Goal: Task Accomplishment & Management: Manage account settings

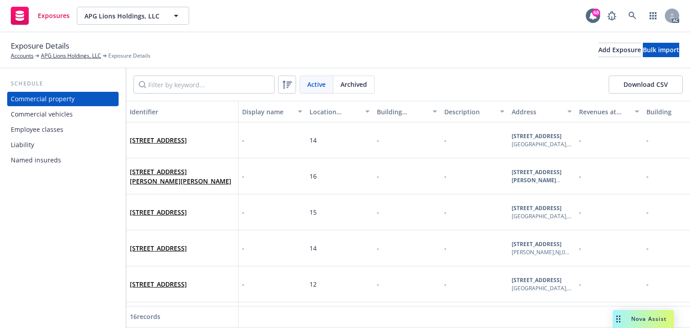
click at [58, 134] on div "Employee classes" at bounding box center [37, 129] width 53 height 14
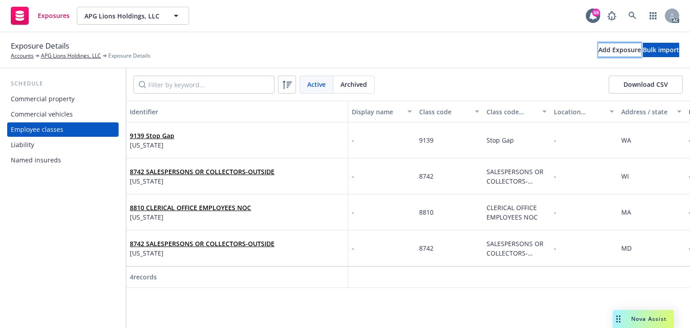
click at [598, 52] on div "Add Exposure" at bounding box center [619, 49] width 43 height 13
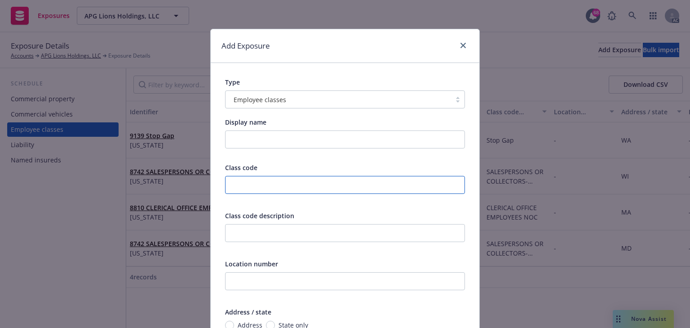
click at [261, 186] on input "text" at bounding box center [345, 185] width 240 height 18
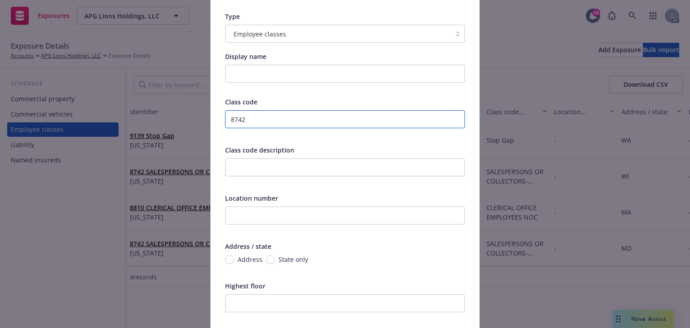
scroll to position [72, 0]
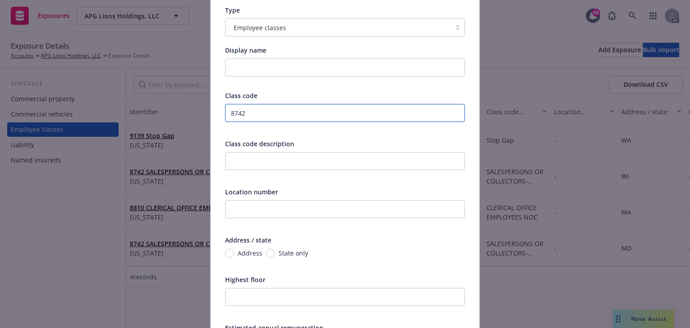
type input "8742"
click at [268, 253] on input "State only" at bounding box center [270, 252] width 9 height 9
radio input "true"
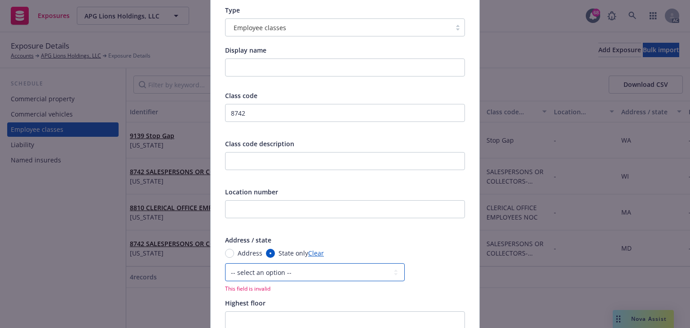
click at [265, 273] on select "-- select an option -- [US_STATE] [US_STATE] [US_STATE] [US_STATE] [US_STATE] […" at bounding box center [315, 272] width 180 height 18
click at [225, 263] on select "-- select an option -- [US_STATE] [US_STATE] [US_STATE] [US_STATE] [US_STATE] […" at bounding box center [315, 272] width 180 height 18
click at [249, 276] on select "-- select an option -- [US_STATE] [US_STATE] [US_STATE] [US_STATE] [US_STATE] […" at bounding box center [315, 272] width 180 height 18
select select "AL"
click at [225, 263] on select "-- select an option -- [US_STATE] [US_STATE] [US_STATE] [US_STATE] [US_STATE] […" at bounding box center [315, 272] width 180 height 18
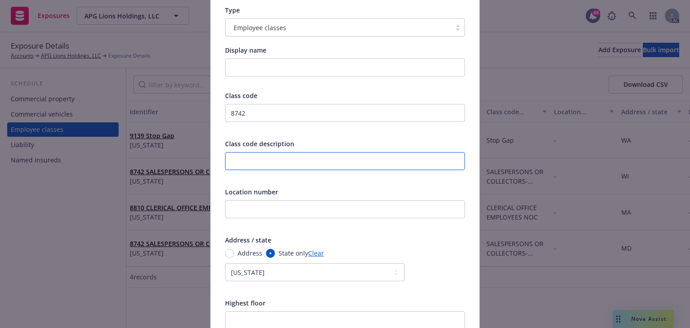
click at [259, 160] on input "text" at bounding box center [345, 161] width 240 height 18
paste input "Salespersons Or Collectors Outside"
type input "Salespersons Or Collectors Outside"
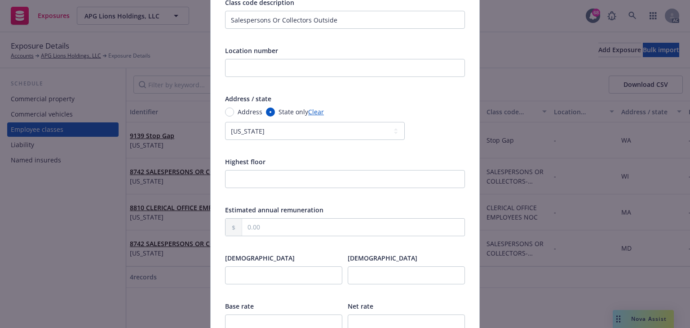
scroll to position [216, 0]
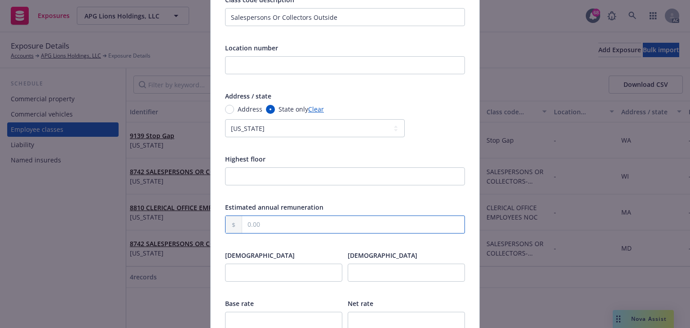
click at [270, 218] on input "text" at bounding box center [353, 224] width 222 height 17
paste input "131,571.00"
type input "131,571.00"
click at [297, 248] on div "Class code 8742 Class code description Salespersons Or Collectors Outside Locat…" at bounding box center [345, 144] width 240 height 394
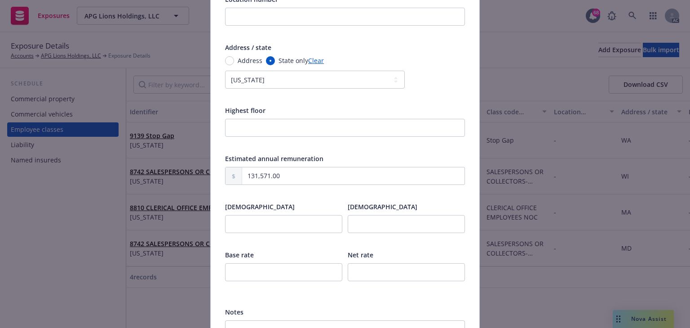
scroll to position [357, 0]
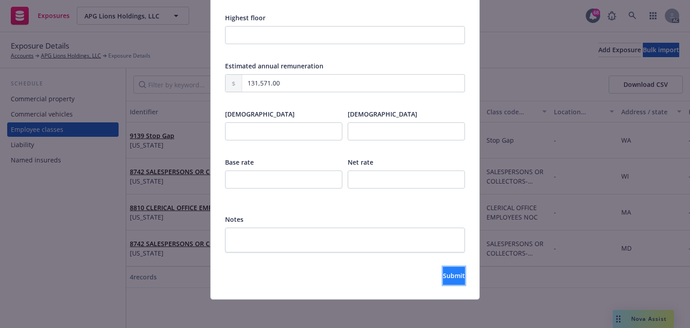
click at [443, 274] on button "Submit" at bounding box center [454, 275] width 22 height 18
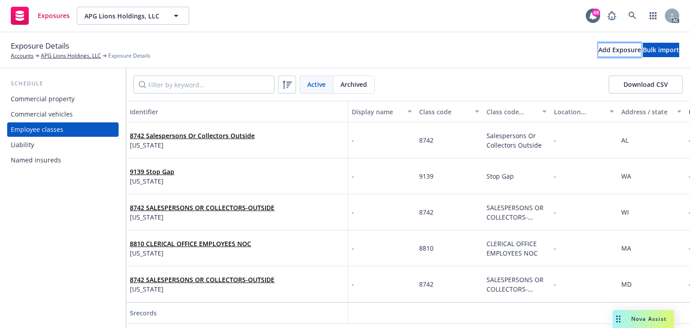
click at [598, 51] on div "Add Exposure" at bounding box center [619, 49] width 43 height 13
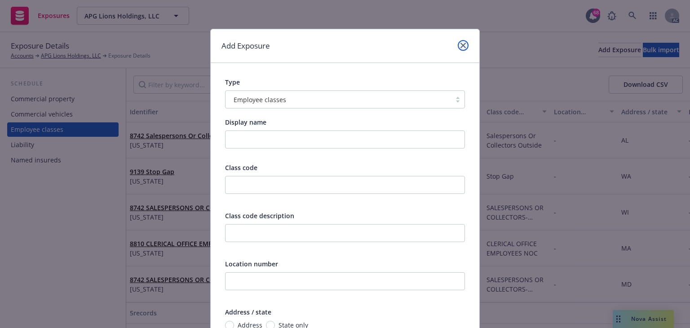
click at [458, 44] on link "close" at bounding box center [463, 45] width 11 height 11
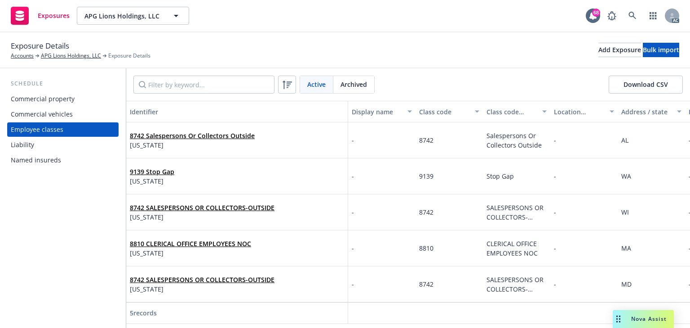
click at [43, 101] on div "Commercial property" at bounding box center [43, 99] width 64 height 14
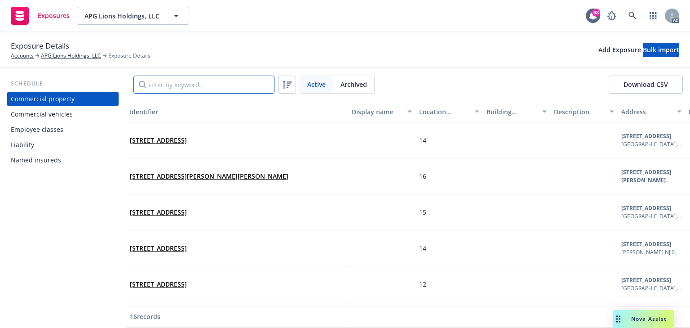
click at [204, 86] on input "Filter by keyword..." at bounding box center [203, 84] width 141 height 18
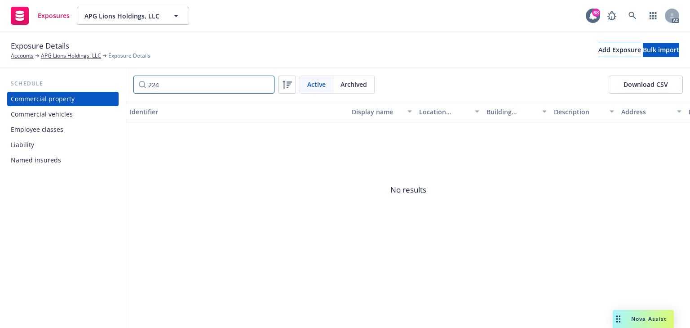
type input "224"
click at [598, 46] on div "Add Exposure" at bounding box center [619, 49] width 43 height 13
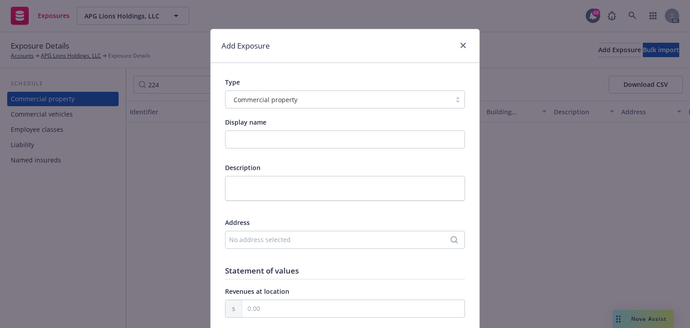
click at [271, 240] on div "No address selected" at bounding box center [340, 239] width 223 height 9
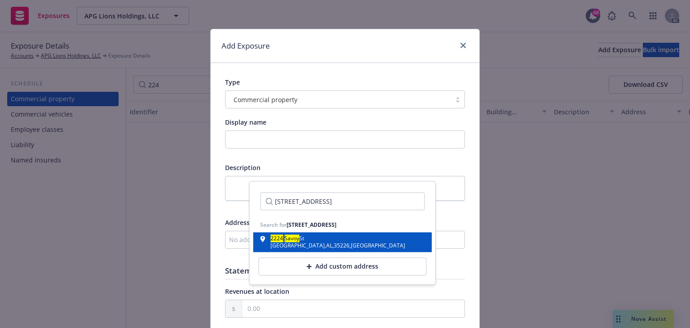
type input "[STREET_ADDRESS]"
click at [327, 247] on div "[GEOGRAPHIC_DATA] , [GEOGRAPHIC_DATA]" at bounding box center [337, 245] width 135 height 5
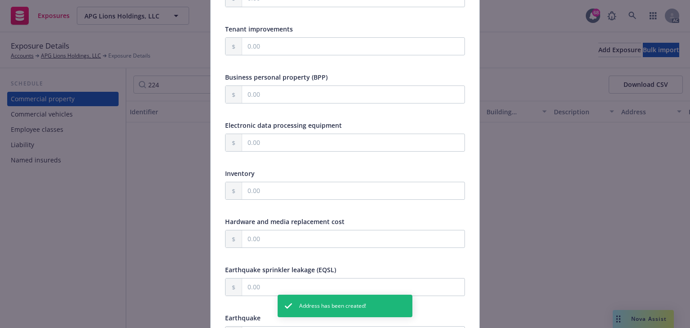
scroll to position [431, 0]
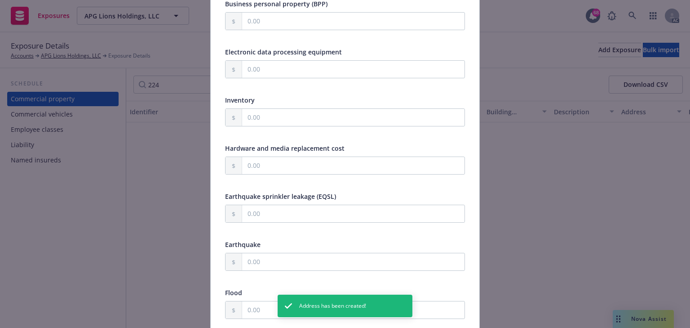
click at [428, 239] on div "Earthquake" at bounding box center [345, 243] width 240 height 9
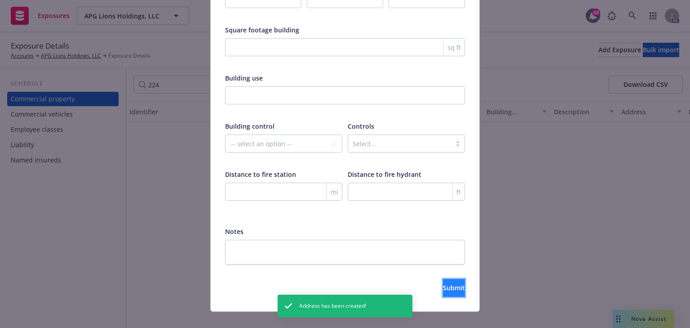
click at [443, 283] on span "Submit" at bounding box center [454, 287] width 22 height 9
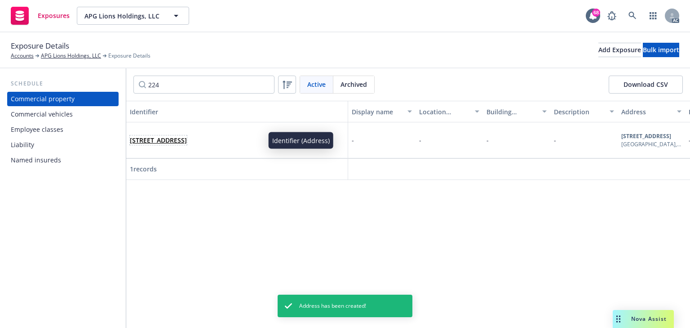
click at [171, 137] on link "[STREET_ADDRESS]" at bounding box center [158, 140] width 57 height 9
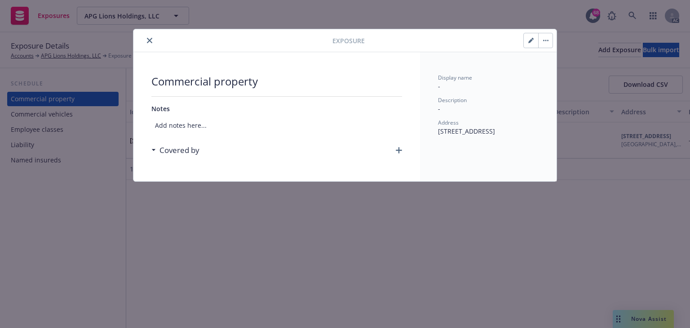
click at [401, 150] on icon "button" at bounding box center [399, 150] width 6 height 6
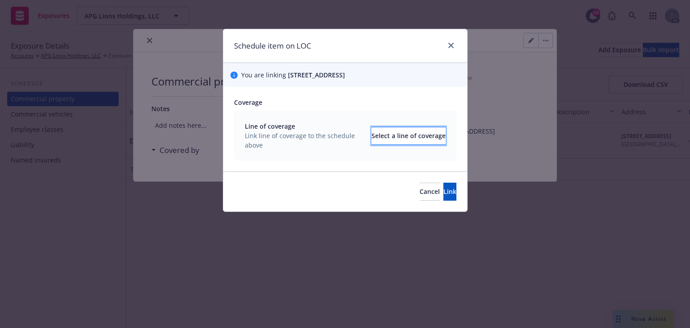
click at [395, 129] on div "Select a line of coverage" at bounding box center [409, 135] width 74 height 17
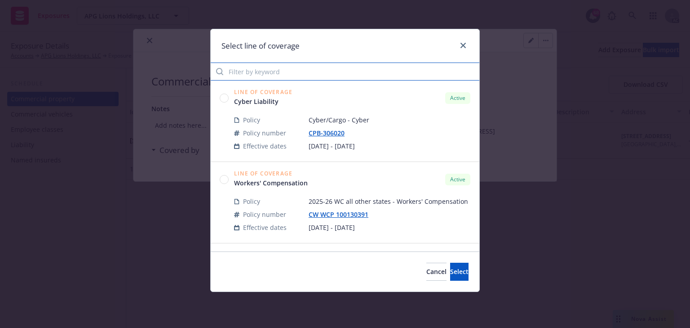
click at [271, 71] on input "Filter by keyword" at bounding box center [345, 71] width 269 height 18
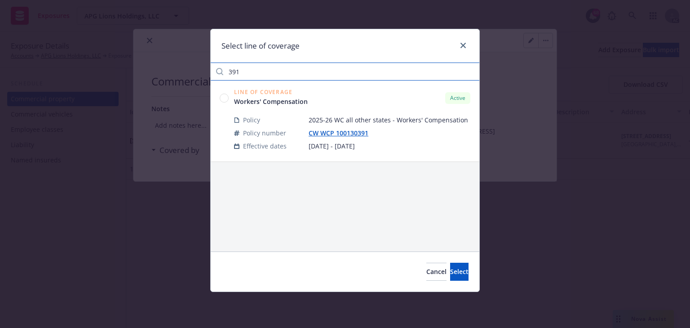
type input "391"
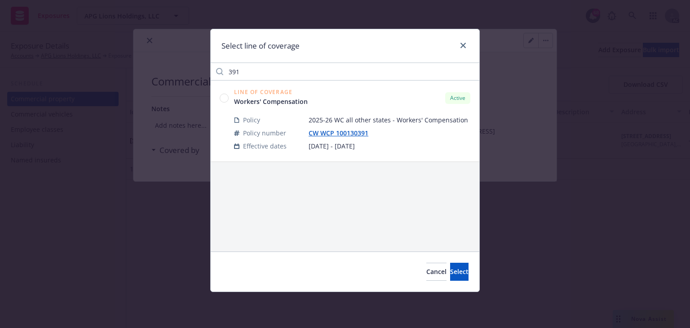
click at [224, 101] on circle at bounding box center [224, 97] width 9 height 9
click at [450, 268] on span "Select" at bounding box center [459, 271] width 18 height 9
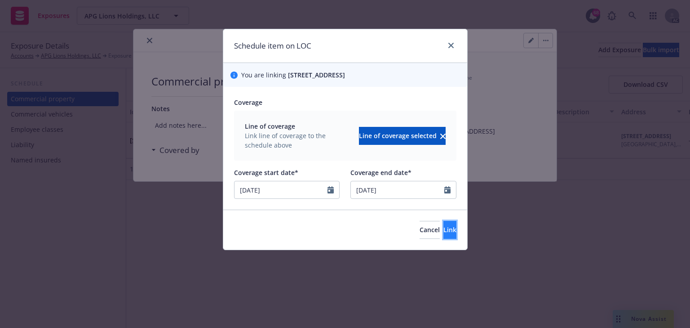
click at [443, 233] on span "Link" at bounding box center [449, 229] width 13 height 9
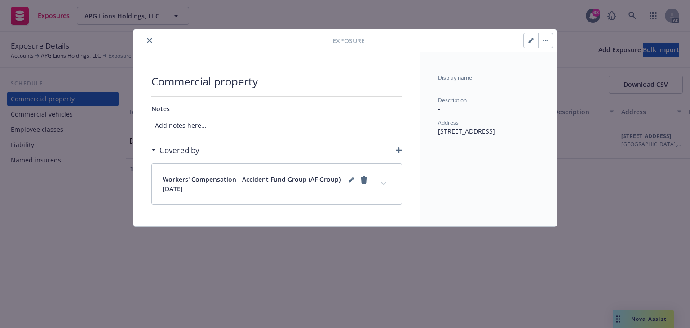
click at [147, 40] on icon "close" at bounding box center [149, 40] width 5 height 5
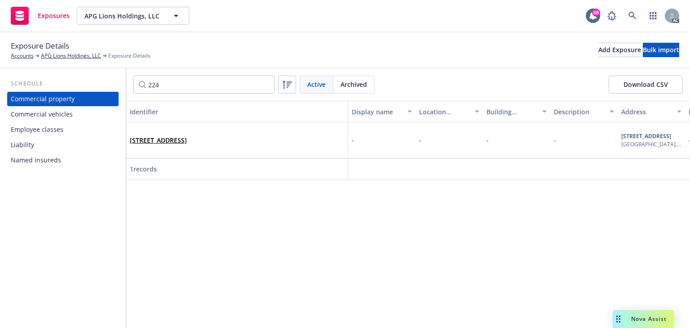
click at [52, 130] on div "Employee classes" at bounding box center [37, 129] width 53 height 14
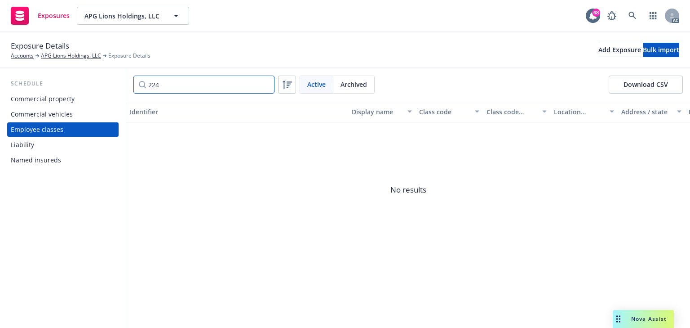
drag, startPoint x: 229, startPoint y: 83, endPoint x: 110, endPoint y: 80, distance: 118.7
click at [110, 80] on div "Schedule Commercial property Commercial vehicles Employee classes Liability Nam…" at bounding box center [345, 197] width 690 height 259
type input "ari"
click at [598, 47] on div "Add Exposure" at bounding box center [619, 49] width 43 height 13
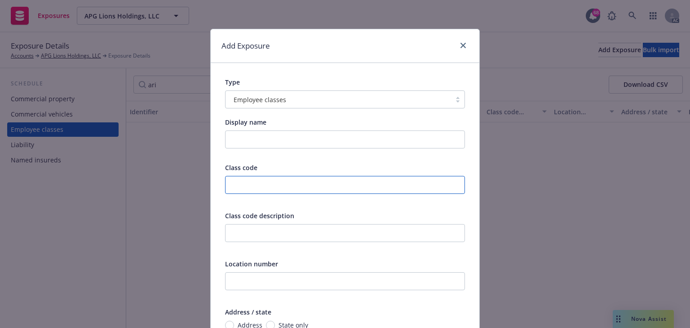
click at [256, 184] on input "text" at bounding box center [345, 185] width 240 height 18
paste input "8742"
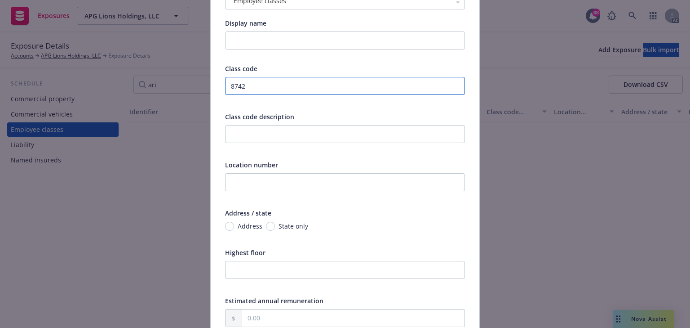
scroll to position [144, 0]
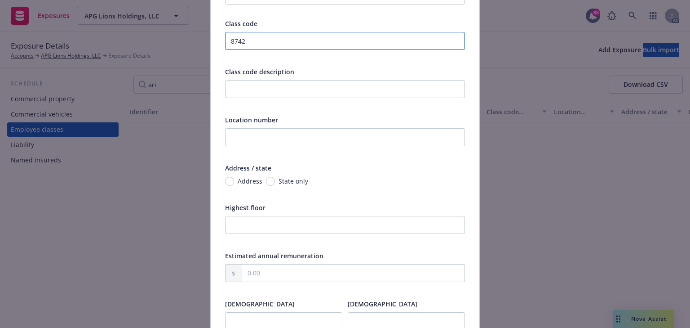
type input "8742"
click at [266, 182] on input "State only" at bounding box center [270, 181] width 9 height 9
radio input "true"
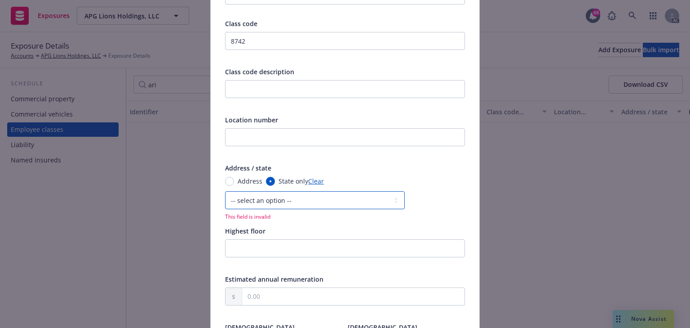
click at [255, 202] on select "-- select an option -- [US_STATE] [US_STATE] [US_STATE] [US_STATE] [US_STATE] […" at bounding box center [315, 200] width 180 height 18
select select "AZ"
click at [225, 191] on select "-- select an option -- [US_STATE] [US_STATE] [US_STATE] [US_STATE] [US_STATE] […" at bounding box center [315, 200] width 180 height 18
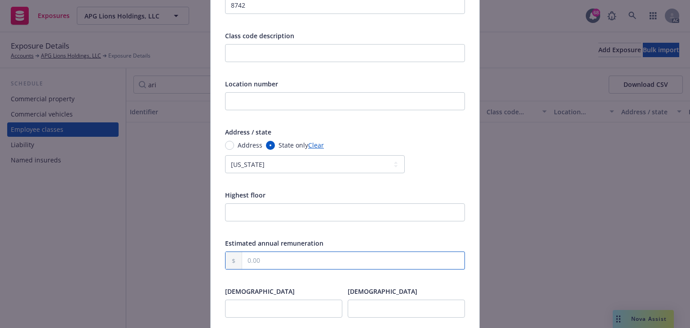
click at [279, 262] on input "text" at bounding box center [353, 260] width 222 height 17
paste input "115,900.00"
type input "115,900.00"
click at [395, 228] on div at bounding box center [345, 229] width 240 height 8
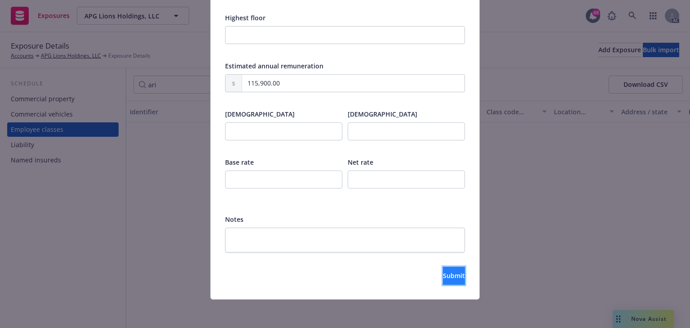
click at [453, 276] on button "Submit" at bounding box center [454, 275] width 22 height 18
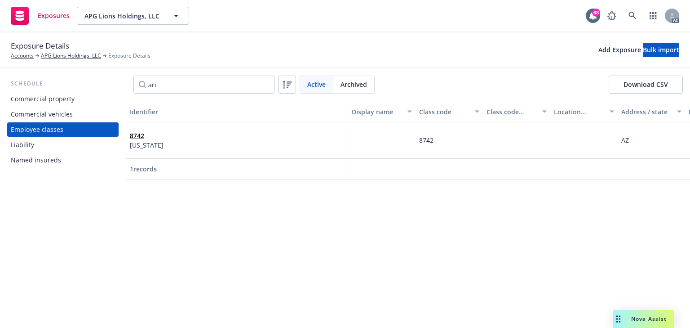
click at [164, 138] on div "8742 [US_STATE]" at bounding box center [237, 140] width 214 height 25
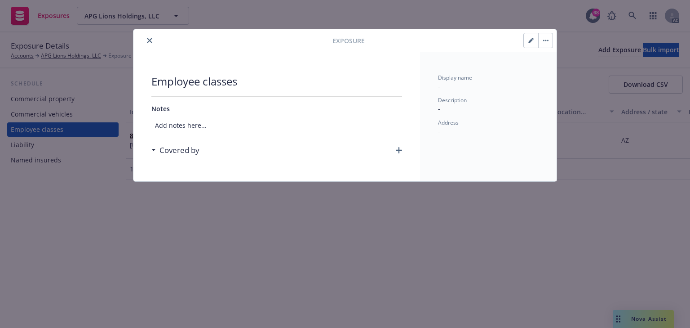
click at [399, 149] on icon "button" at bounding box center [399, 150] width 6 height 6
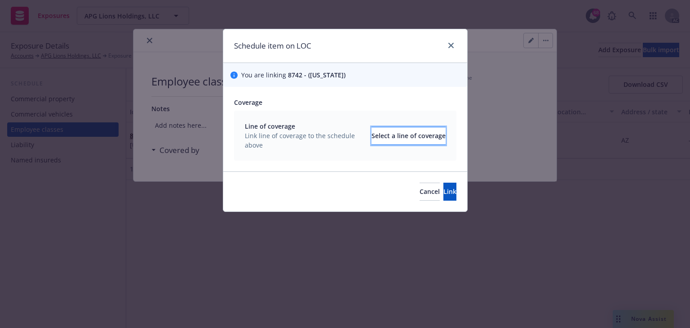
click at [381, 138] on div "Select a line of coverage" at bounding box center [409, 135] width 74 height 17
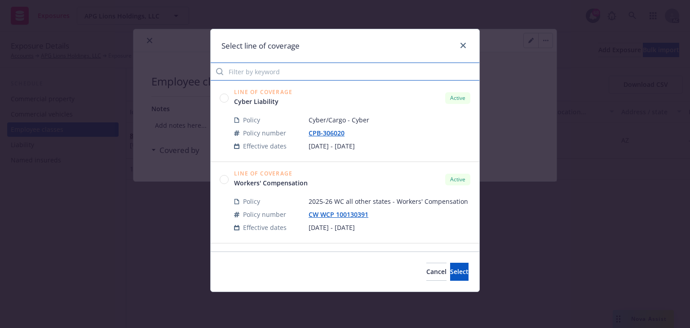
click at [284, 64] on input "Filter by keyword" at bounding box center [345, 71] width 269 height 18
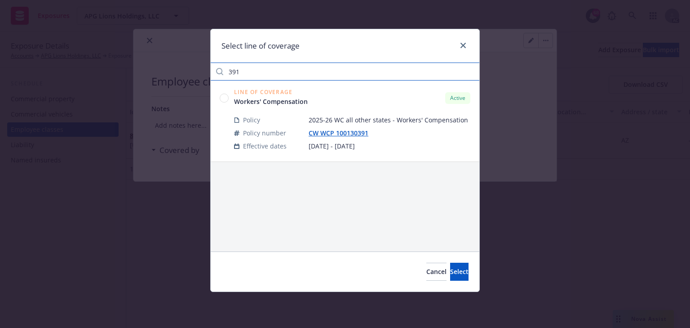
type input "391"
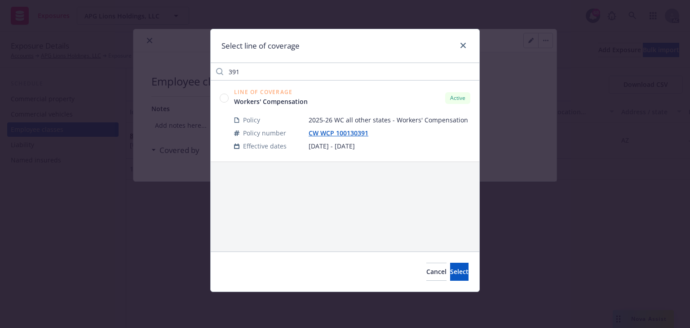
click at [223, 96] on circle at bounding box center [224, 97] width 9 height 9
click at [450, 273] on span "Select" at bounding box center [459, 271] width 18 height 9
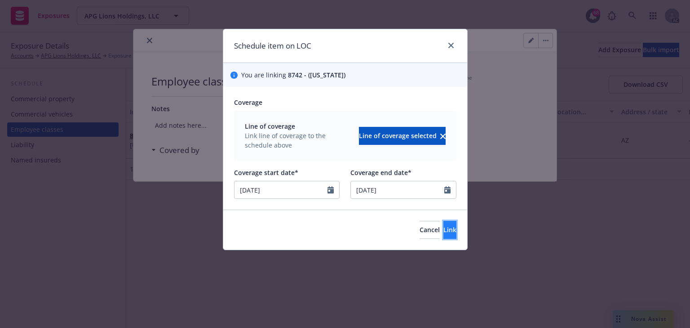
click at [443, 237] on button "Link" at bounding box center [449, 230] width 13 height 18
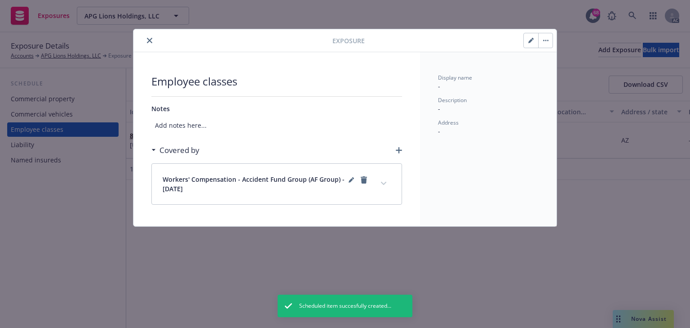
click at [379, 182] on button "expand content" at bounding box center [384, 183] width 14 height 14
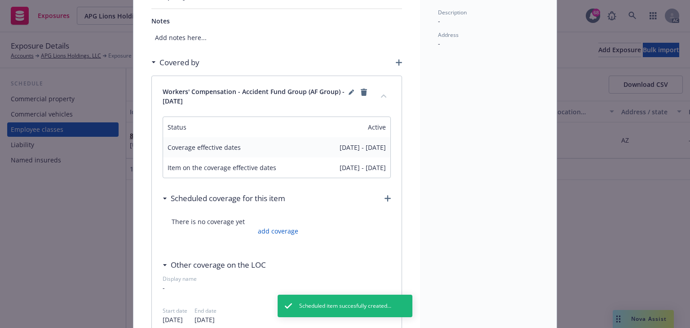
scroll to position [108, 0]
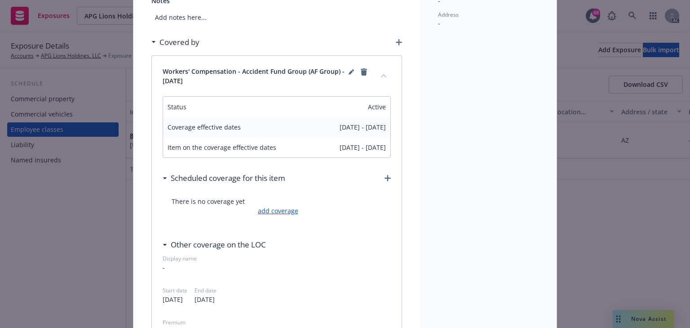
click at [284, 207] on link "add coverage" at bounding box center [277, 210] width 43 height 9
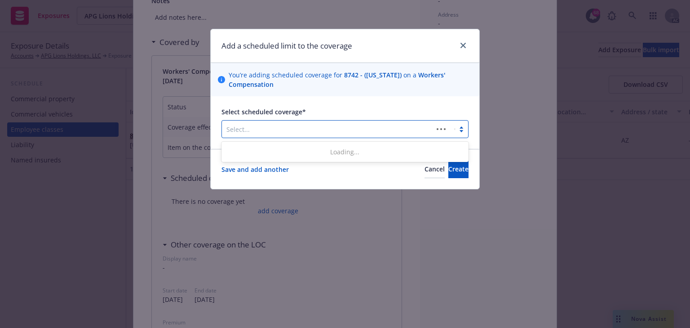
click at [259, 130] on div at bounding box center [327, 129] width 202 height 11
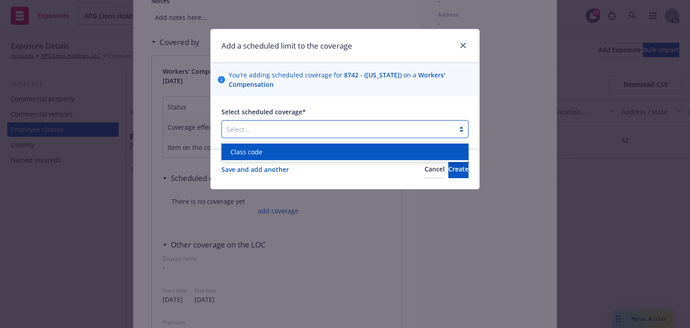
click at [263, 155] on div "Class code" at bounding box center [345, 151] width 236 height 9
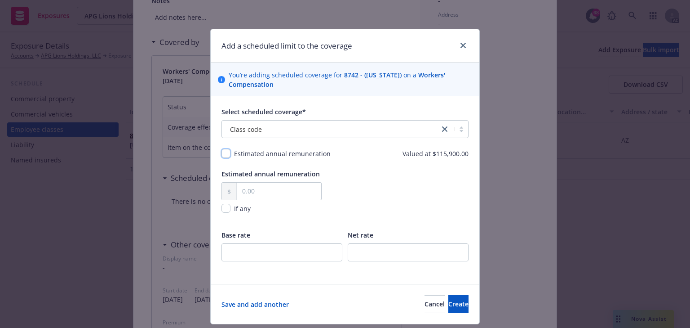
click at [222, 155] on input "checkbox" at bounding box center [226, 153] width 9 height 9
checkbox input "true"
click at [286, 194] on input "text" at bounding box center [279, 190] width 84 height 17
drag, startPoint x: 428, startPoint y: 155, endPoint x: 490, endPoint y: 153, distance: 62.0
click at [490, 153] on div "Add a scheduled limit to the coverage You’re adding scheduled coverage for 8742…" at bounding box center [345, 164] width 690 height 328
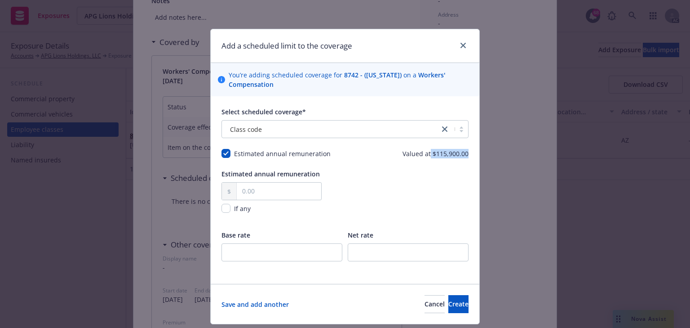
copy span "$115,900.00"
click at [287, 191] on input "text" at bounding box center [279, 190] width 84 height 17
paste input "115,900.00"
type input "115,900.00"
click at [366, 191] on div "Estimated annual remuneration 115,900.00 If any" at bounding box center [345, 197] width 247 height 56
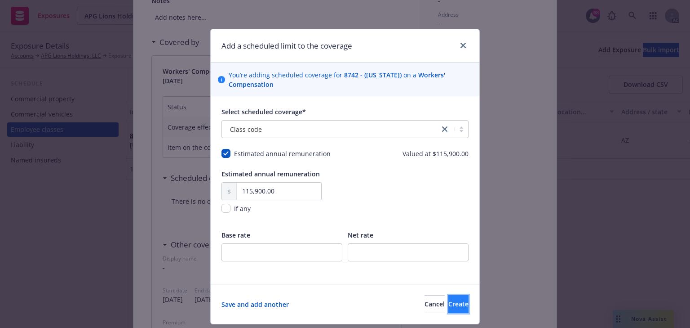
click at [448, 300] on span "Create" at bounding box center [458, 303] width 20 height 9
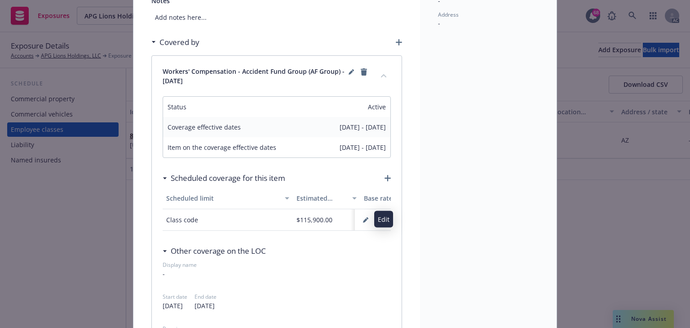
click at [359, 220] on button "button" at bounding box center [366, 220] width 14 height 14
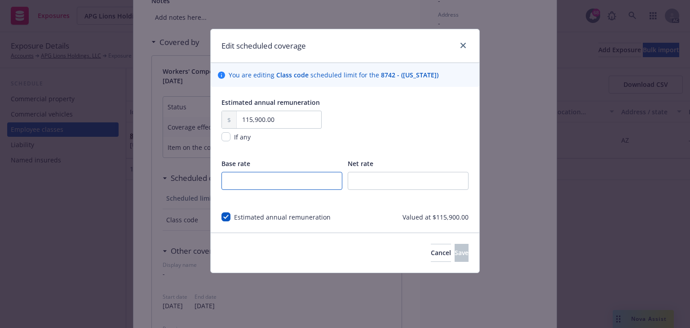
click at [265, 183] on input "number" at bounding box center [282, 181] width 121 height 18
type input "0.14"
click at [462, 247] on button "Save" at bounding box center [462, 253] width 14 height 18
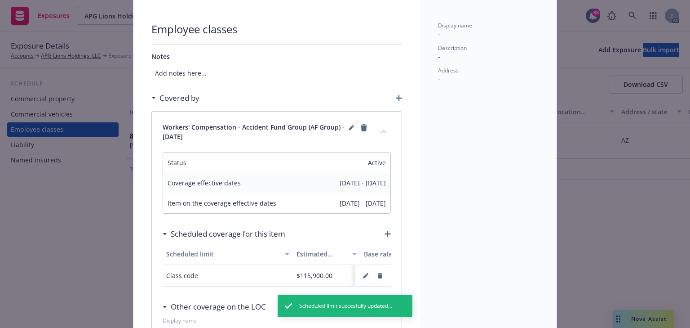
scroll to position [0, 0]
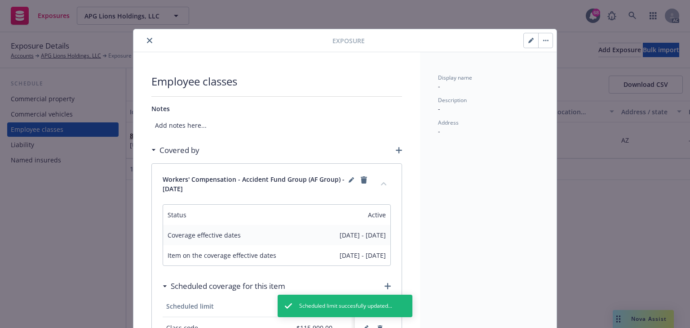
click at [147, 40] on icon "close" at bounding box center [149, 40] width 5 height 5
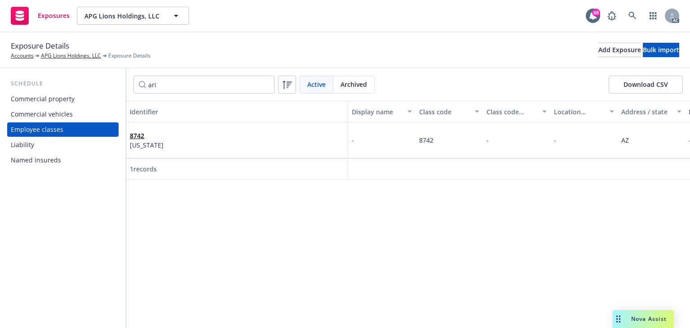
click at [184, 140] on div "8742 [US_STATE]" at bounding box center [237, 140] width 214 height 25
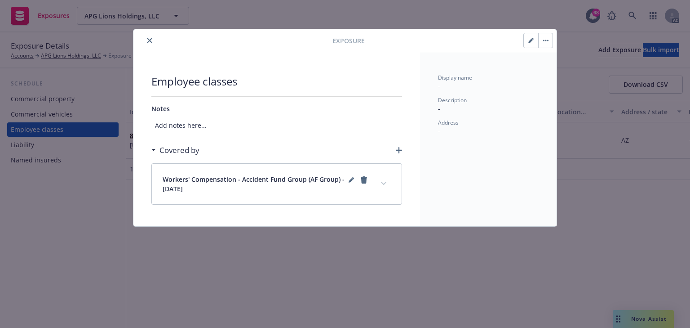
click at [531, 42] on icon "button" at bounding box center [530, 40] width 5 height 5
select select "AZ"
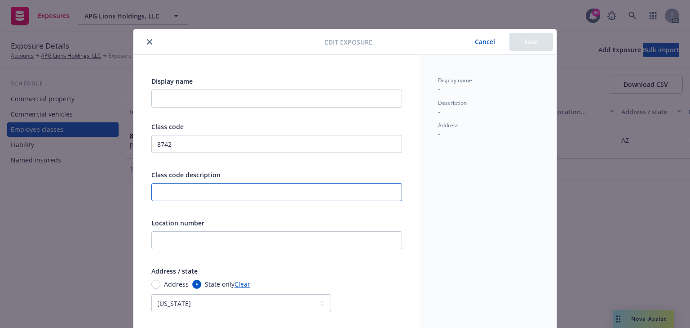
click at [212, 191] on input "text" at bounding box center [276, 192] width 251 height 18
paste input "SALESPERSONS OR COLLECTORS-OUTSIDE"
type input "SALESPERSONS OR COLLECTORS-OUTSIDE"
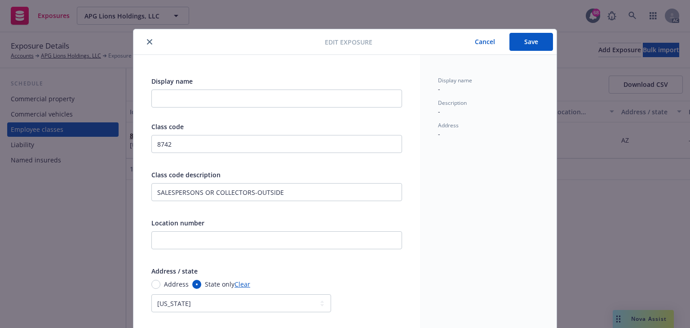
click at [474, 177] on div "Display name - Description - Address -" at bounding box center [488, 322] width 137 height 535
click at [524, 35] on button "Save" at bounding box center [532, 42] width 44 height 18
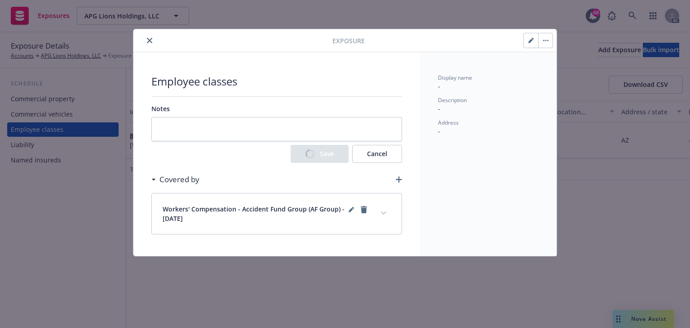
click at [383, 213] on div "Employee classes Notes Save Cancel Covered by Workers' Compensation - Accident …" at bounding box center [276, 154] width 287 height 204
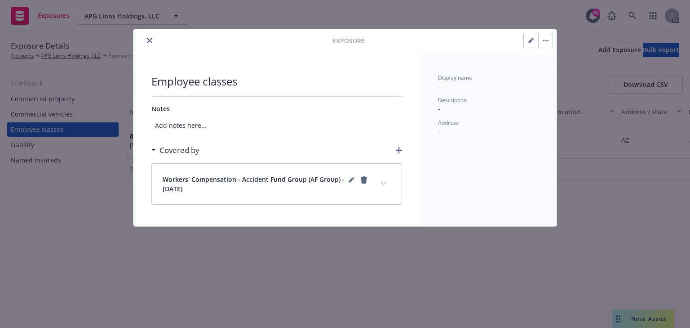
click at [384, 184] on icon "expand content" at bounding box center [383, 183] width 5 height 3
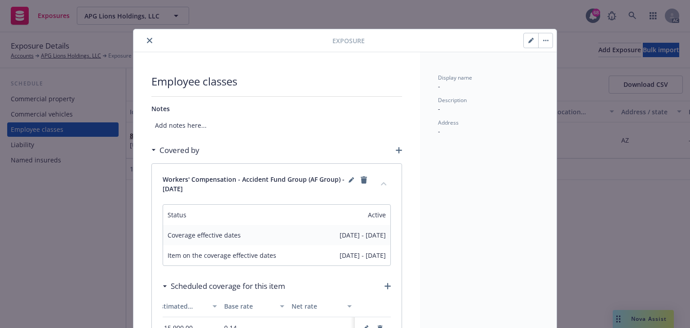
click at [147, 40] on icon "close" at bounding box center [149, 40] width 5 height 5
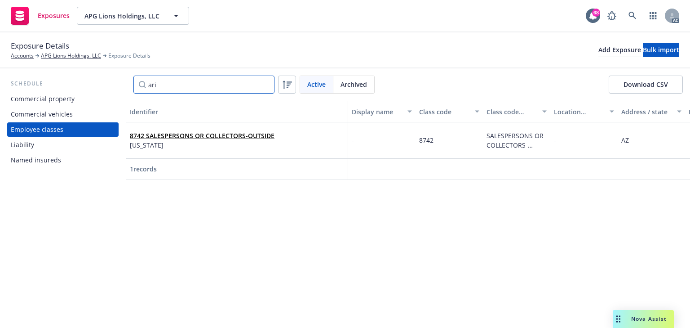
drag, startPoint x: 165, startPoint y: 92, endPoint x: 140, endPoint y: 89, distance: 25.3
click at [104, 83] on div "Schedule Commercial property Commercial vehicles Employee classes Liability Nam…" at bounding box center [345, 197] width 690 height 259
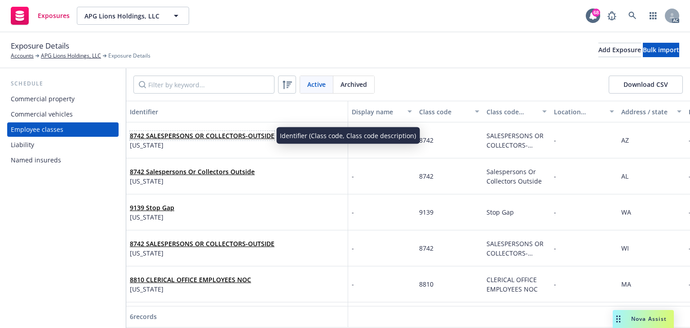
click at [175, 133] on link "8742 SALESPERSONS OR COLLECTORS-OUTSIDE" at bounding box center [202, 135] width 145 height 9
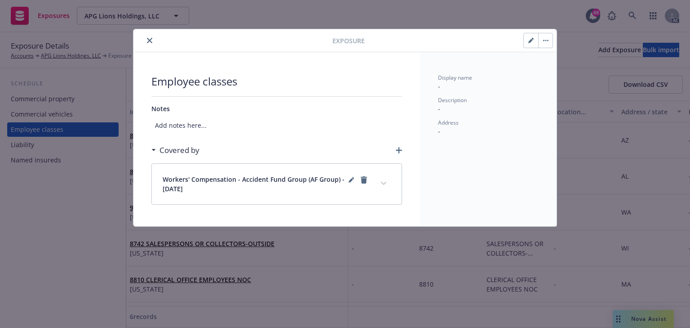
click at [147, 42] on icon "close" at bounding box center [149, 40] width 5 height 5
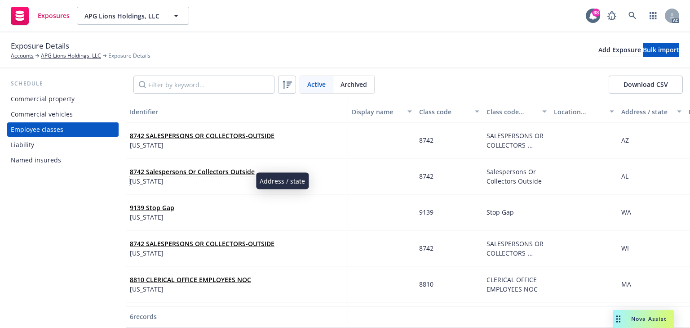
click at [146, 178] on span "[US_STATE]" at bounding box center [192, 180] width 125 height 9
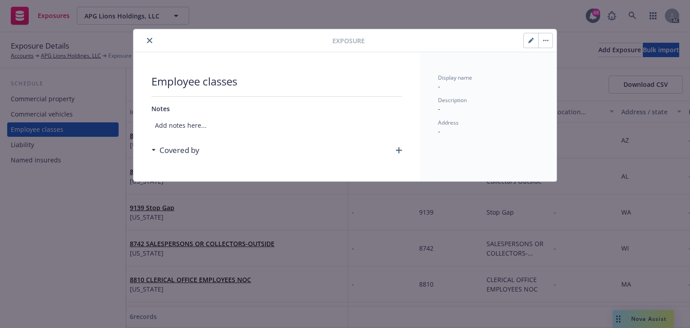
click at [400, 147] on icon "button" at bounding box center [399, 150] width 6 height 6
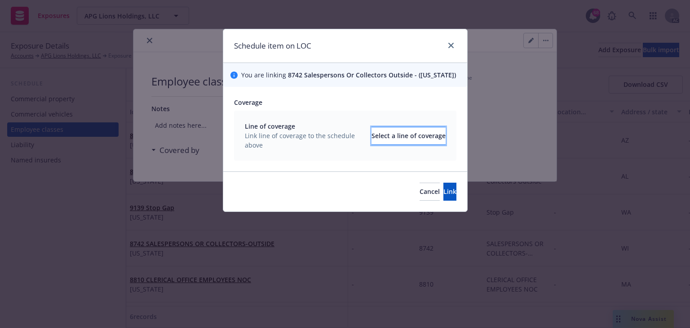
click at [404, 132] on div "Select a line of coverage" at bounding box center [409, 135] width 74 height 17
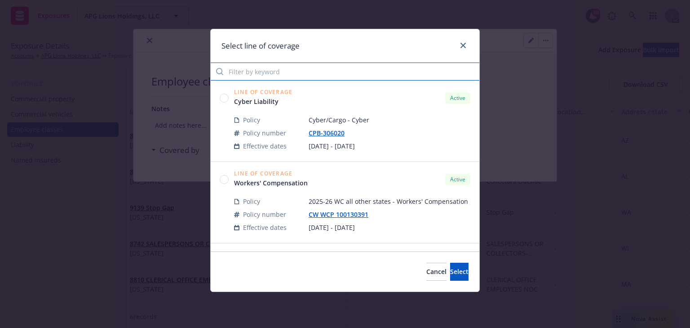
click at [289, 73] on input "Filter by keyword" at bounding box center [345, 71] width 269 height 18
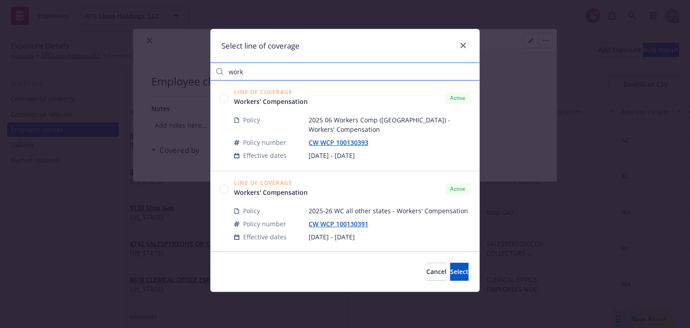
type input "work"
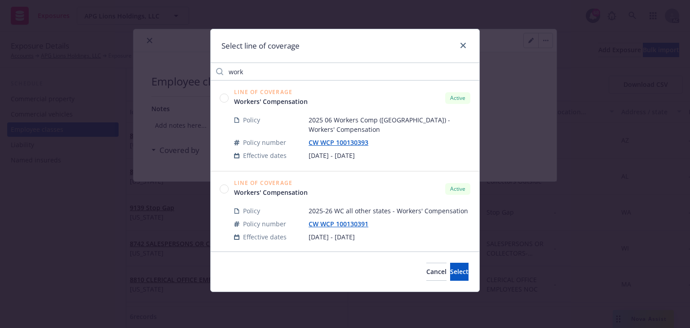
click at [225, 185] on circle at bounding box center [224, 188] width 9 height 9
click at [450, 262] on button "Select" at bounding box center [459, 271] width 18 height 18
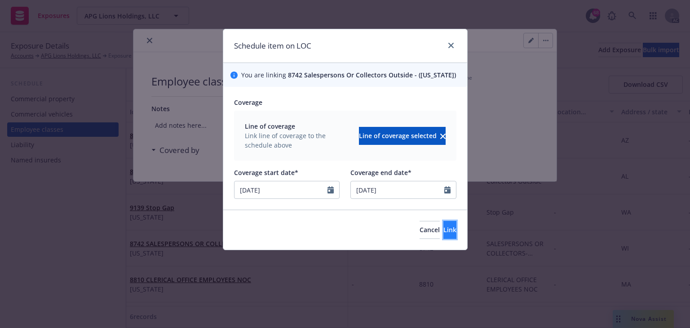
click at [443, 230] on span "Link" at bounding box center [449, 229] width 13 height 9
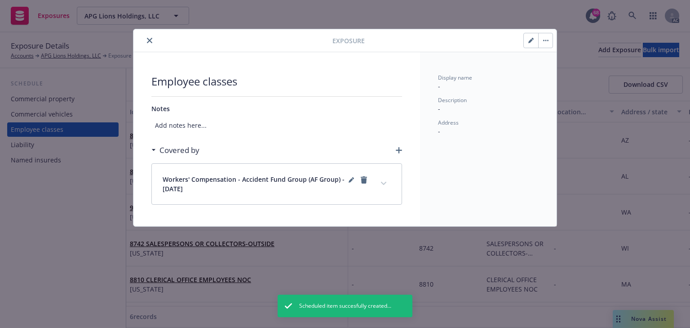
click at [149, 38] on icon "close" at bounding box center [149, 40] width 5 height 5
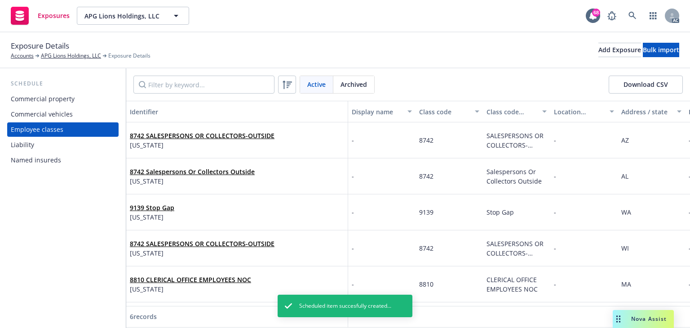
click at [60, 102] on div "Commercial property" at bounding box center [43, 99] width 64 height 14
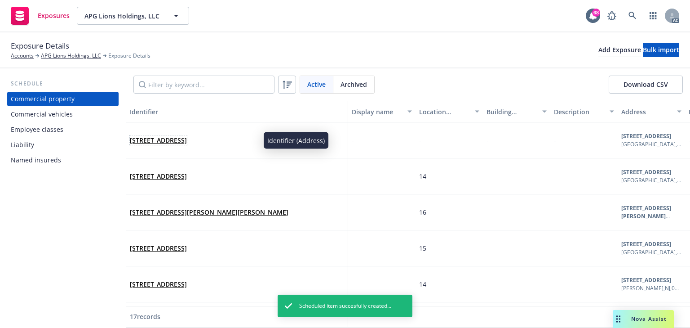
click at [187, 138] on link "[STREET_ADDRESS]" at bounding box center [158, 140] width 57 height 9
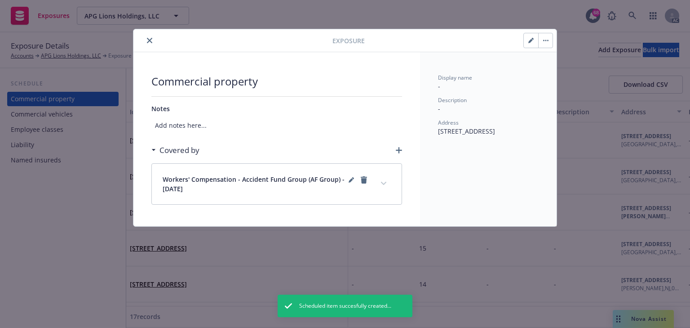
click at [151, 42] on icon "close" at bounding box center [149, 40] width 5 height 5
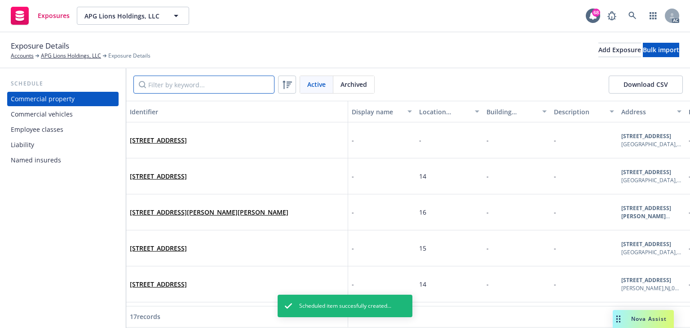
click at [182, 87] on input "Filter by keyword..." at bounding box center [203, 84] width 141 height 18
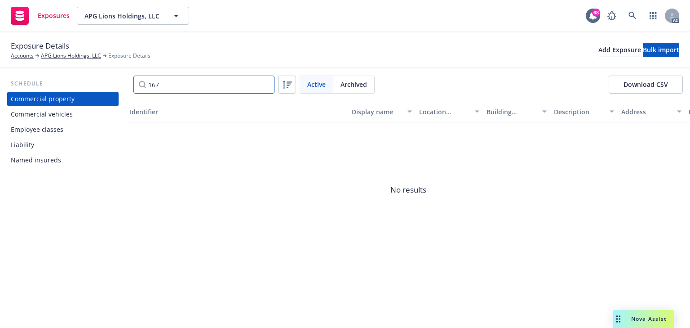
type input "167"
click at [598, 50] on div "Add Exposure" at bounding box center [619, 49] width 43 height 13
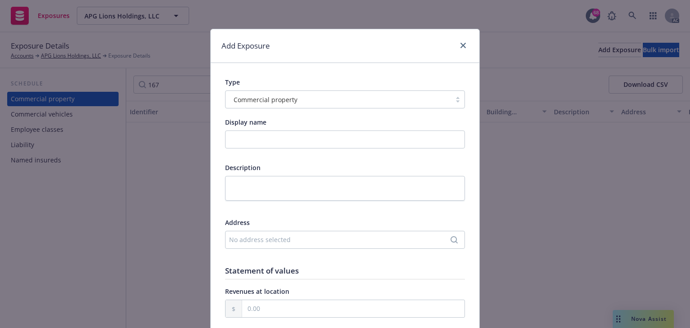
click at [261, 242] on div "No address selected" at bounding box center [340, 239] width 223 height 9
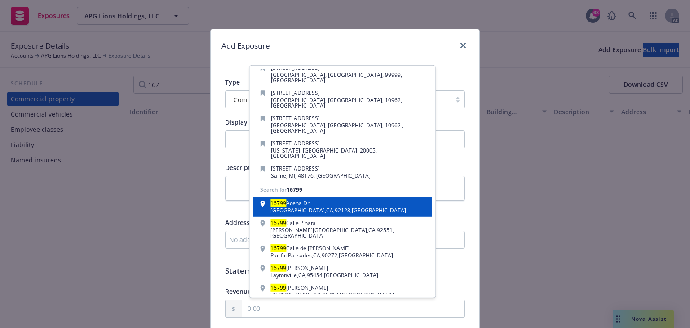
scroll to position [64, 0]
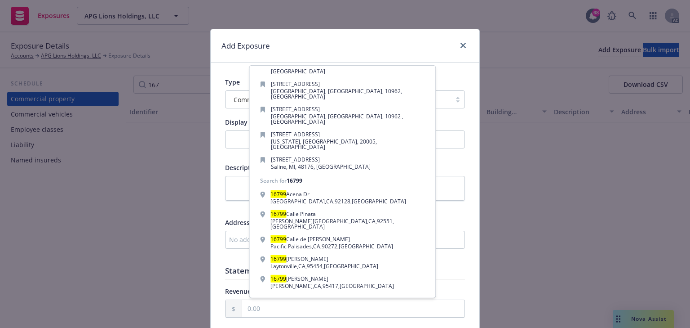
type input "16799"
click at [324, 297] on div "Add custom address" at bounding box center [342, 306] width 168 height 18
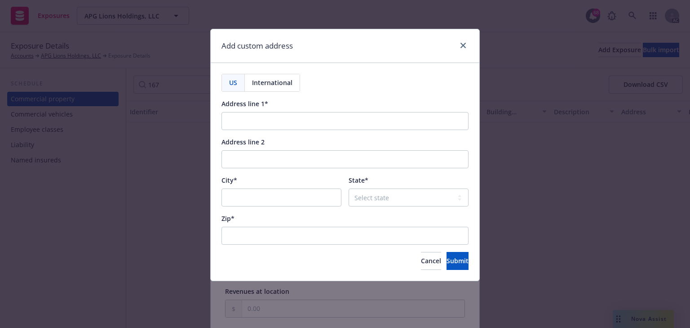
drag, startPoint x: 271, startPoint y: 131, endPoint x: 270, endPoint y: 126, distance: 5.7
click at [271, 130] on div "US International Address line 1* Address line 2 City* State* Select state [US_S…" at bounding box center [345, 172] width 247 height 196
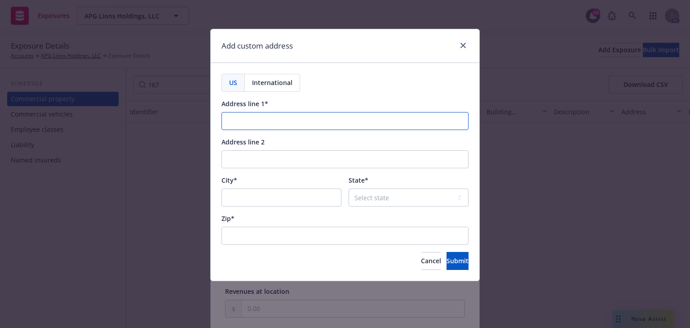
click at [270, 126] on input "Address line 1*" at bounding box center [345, 121] width 247 height 18
paste input "[STREET_ADDRESS],"
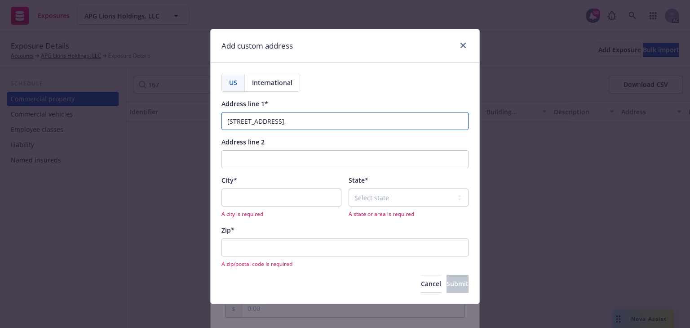
type input "[STREET_ADDRESS],"
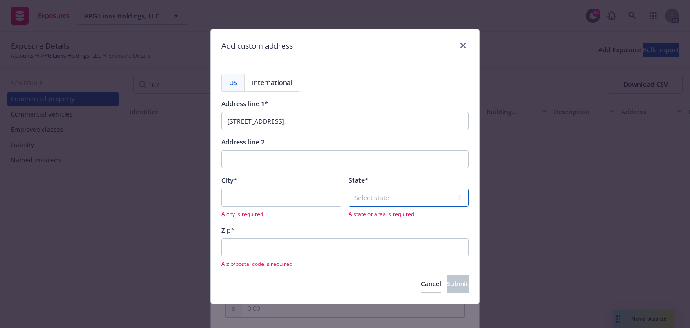
click at [392, 194] on select "Select state [US_STATE] [US_STATE] [US_STATE] [US_STATE] [US_STATE] [PERSON_NAM…" at bounding box center [409, 197] width 120 height 18
select select "CO"
click at [349, 188] on select "Select state [US_STATE] [US_STATE] [US_STATE] [US_STATE] [US_STATE] [PERSON_NAM…" at bounding box center [409, 197] width 120 height 18
click at [294, 198] on input "City*" at bounding box center [282, 197] width 120 height 18
paste input "[PERSON_NAME]"
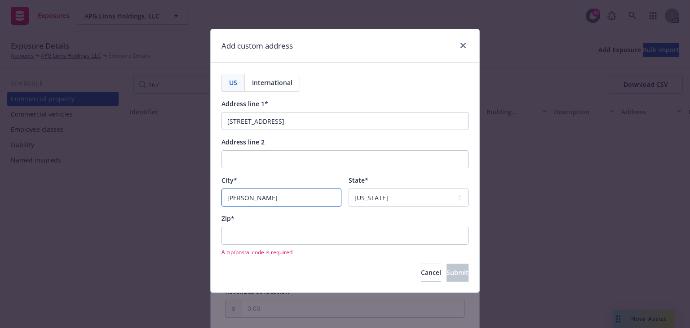
type input "[PERSON_NAME]"
click at [282, 228] on input "Zip*" at bounding box center [345, 235] width 247 height 18
paste input "80134-3915"
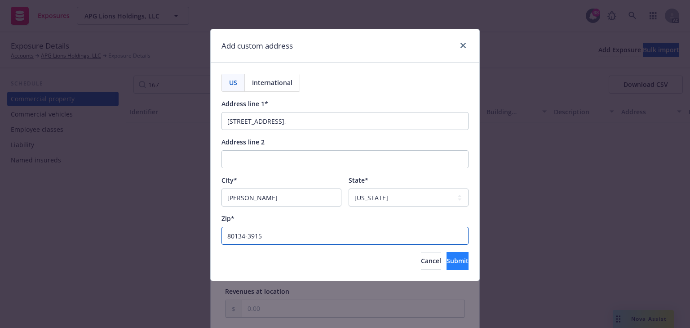
type input "80134-3915"
click at [447, 264] on span "Submit" at bounding box center [458, 260] width 22 height 9
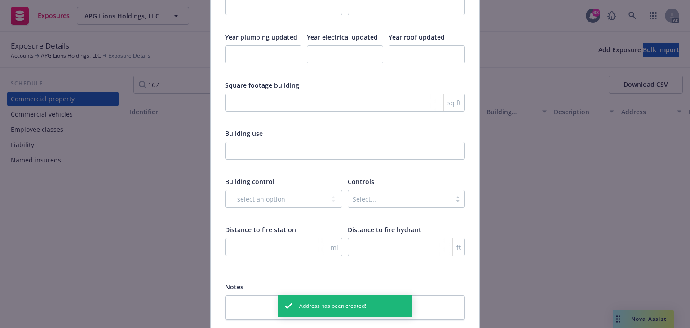
scroll to position [1493, 0]
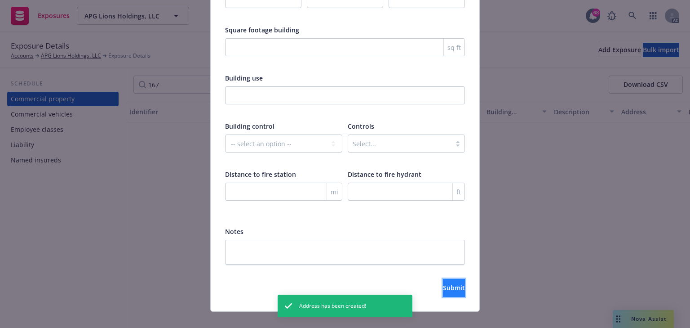
click at [443, 283] on span "Submit" at bounding box center [454, 287] width 22 height 9
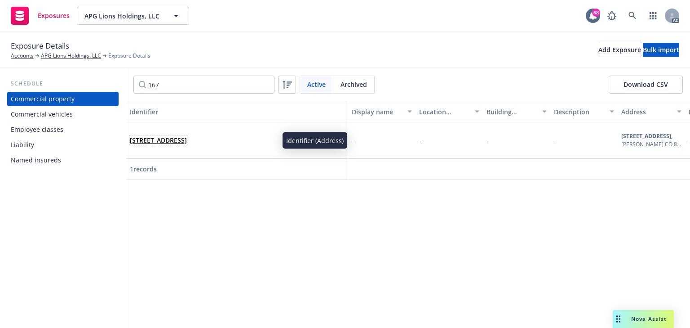
click at [174, 136] on link "[STREET_ADDRESS]" at bounding box center [158, 140] width 57 height 9
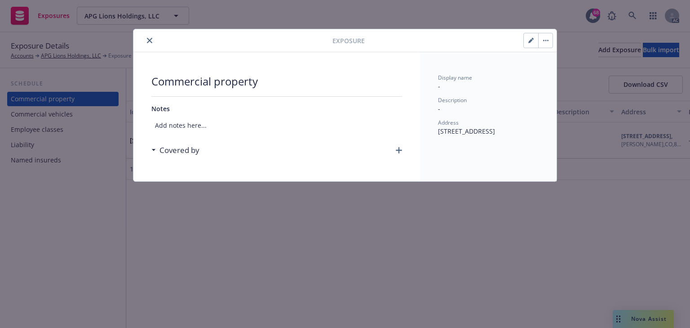
click at [399, 148] on icon "button" at bounding box center [399, 150] width 6 height 6
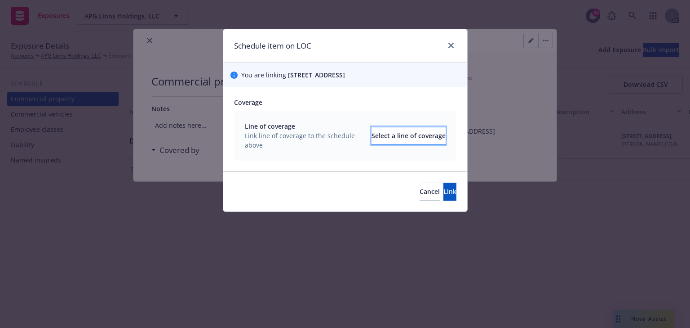
click at [379, 138] on div "Select a line of coverage" at bounding box center [409, 135] width 74 height 17
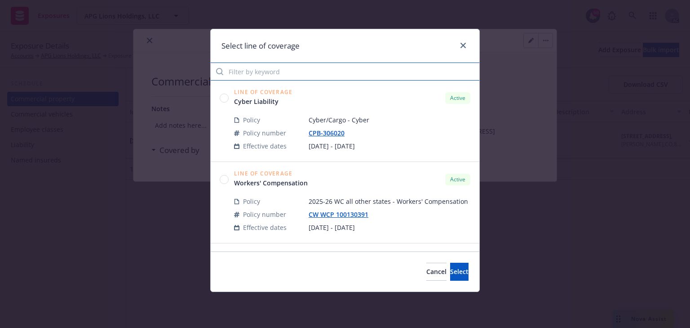
click at [284, 75] on input "Filter by keyword" at bounding box center [345, 71] width 269 height 18
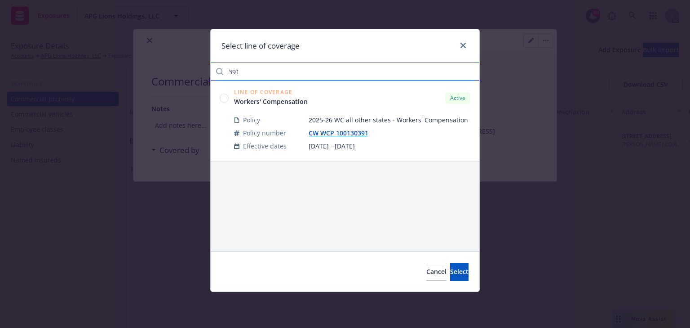
type input "391"
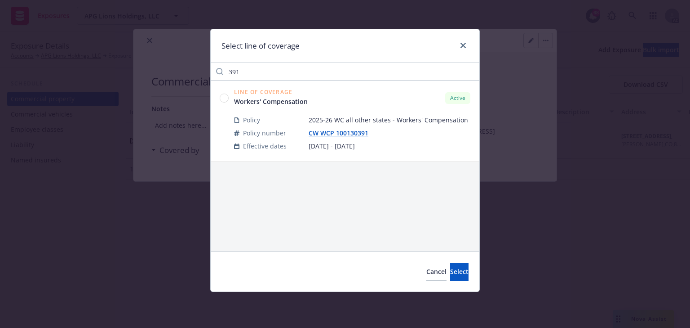
click at [221, 95] on circle at bounding box center [224, 97] width 9 height 9
click at [450, 264] on button "Select" at bounding box center [459, 271] width 18 height 18
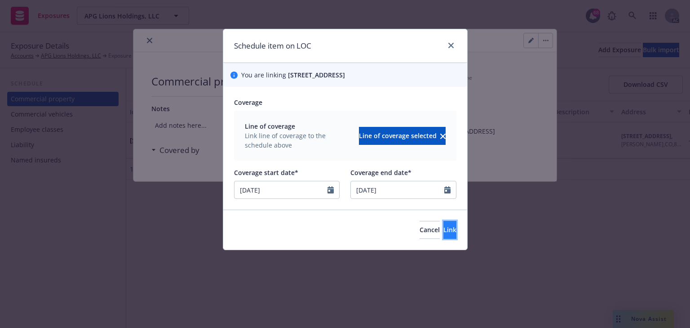
click at [443, 233] on span "Link" at bounding box center [449, 229] width 13 height 9
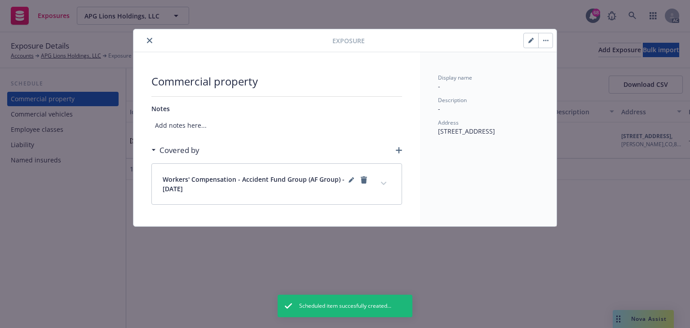
click at [151, 41] on icon "close" at bounding box center [149, 40] width 5 height 5
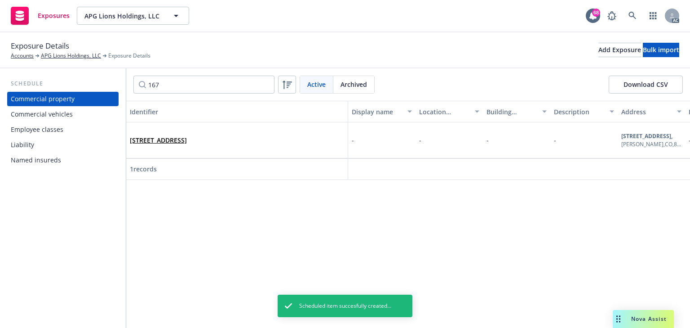
click at [66, 134] on div "Employee classes" at bounding box center [63, 129] width 104 height 14
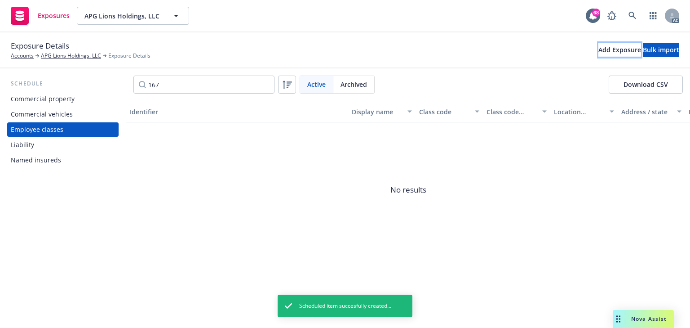
click at [598, 54] on div "Add Exposure" at bounding box center [619, 49] width 43 height 13
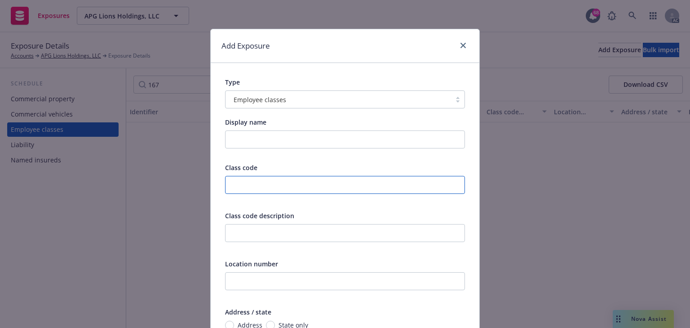
click at [253, 182] on input "text" at bounding box center [345, 185] width 240 height 18
type input "8742"
click at [282, 221] on div "Class code description" at bounding box center [345, 232] width 240 height 43
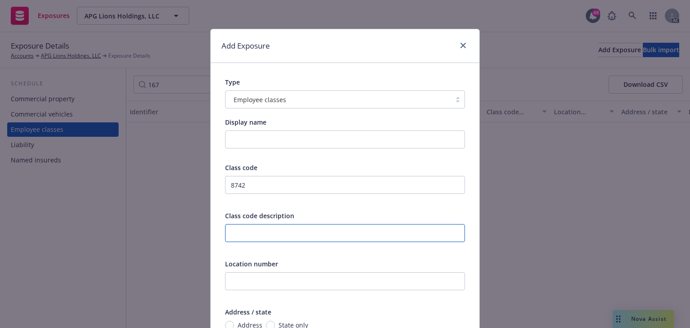
click at [270, 234] on input "text" at bounding box center [345, 233] width 240 height 18
paste input "Salespersons or Collectors Outside"
type input "Salespersons or Collectors Outside"
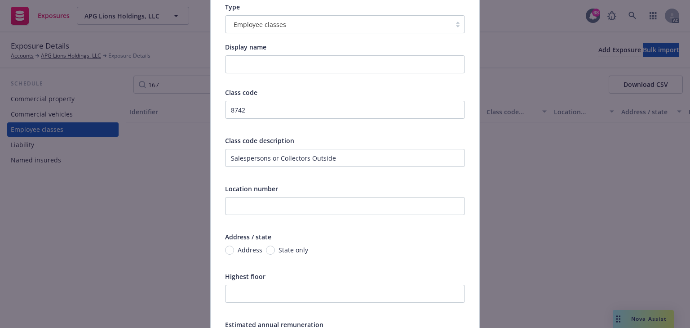
scroll to position [108, 0]
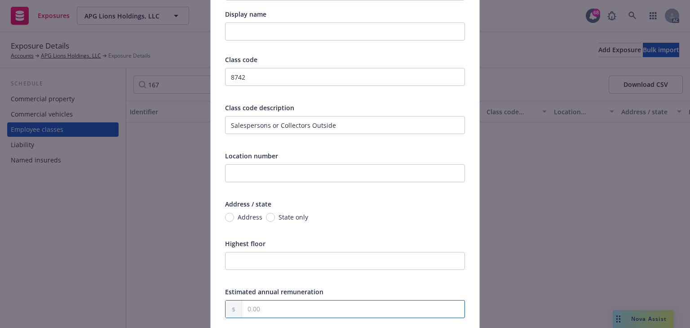
click at [254, 301] on input "text" at bounding box center [353, 308] width 222 height 17
paste input "91,045.00"
type input "91,045.00"
click at [226, 217] on input "Address" at bounding box center [229, 217] width 9 height 9
radio input "true"
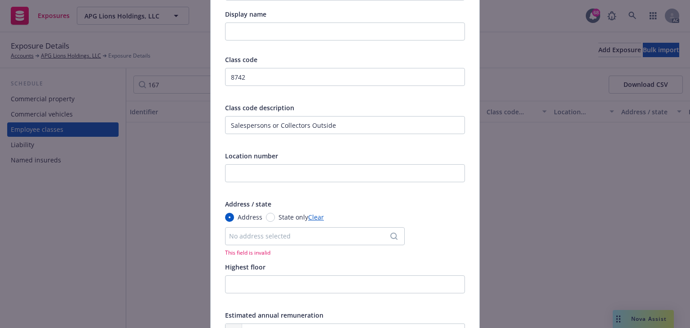
click at [260, 236] on div "No address selected" at bounding box center [310, 235] width 163 height 9
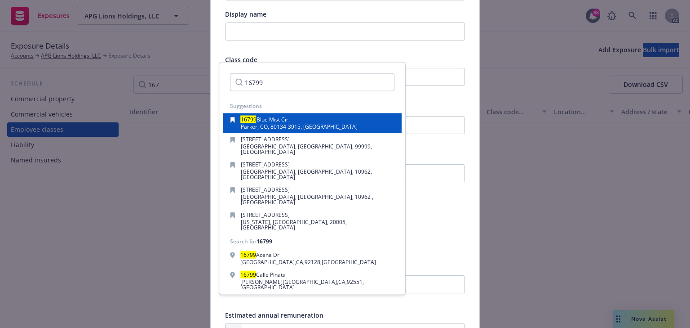
type input "16799"
click at [280, 125] on span "Parker, CO, 80134-3915, [GEOGRAPHIC_DATA]" at bounding box center [299, 127] width 117 height 8
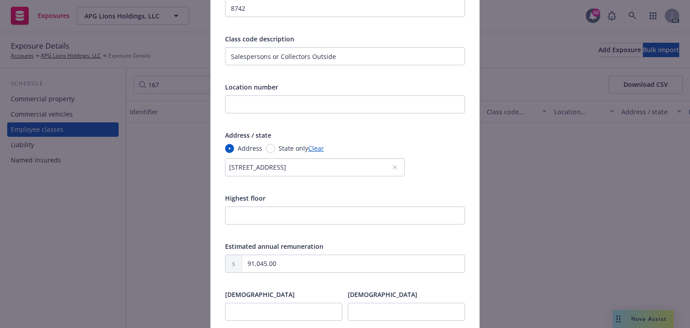
scroll to position [357, 0]
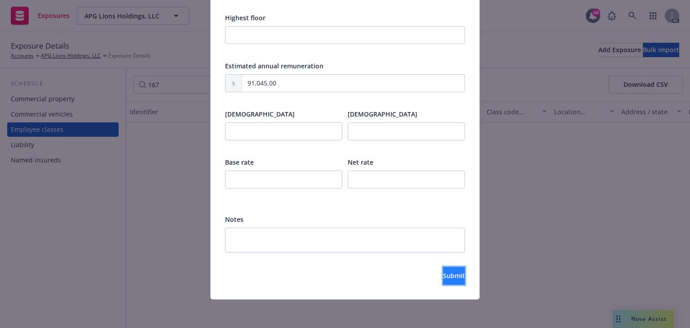
click at [443, 272] on span "Submit" at bounding box center [454, 275] width 22 height 9
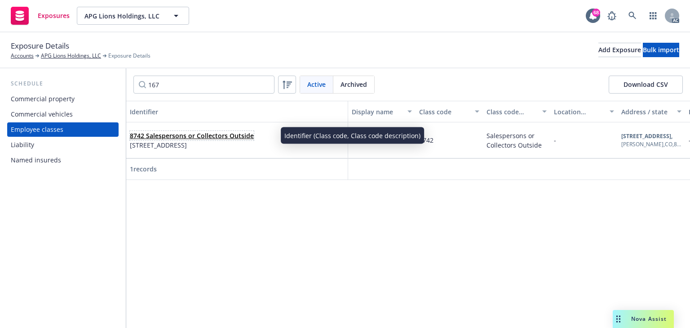
click at [215, 136] on link "8742 Salespersons or Collectors Outside" at bounding box center [192, 135] width 124 height 9
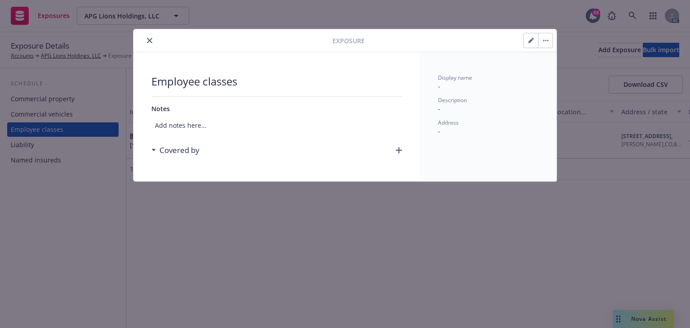
click at [401, 149] on icon "button" at bounding box center [399, 150] width 6 height 6
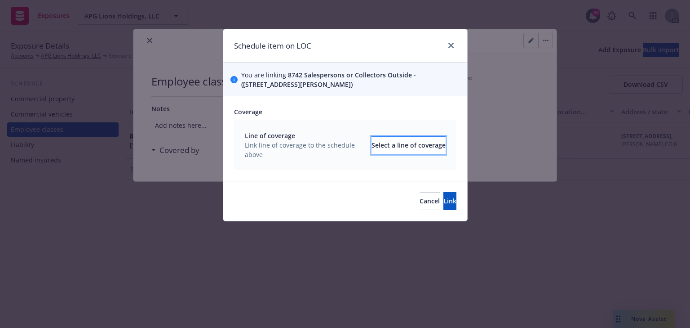
click at [390, 148] on div "Select a line of coverage" at bounding box center [409, 145] width 74 height 17
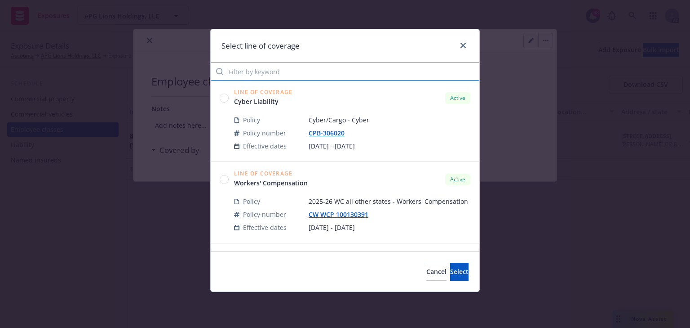
click at [258, 72] on input "Filter by keyword" at bounding box center [345, 71] width 269 height 18
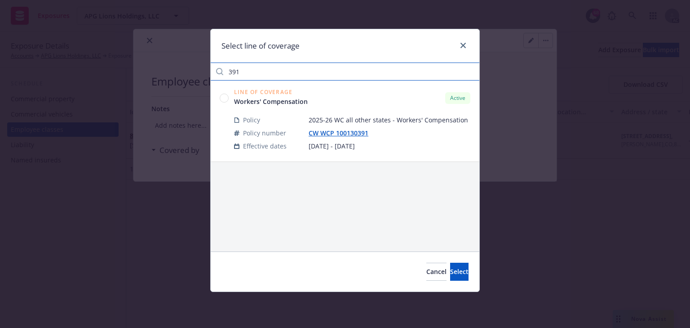
type input "391"
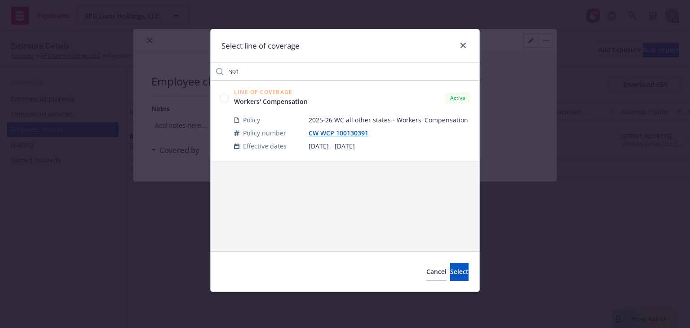
click at [222, 95] on circle at bounding box center [224, 97] width 9 height 9
click at [450, 266] on button "Select" at bounding box center [459, 271] width 18 height 18
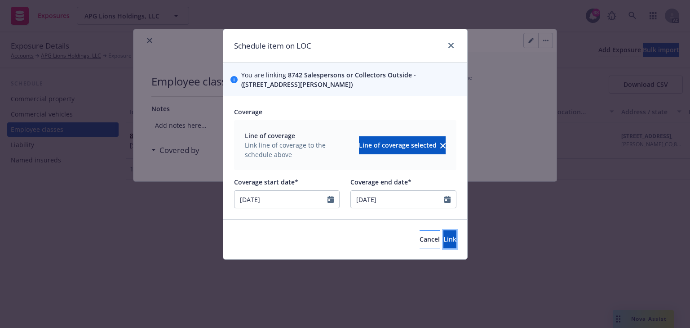
drag, startPoint x: 433, startPoint y: 240, endPoint x: 410, endPoint y: 243, distance: 23.1
click at [443, 240] on span "Link" at bounding box center [449, 239] width 13 height 9
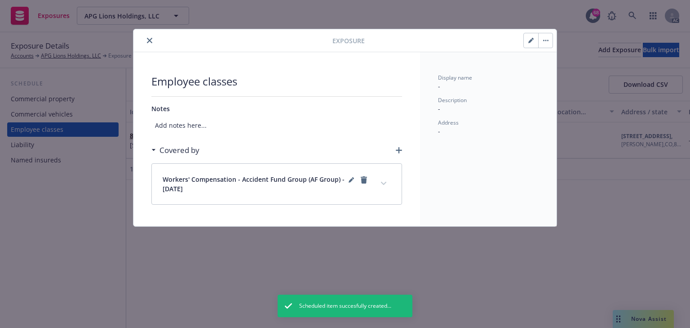
click at [379, 184] on button "expand content" at bounding box center [384, 183] width 14 height 14
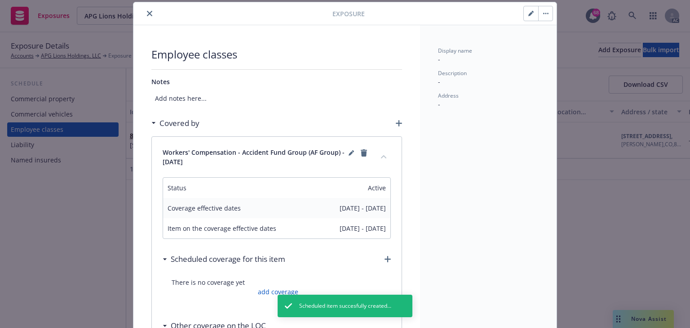
scroll to position [108, 0]
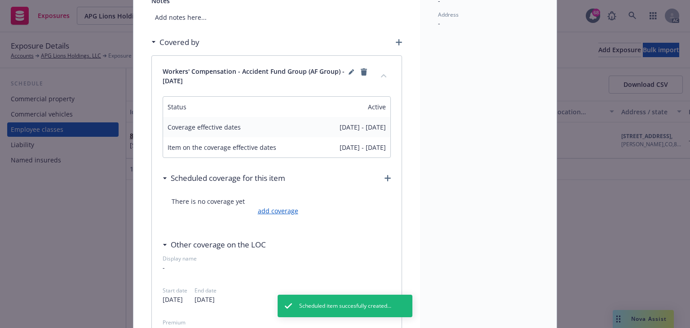
click at [279, 210] on link "add coverage" at bounding box center [277, 210] width 43 height 9
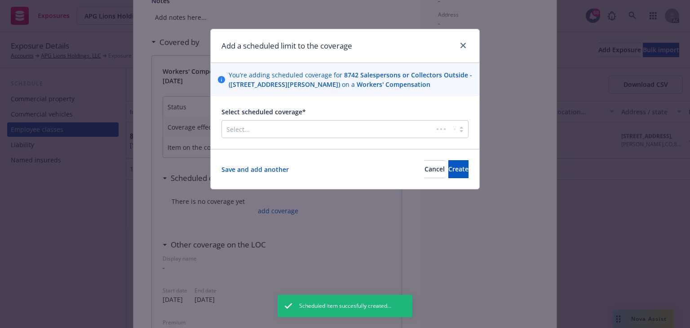
click at [264, 135] on div "Select..." at bounding box center [327, 129] width 211 height 14
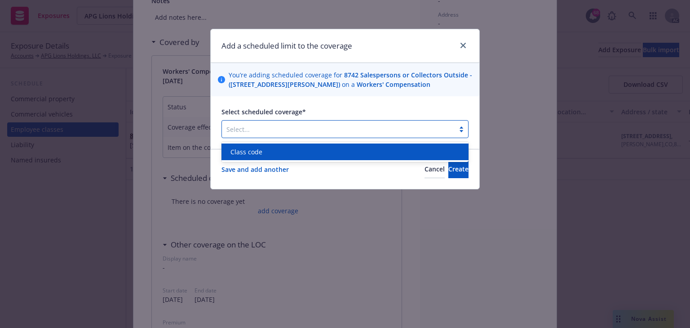
click at [261, 155] on div "Class code" at bounding box center [345, 151] width 236 height 9
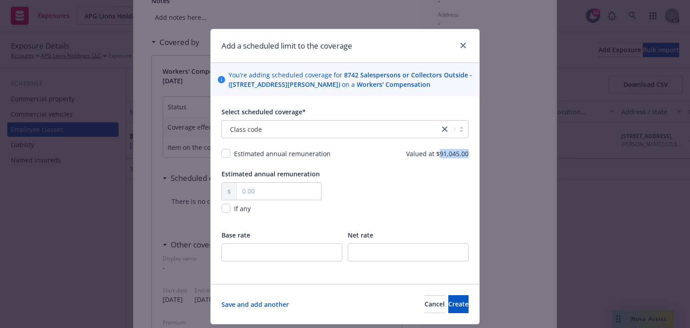
click at [474, 155] on div "Select scheduled coverage* Class code Estimated annual remuneration Valued at $…" at bounding box center [345, 189] width 269 height 187
copy span "91,045.00"
click at [260, 184] on input "text" at bounding box center [279, 190] width 84 height 17
paste input "91,045.00"
type input "91,045.00"
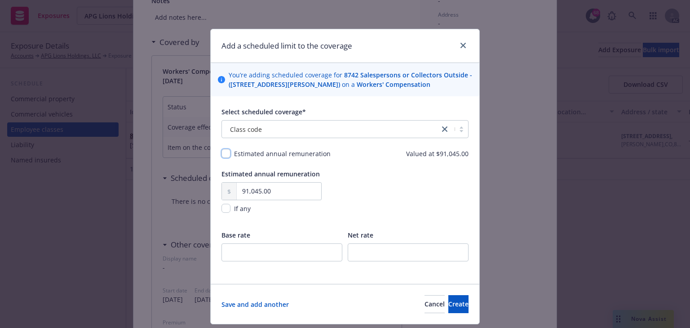
click at [227, 155] on input "checkbox" at bounding box center [226, 153] width 9 height 9
checkbox input "true"
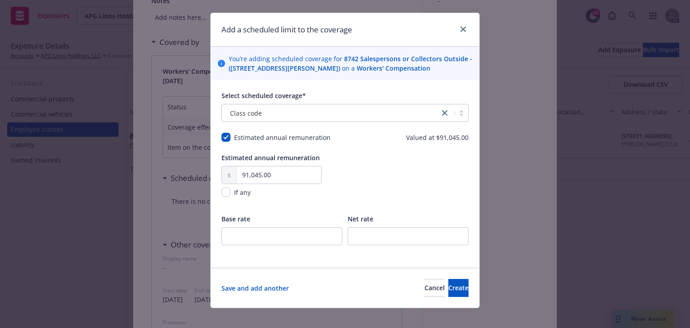
scroll to position [25, 0]
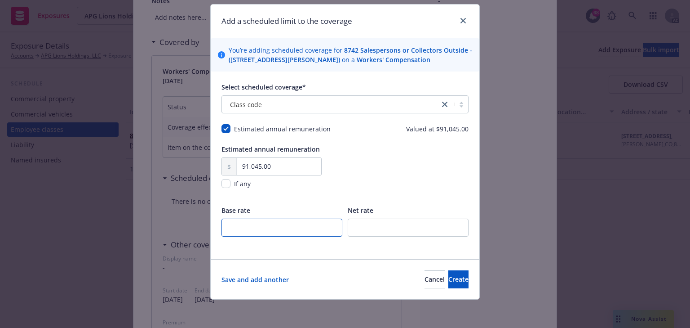
click at [284, 229] on input "number" at bounding box center [282, 227] width 121 height 18
type input "0.12"
click at [451, 281] on span "Create" at bounding box center [458, 279] width 20 height 9
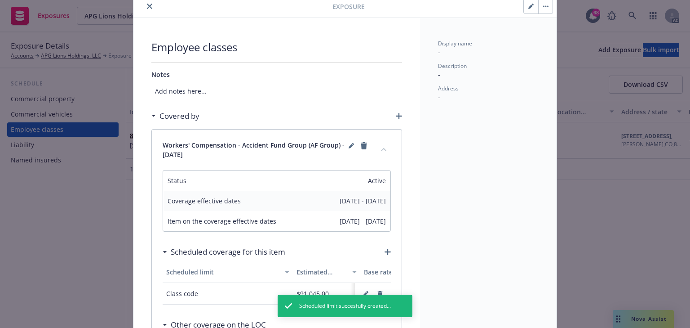
scroll to position [0, 0]
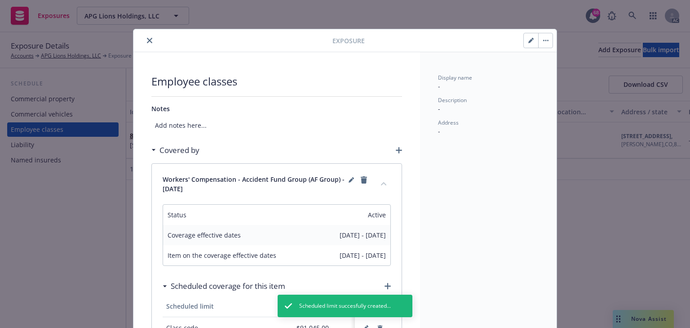
click at [147, 38] on icon "close" at bounding box center [149, 40] width 5 height 5
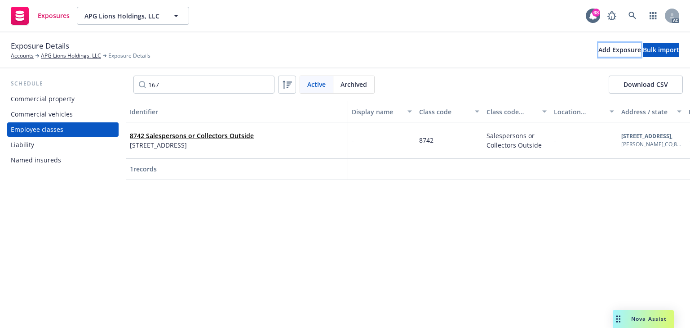
click at [598, 48] on div "Add Exposure" at bounding box center [619, 49] width 43 height 13
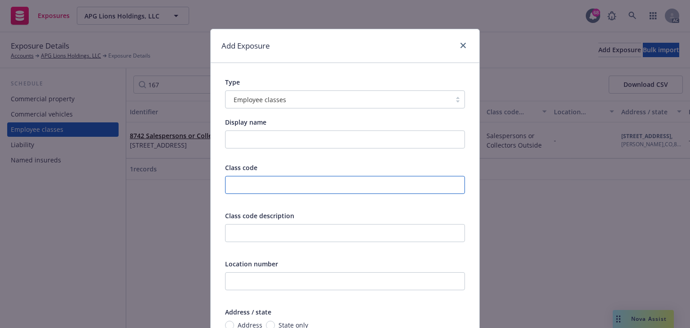
click at [279, 183] on input "text" at bounding box center [345, 185] width 240 height 18
type input "8810"
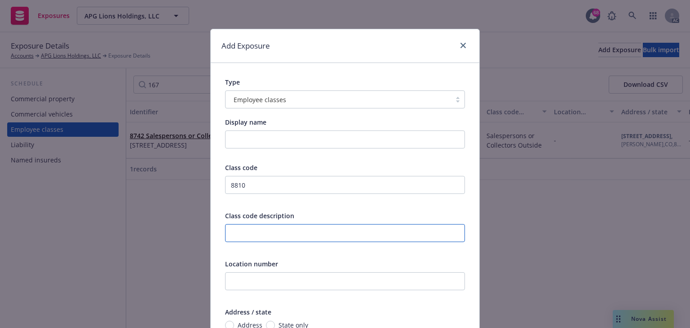
click at [266, 232] on input "text" at bounding box center [345, 233] width 240 height 18
paste input "Clerical Office Employees NOC"
type input "Clerical Office Employees NOC"
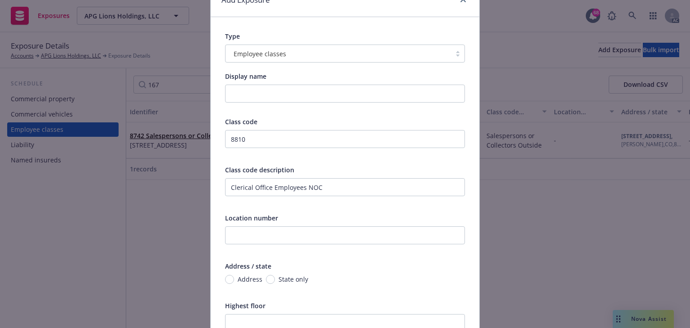
scroll to position [108, 0]
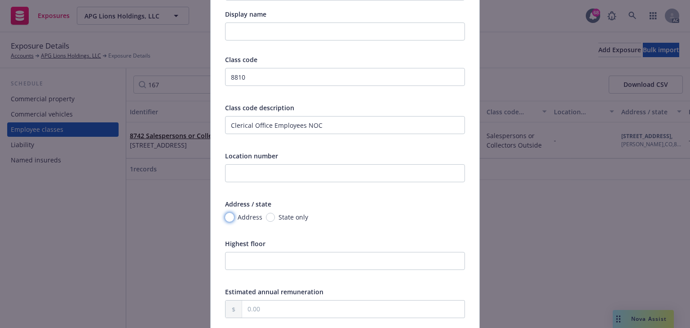
click at [227, 217] on input "Address" at bounding box center [229, 217] width 9 height 9
radio input "true"
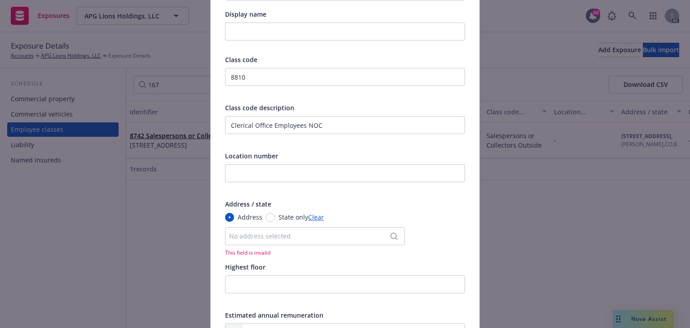
click at [297, 242] on div "No address selected" at bounding box center [315, 236] width 180 height 18
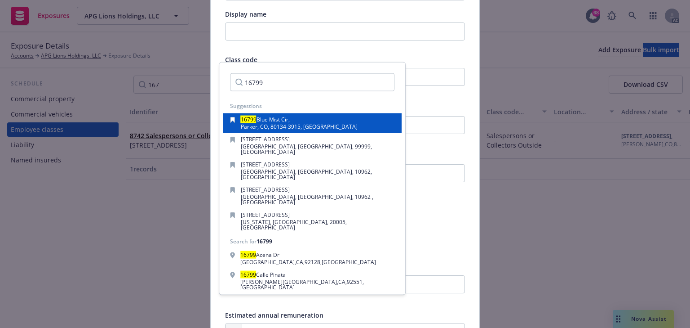
type input "16799"
click at [287, 128] on span "Parker, CO, 80134-3915, [GEOGRAPHIC_DATA]" at bounding box center [299, 127] width 117 height 8
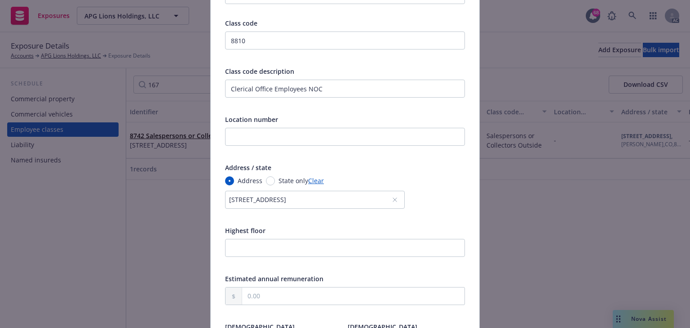
scroll to position [216, 0]
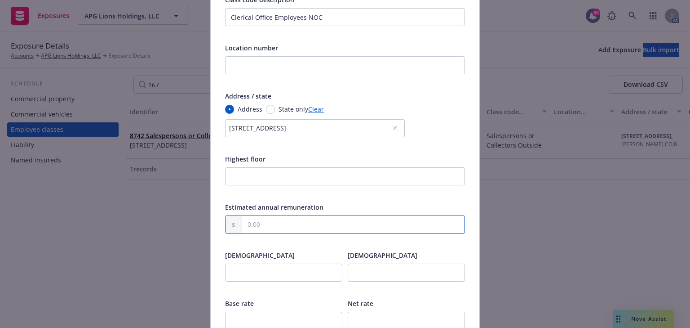
click at [259, 227] on input "text" at bounding box center [353, 224] width 222 height 17
paste input "27,925.00"
type input "27,925.00"
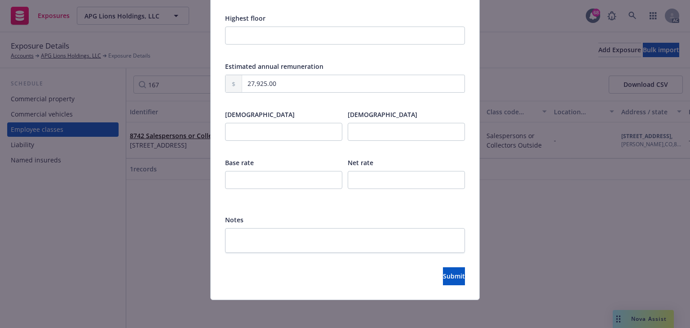
scroll to position [357, 0]
click at [260, 178] on input "number" at bounding box center [283, 179] width 117 height 18
type input "0.07"
click at [443, 277] on span "Submit" at bounding box center [454, 275] width 22 height 9
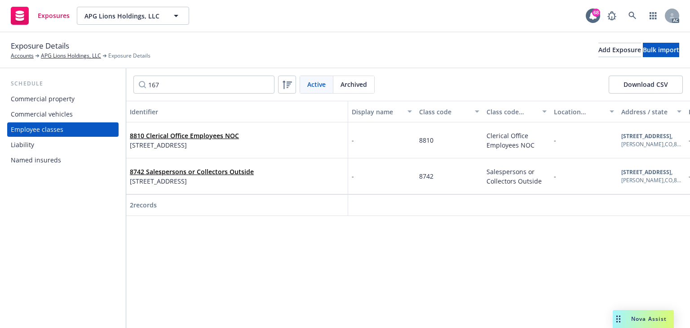
click at [70, 102] on div "Commercial property" at bounding box center [43, 99] width 64 height 14
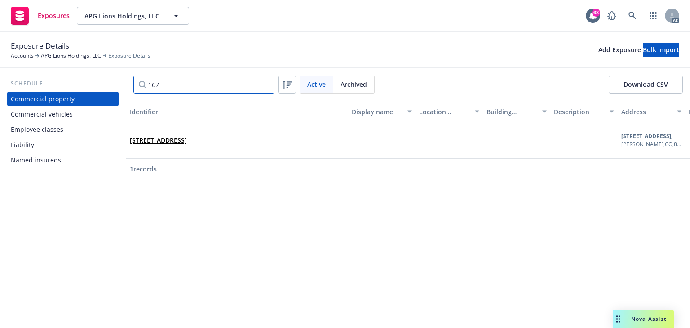
drag, startPoint x: 171, startPoint y: 79, endPoint x: 88, endPoint y: 78, distance: 82.7
click at [88, 78] on div "Schedule Commercial property Commercial vehicles Employee classes Liability Nam…" at bounding box center [345, 197] width 690 height 259
type input "7916"
click at [363, 86] on span "Archived" at bounding box center [354, 84] width 27 height 9
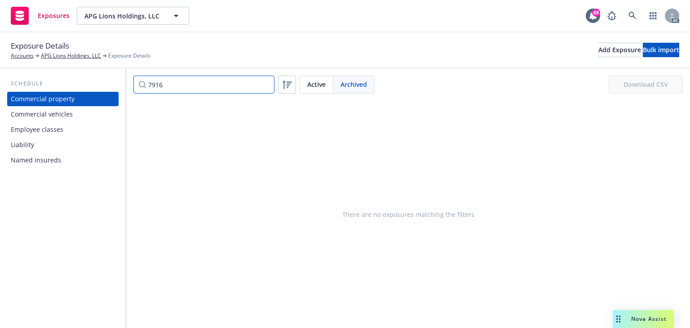
drag, startPoint x: 192, startPoint y: 88, endPoint x: 75, endPoint y: 78, distance: 117.2
click at [75, 78] on div "Schedule Commercial property Commercial vehicles Employee classes Liability Nam…" at bounding box center [345, 197] width 690 height 259
click at [598, 51] on div "Add Exposure" at bounding box center [619, 49] width 43 height 13
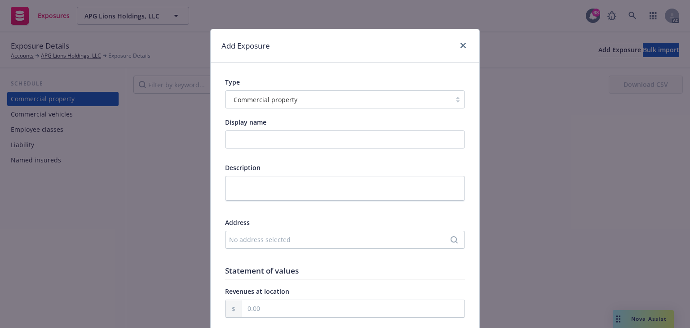
click at [263, 241] on div "No address selected" at bounding box center [340, 239] width 223 height 9
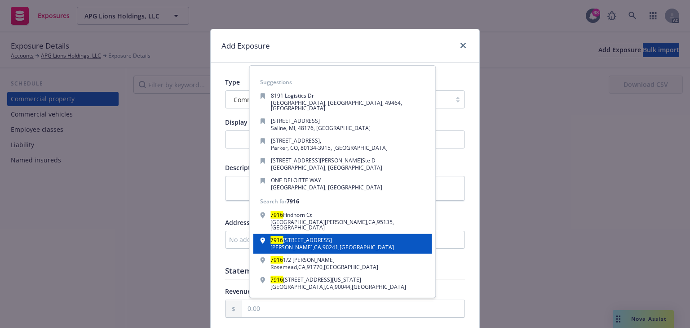
scroll to position [64, 0]
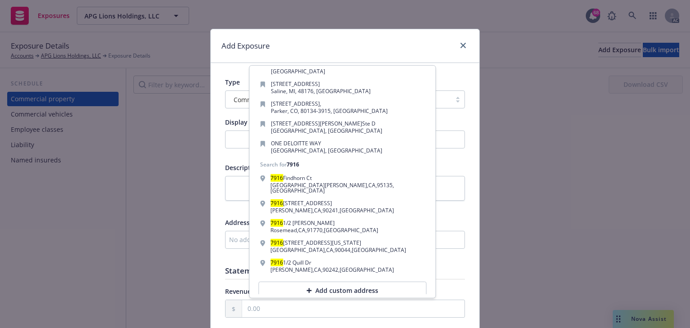
type input "7916"
click at [330, 281] on div "Add custom address" at bounding box center [342, 290] width 168 height 18
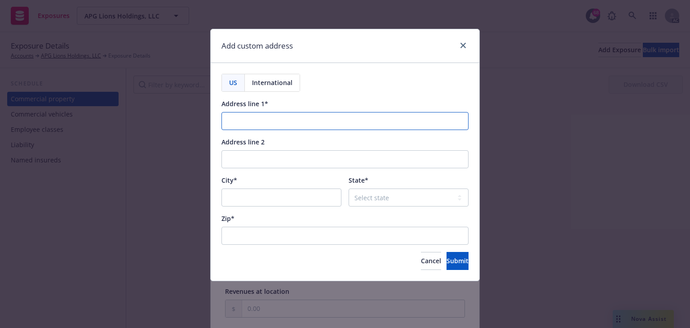
click at [255, 122] on input "Address line 1*" at bounding box center [345, 121] width 247 height 18
paste input "[STREET_ADDRESS][PERSON_NAME]"
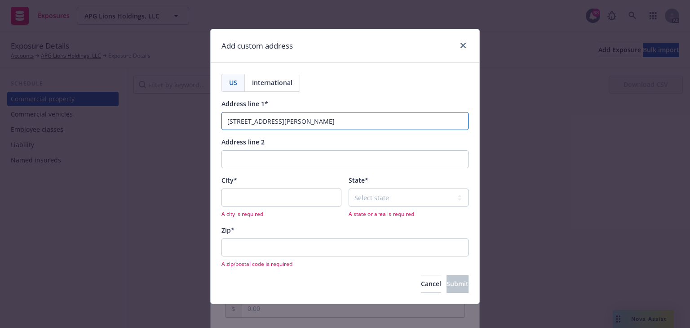
type input "[STREET_ADDRESS][PERSON_NAME]"
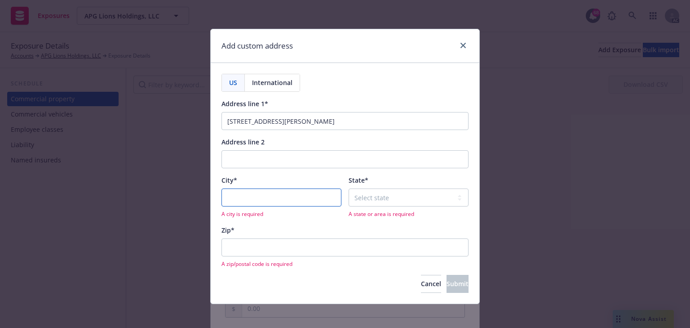
click at [247, 198] on input "City*" at bounding box center [282, 197] width 120 height 18
paste input "Littleton"
type input "Littleton"
click at [386, 203] on select "Select state [US_STATE] [US_STATE] [US_STATE] [US_STATE] [US_STATE] [PERSON_NAM…" at bounding box center [409, 197] width 120 height 18
select select "CO"
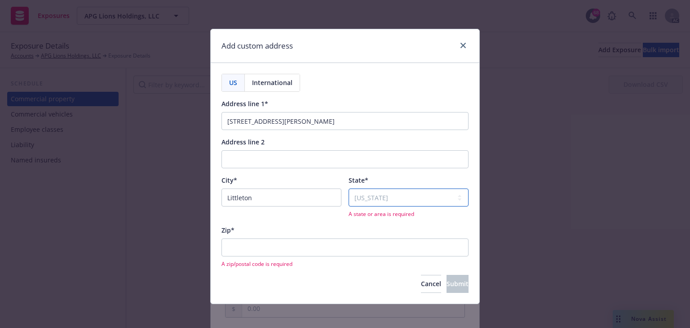
click at [349, 188] on select "Select state [US_STATE] [US_STATE] [US_STATE] [US_STATE] [US_STATE] [PERSON_NAM…" at bounding box center [409, 197] width 120 height 18
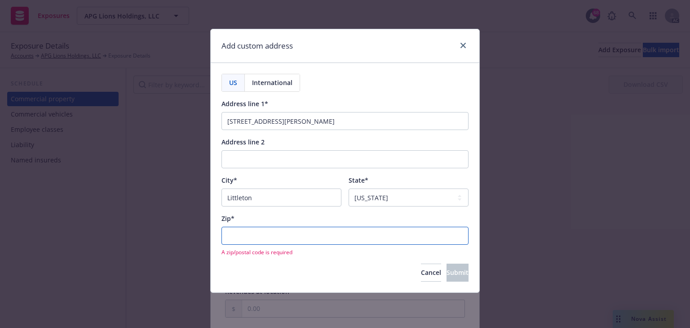
click at [244, 228] on input "Zip*" at bounding box center [345, 235] width 247 height 18
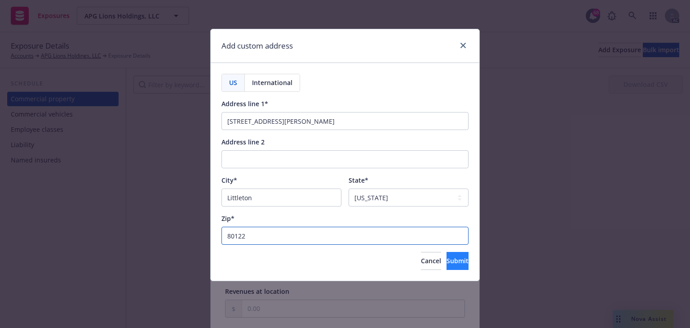
type input "80122"
click at [456, 261] on button "Submit" at bounding box center [458, 261] width 22 height 18
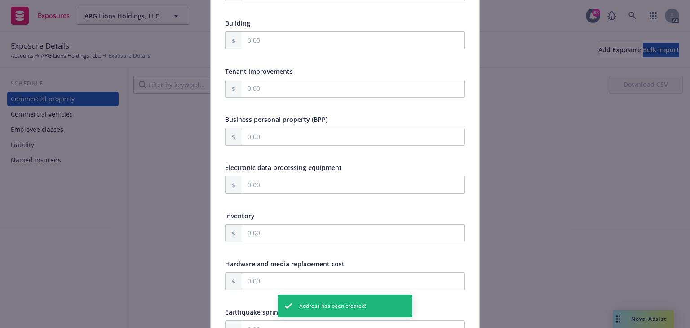
scroll to position [323, 0]
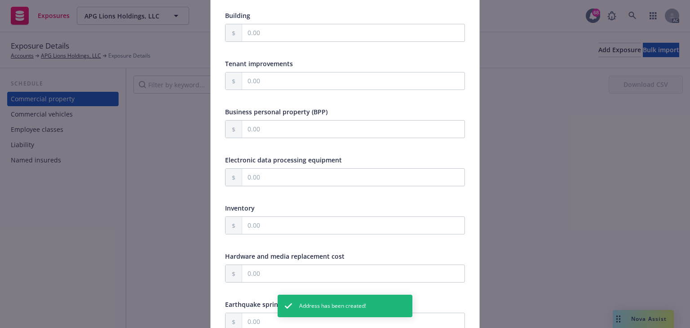
click at [445, 160] on div "Electronic data processing equipment" at bounding box center [345, 159] width 240 height 9
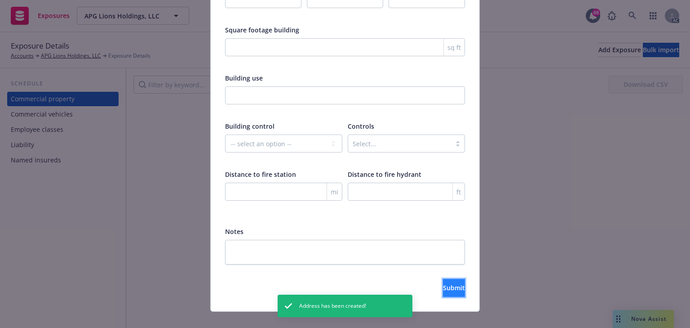
click at [443, 281] on button "Submit" at bounding box center [454, 288] width 22 height 18
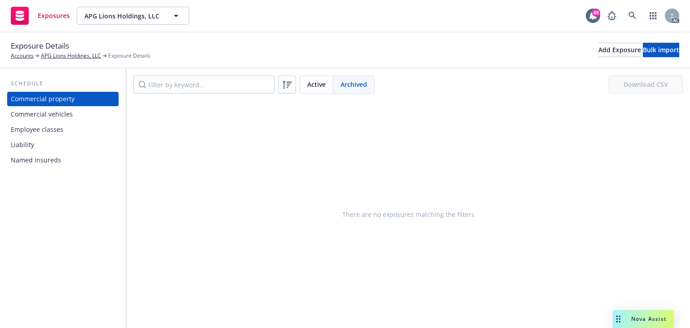
click at [313, 83] on span "Active" at bounding box center [316, 84] width 18 height 9
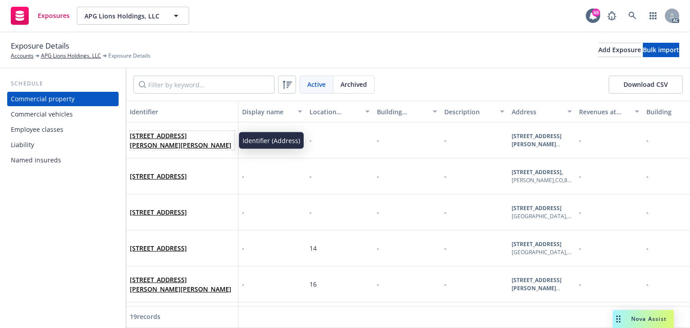
click at [159, 140] on span "[STREET_ADDRESS][PERSON_NAME][PERSON_NAME]" at bounding box center [182, 140] width 105 height 19
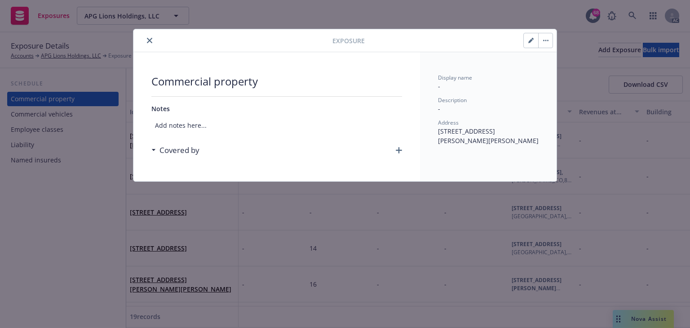
click at [543, 41] on icon "button" at bounding box center [545, 41] width 5 height 2
click at [554, 66] on link "Archive" at bounding box center [564, 65] width 51 height 18
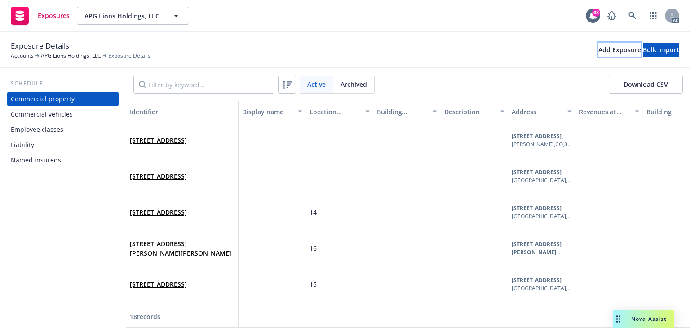
click at [598, 50] on div "Add Exposure" at bounding box center [619, 49] width 43 height 13
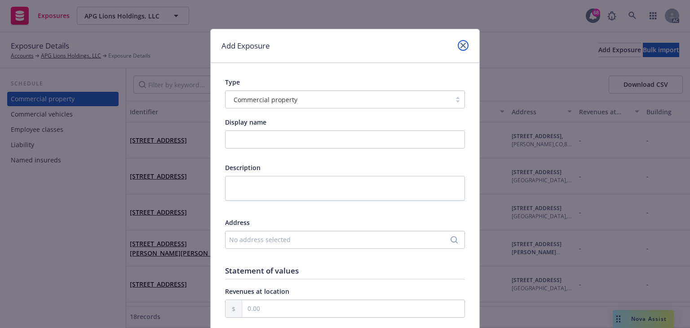
click at [461, 43] on icon "close" at bounding box center [463, 45] width 5 height 5
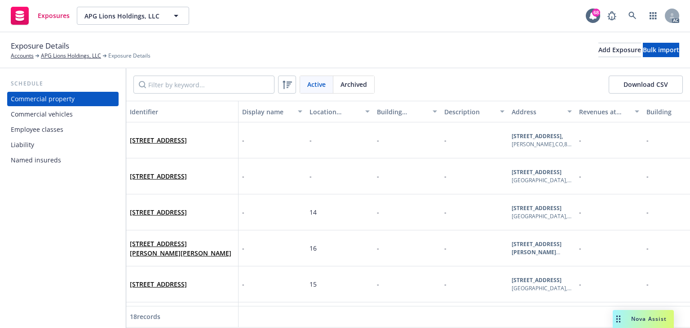
click at [80, 134] on div "Employee classes" at bounding box center [63, 129] width 104 height 14
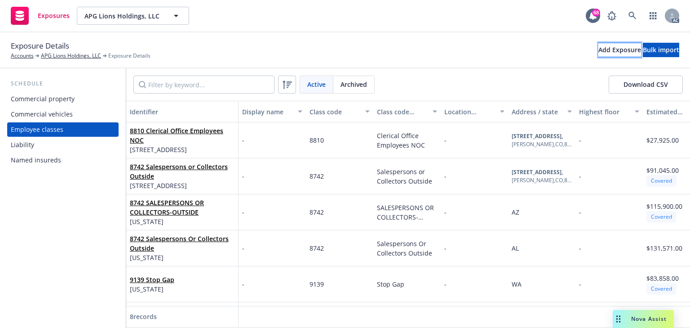
click at [598, 51] on div "Add Exposure" at bounding box center [619, 49] width 43 height 13
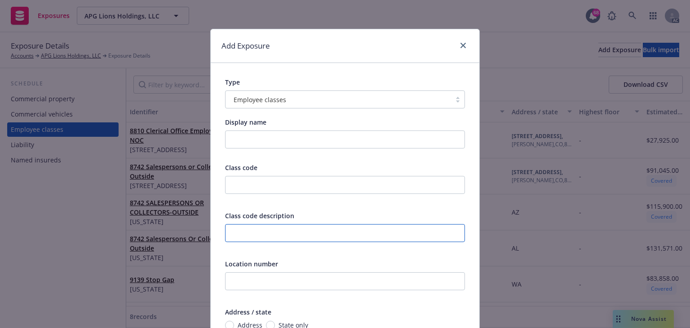
click at [246, 231] on input "text" at bounding box center [345, 233] width 240 height 18
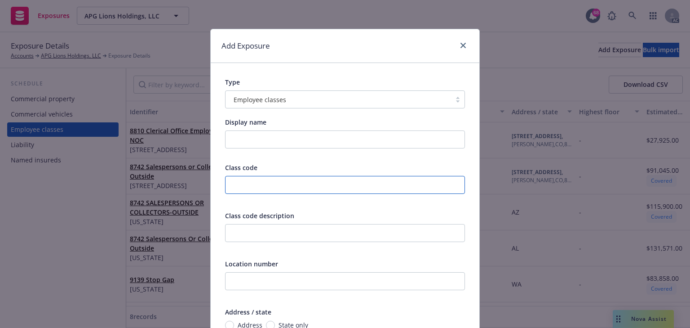
click at [259, 182] on input "text" at bounding box center [345, 185] width 240 height 18
type input "8810"
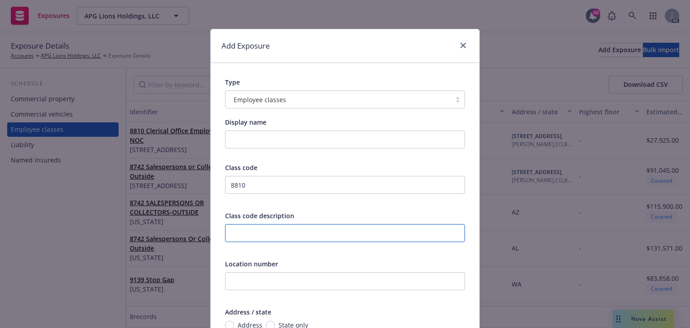
click at [244, 226] on input "text" at bounding box center [345, 233] width 240 height 18
paste input "Clerical Office Employees NOC"
type input "Clerical Office Employees NOC"
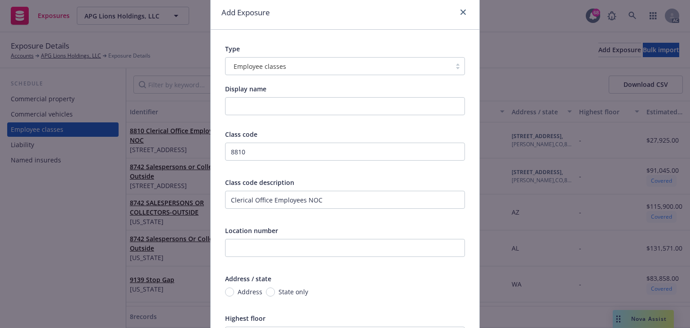
scroll to position [72, 0]
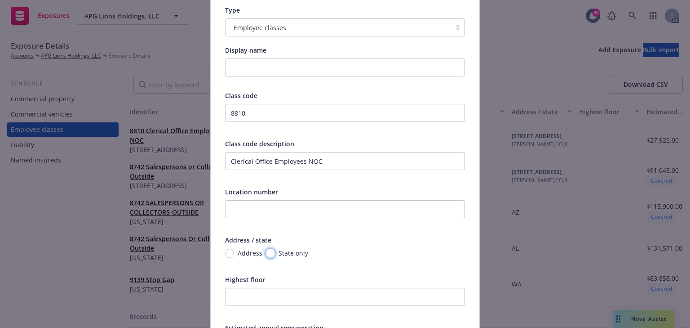
click at [267, 252] on input "State only" at bounding box center [270, 252] width 9 height 9
radio input "true"
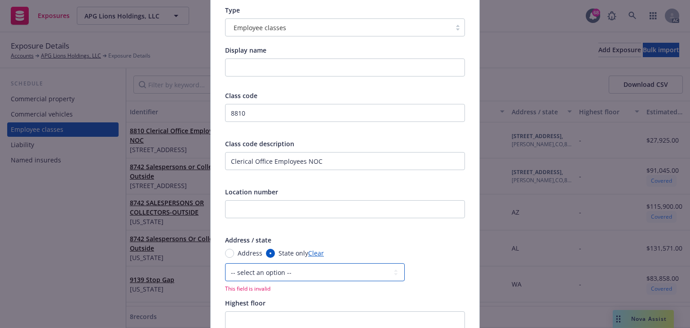
click at [253, 267] on select "-- select an option -- [US_STATE] [US_STATE] [US_STATE] [US_STATE] [US_STATE] […" at bounding box center [315, 272] width 180 height 18
select select "CT"
click at [225, 263] on select "-- select an option -- [US_STATE] [US_STATE] [US_STATE] [US_STATE] [US_STATE] […" at bounding box center [315, 272] width 180 height 18
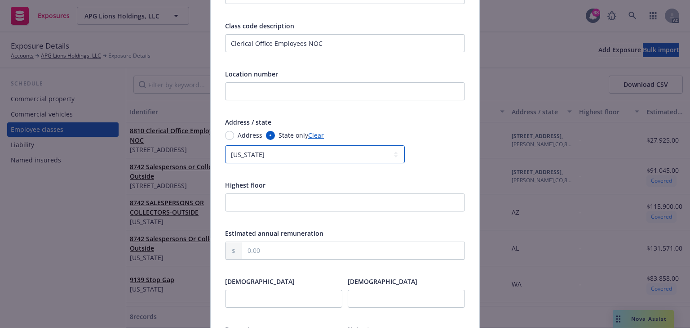
scroll to position [252, 0]
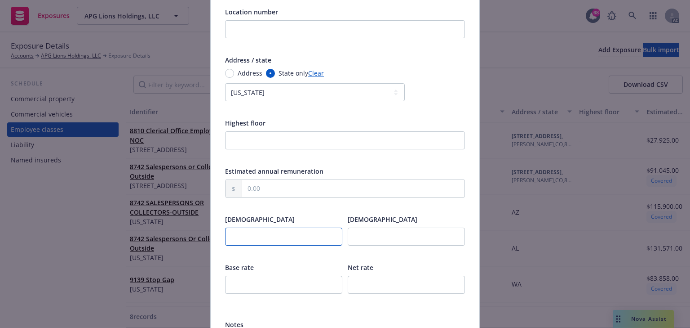
click at [273, 232] on input "number" at bounding box center [283, 236] width 117 height 18
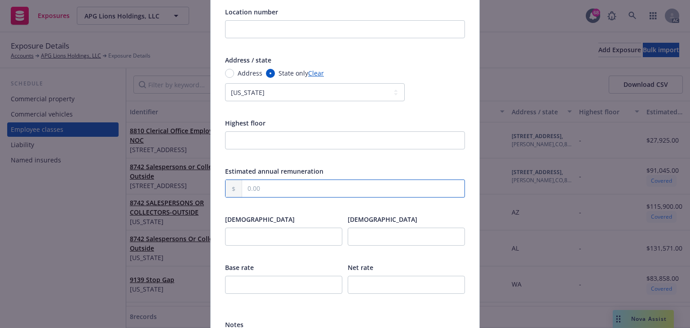
click at [269, 187] on input "text" at bounding box center [353, 188] width 222 height 17
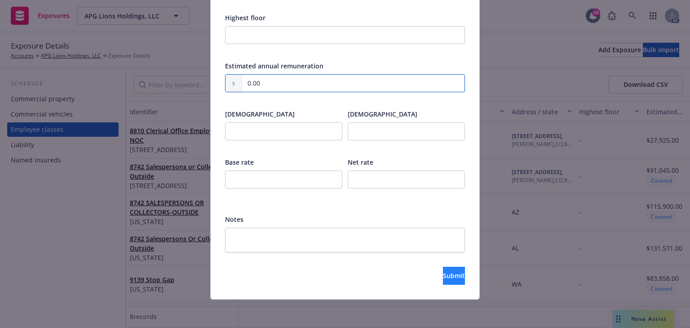
type input "0.00"
click at [443, 277] on span "Submit" at bounding box center [454, 275] width 22 height 9
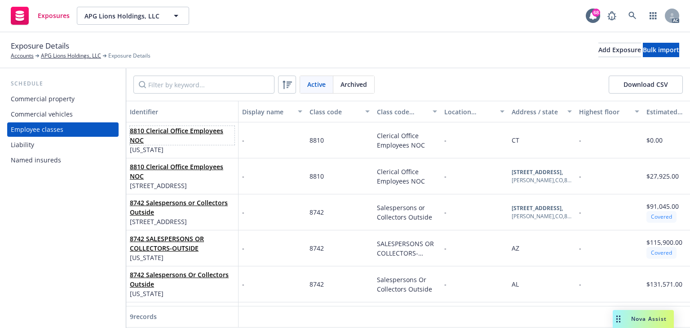
click at [160, 137] on span "8810 Clerical Office Employees NOC" at bounding box center [182, 135] width 105 height 19
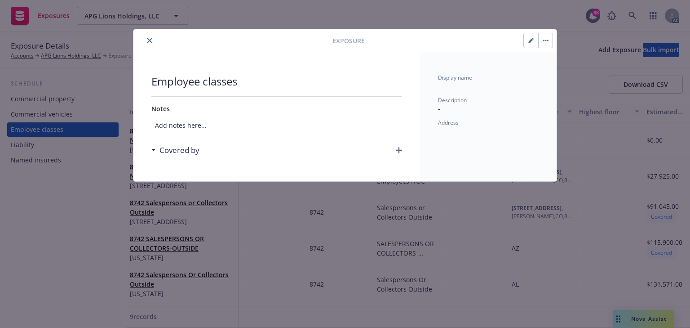
click at [150, 40] on icon "close" at bounding box center [149, 40] width 5 height 5
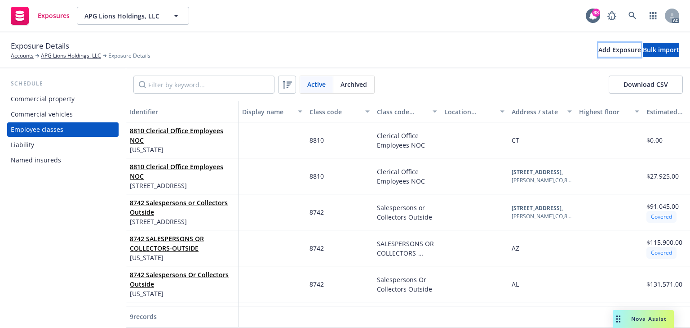
click at [598, 50] on div "Add Exposure" at bounding box center [619, 49] width 43 height 13
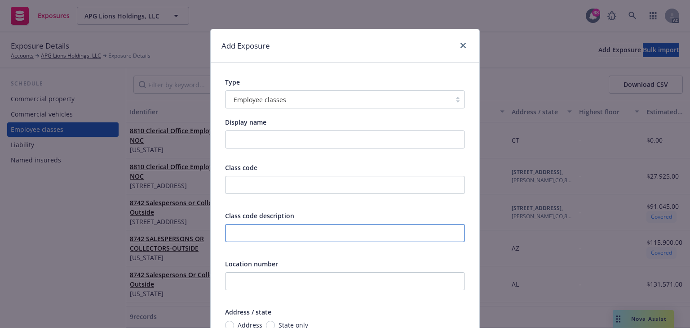
click at [252, 228] on input "text" at bounding box center [345, 233] width 240 height 18
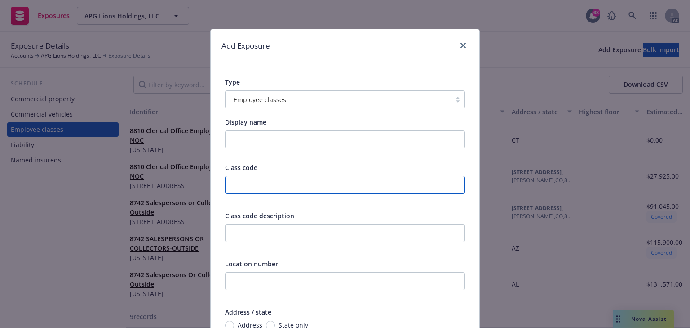
click at [252, 182] on input "text" at bounding box center [345, 185] width 240 height 18
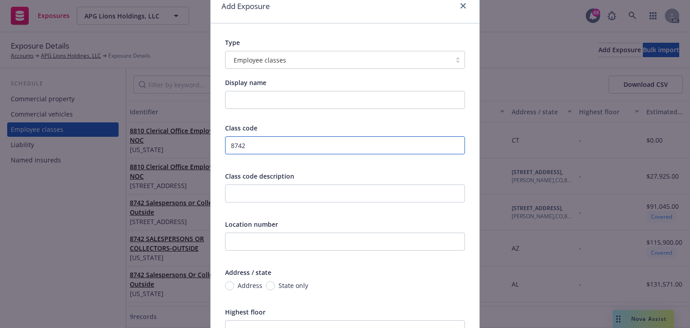
scroll to position [108, 0]
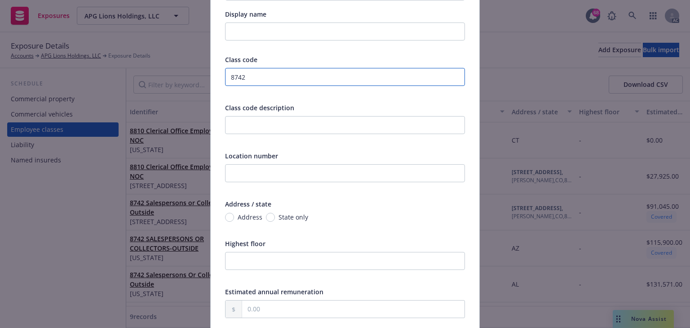
type input "8742"
click at [255, 127] on input "text" at bounding box center [345, 125] width 240 height 18
paste input "Salespersons or Collectors Outside"
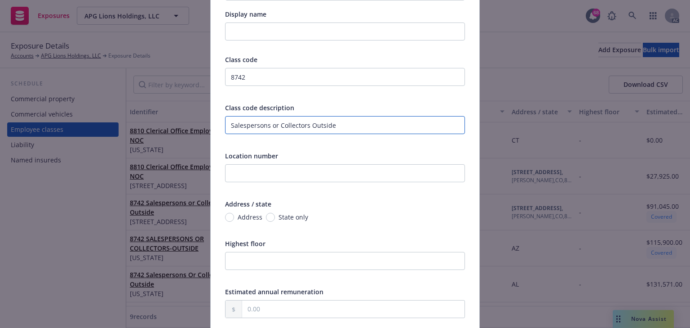
type input "Salespersons or Collectors Outside"
click at [267, 216] on input "State only" at bounding box center [270, 217] width 9 height 9
radio input "true"
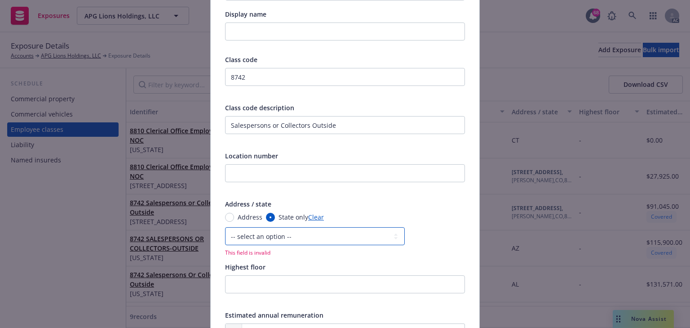
click at [268, 239] on select "-- select an option -- [US_STATE] [US_STATE] [US_STATE] [US_STATE] [US_STATE] […" at bounding box center [315, 236] width 180 height 18
click at [225, 227] on select "-- select an option -- [US_STATE] [US_STATE] [US_STATE] [US_STATE] [US_STATE] […" at bounding box center [315, 236] width 180 height 18
click at [261, 239] on select "-- select an option -- [US_STATE] [US_STATE] [US_STATE] [US_STATE] [US_STATE] […" at bounding box center [315, 236] width 180 height 18
select select "CT"
click at [225, 227] on select "-- select an option -- [US_STATE] [US_STATE] [US_STATE] [US_STATE] [US_STATE] […" at bounding box center [315, 236] width 180 height 18
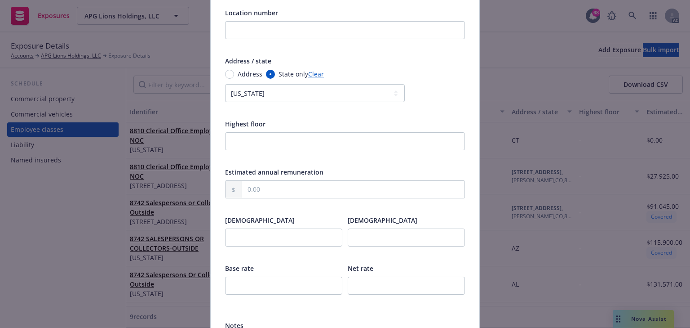
scroll to position [252, 0]
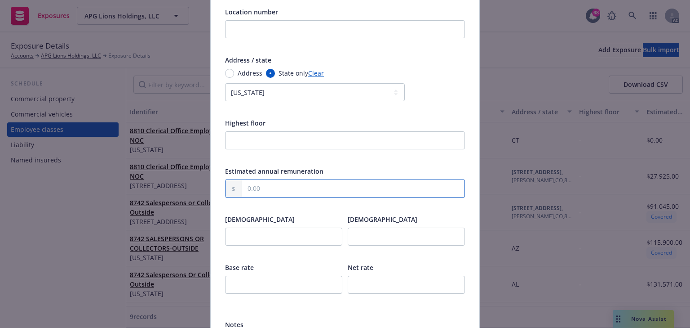
click at [277, 191] on input "text" at bounding box center [353, 188] width 222 height 17
paste input "29,848.00"
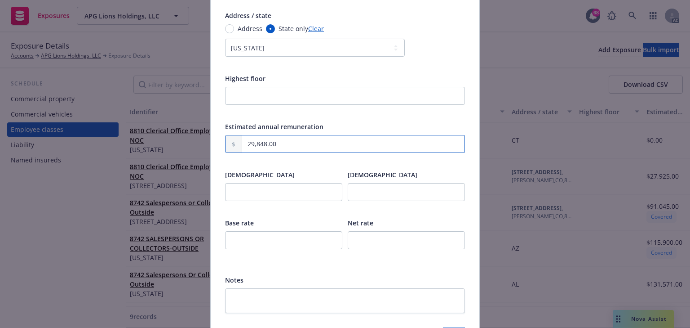
scroll to position [357, 0]
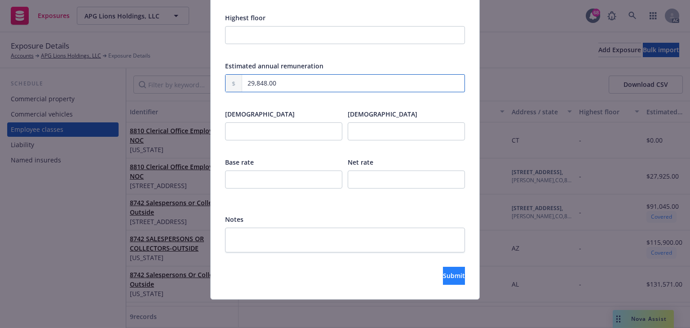
type input "29,848.00"
click at [443, 275] on span "Submit" at bounding box center [454, 275] width 22 height 9
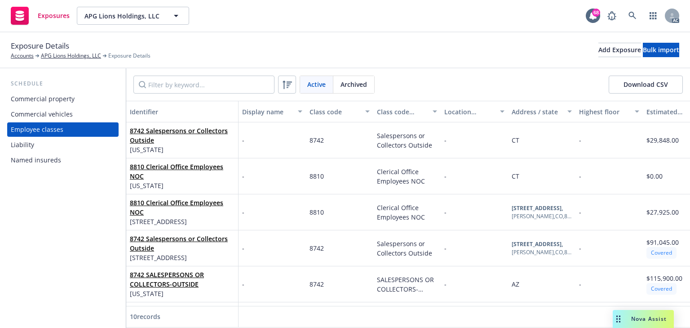
click at [65, 99] on div "Commercial property" at bounding box center [43, 99] width 64 height 14
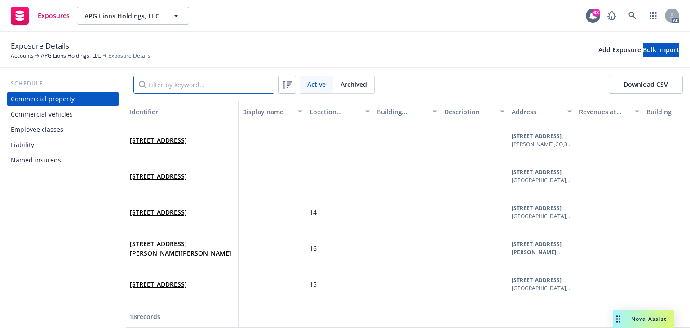
click at [191, 89] on input "Filter by keyword..." at bounding box center [203, 84] width 141 height 18
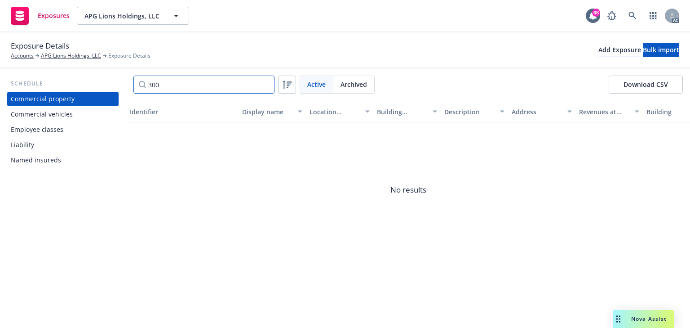
type input "300"
click at [598, 49] on div "Add Exposure" at bounding box center [619, 49] width 43 height 13
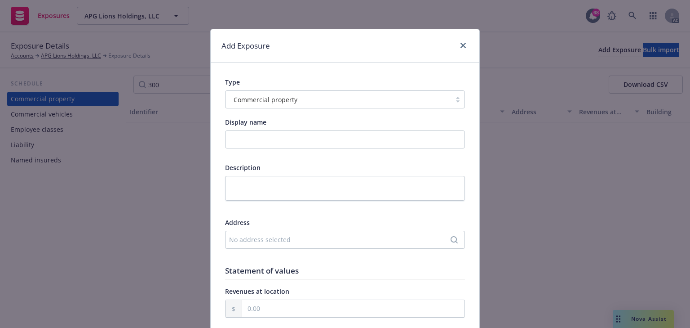
click at [275, 242] on div "No address selected" at bounding box center [340, 239] width 223 height 9
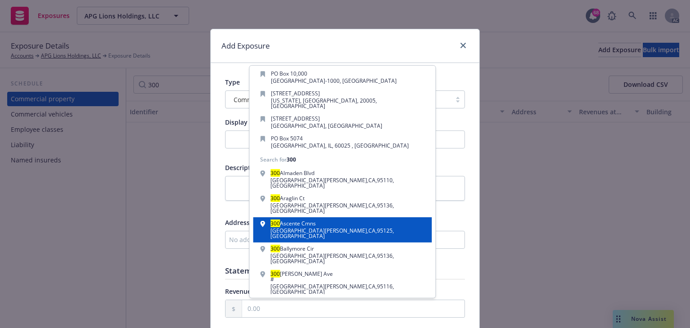
scroll to position [69, 0]
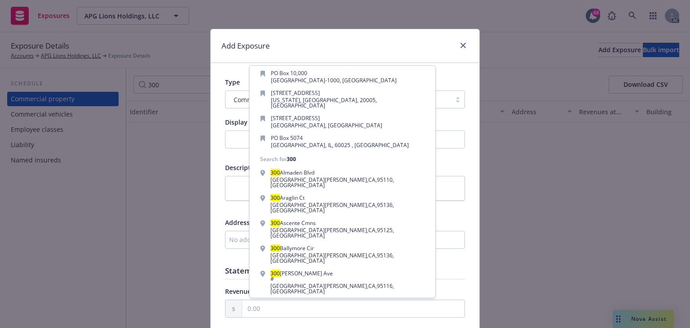
type input "300"
click at [336, 303] on div "Add custom address" at bounding box center [342, 312] width 168 height 18
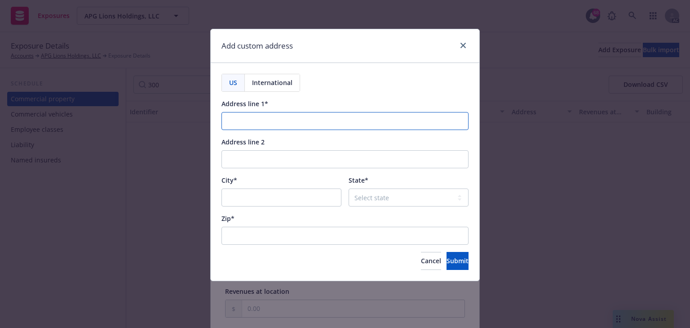
click at [264, 123] on input "Address line 1*" at bounding box center [345, 121] width 247 height 18
paste input "[STREET_ADDRESS]"
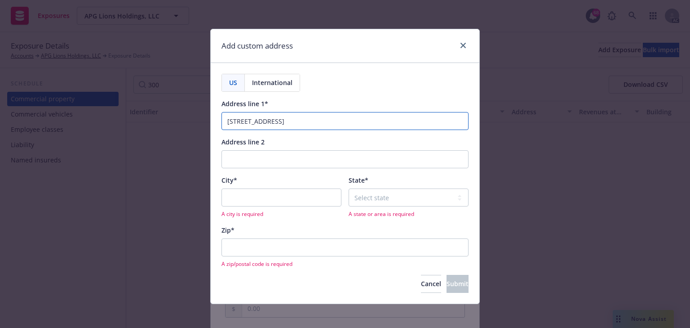
type input "[STREET_ADDRESS]"
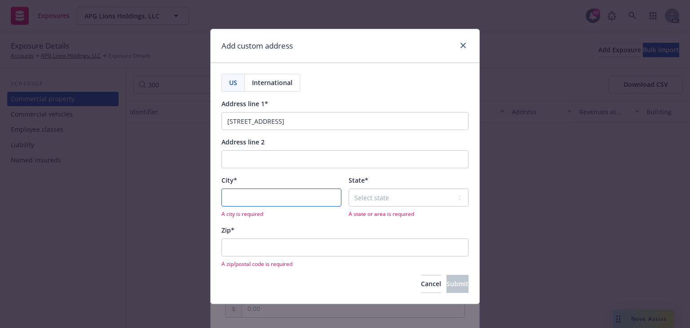
click at [252, 191] on input "City*" at bounding box center [282, 197] width 120 height 18
paste input "[US_STATE]"
type input "[US_STATE]"
click at [377, 201] on select "Select state [US_STATE] [US_STATE] [US_STATE] [US_STATE] [US_STATE] [PERSON_NAM…" at bounding box center [409, 197] width 120 height 18
select select "DC"
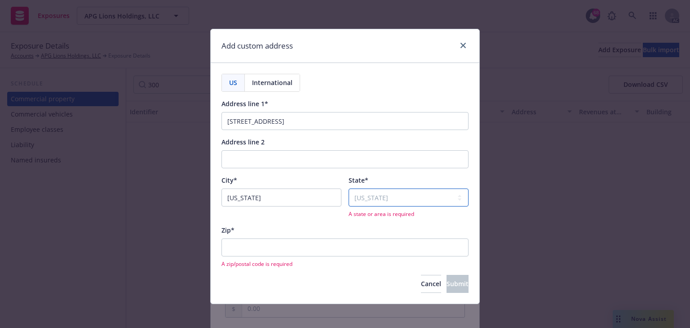
click at [349, 188] on select "Select state [US_STATE] [US_STATE] [US_STATE] [US_STATE] [US_STATE] [PERSON_NAM…" at bounding box center [409, 197] width 120 height 18
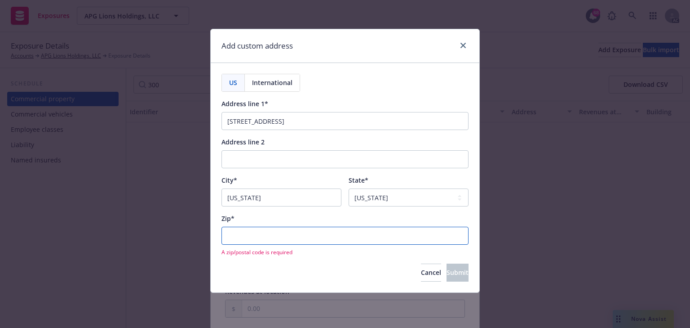
click at [305, 233] on input "Zip*" at bounding box center [345, 235] width 247 height 18
paste input "20319-5078"
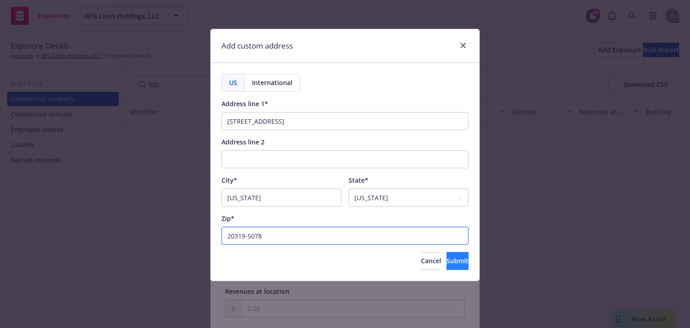
type input "20319-5078"
click at [465, 261] on button "Submit" at bounding box center [458, 261] width 22 height 18
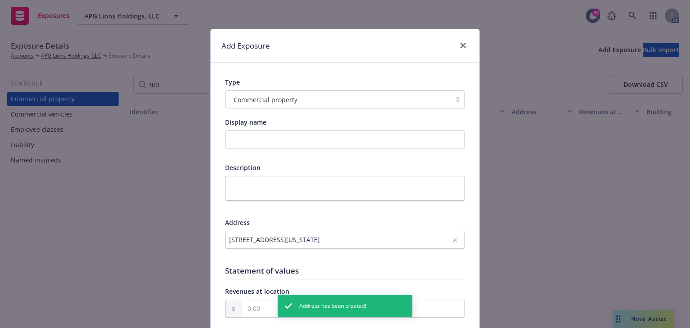
click at [364, 253] on div at bounding box center [345, 256] width 240 height 8
click at [431, 77] on div "Type" at bounding box center [345, 81] width 240 height 9
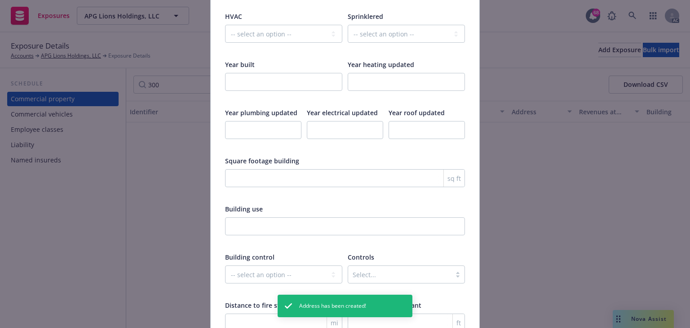
scroll to position [1493, 0]
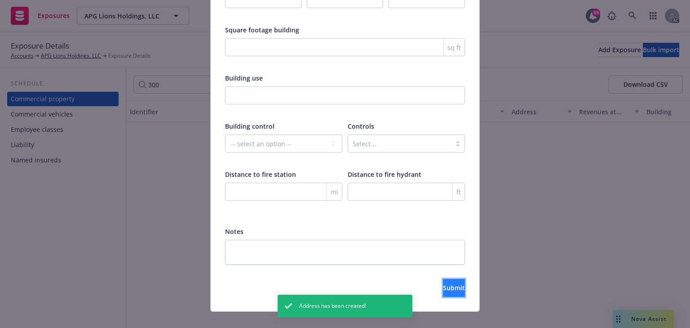
click at [443, 282] on button "Submit" at bounding box center [454, 288] width 22 height 18
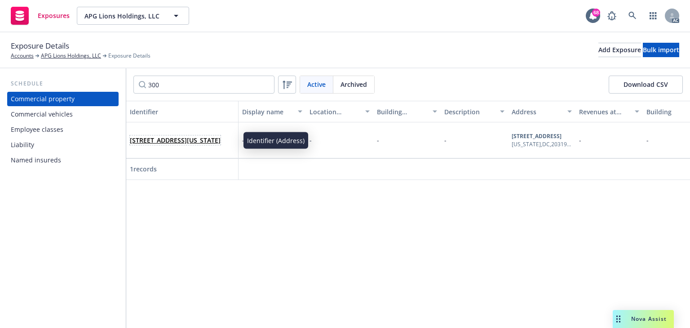
click at [176, 136] on link "[STREET_ADDRESS][US_STATE]" at bounding box center [175, 140] width 91 height 9
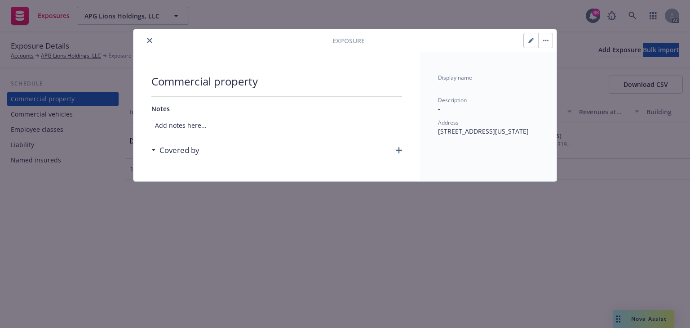
click at [399, 150] on icon "button" at bounding box center [399, 150] width 6 height 6
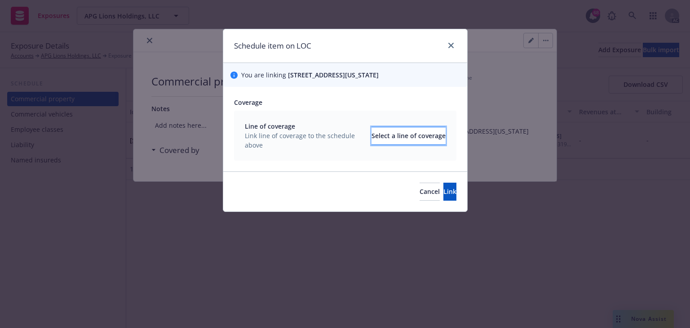
click at [397, 133] on div "Select a line of coverage" at bounding box center [409, 135] width 74 height 17
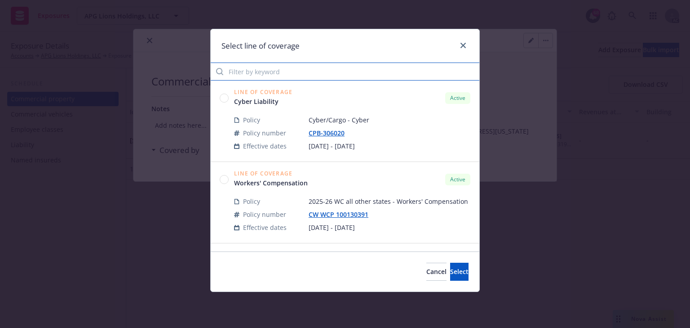
click at [322, 72] on input "Filter by keyword" at bounding box center [345, 71] width 269 height 18
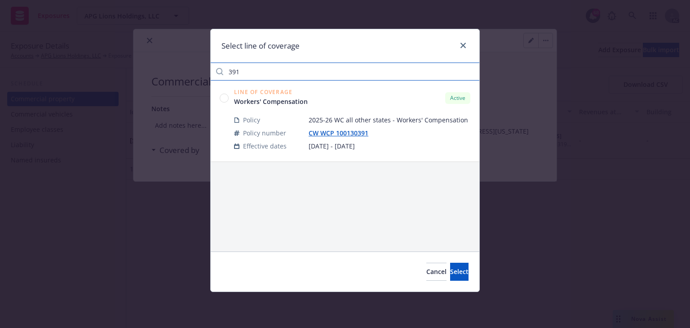
type input "391"
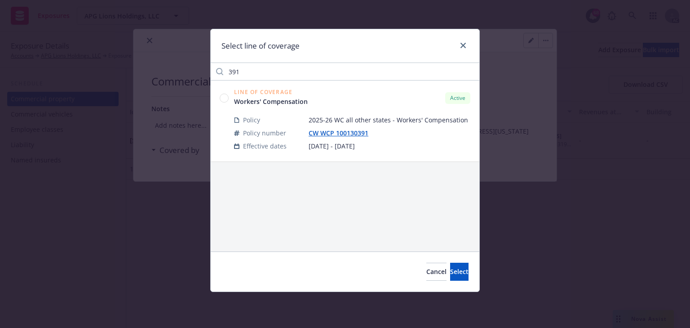
click at [225, 97] on circle at bounding box center [224, 97] width 9 height 9
click at [450, 270] on span "Select" at bounding box center [459, 271] width 18 height 9
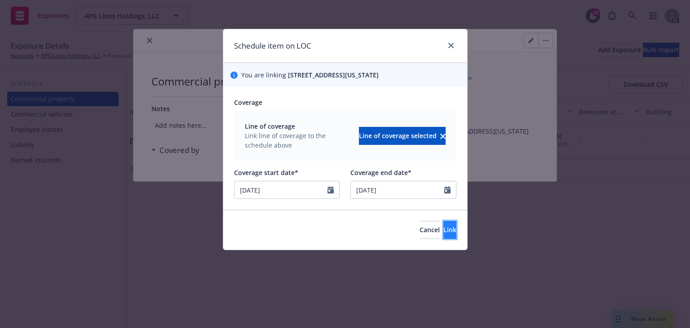
click at [443, 230] on button "Link" at bounding box center [449, 230] width 13 height 18
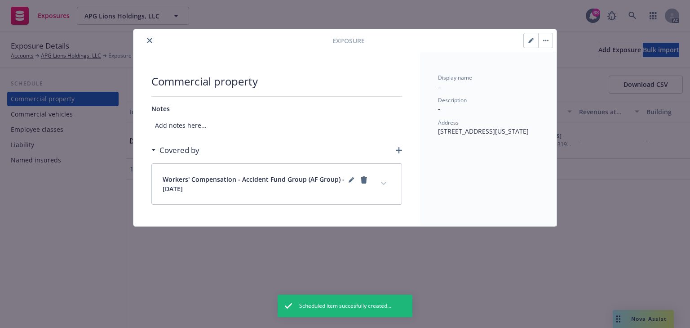
click at [150, 39] on icon "close" at bounding box center [149, 40] width 5 height 5
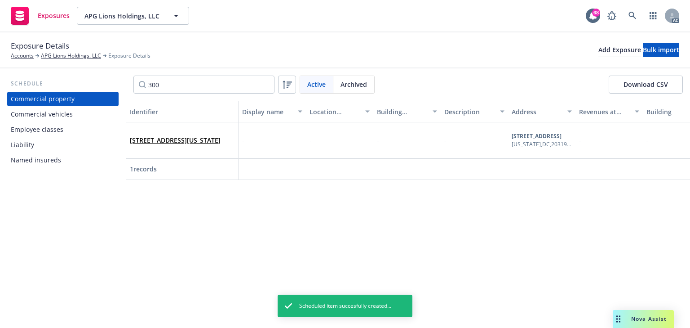
click at [47, 129] on div "Employee classes" at bounding box center [37, 129] width 53 height 14
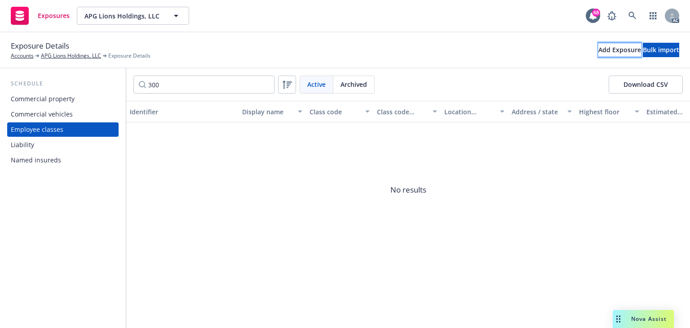
click at [598, 49] on div "Add Exposure" at bounding box center [619, 49] width 43 height 13
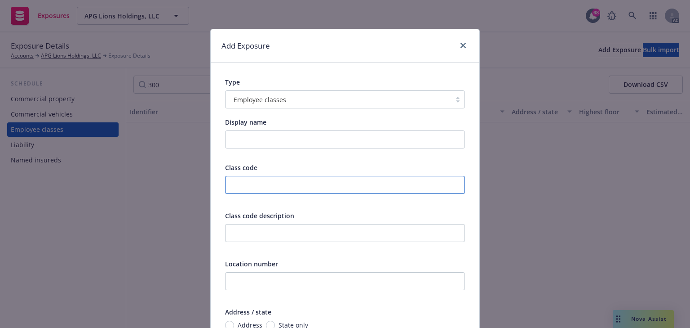
click at [254, 188] on input "text" at bounding box center [345, 185] width 240 height 18
type input "8742"
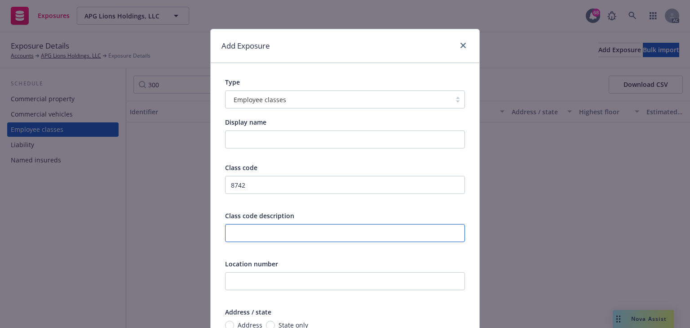
click at [259, 224] on input "text" at bounding box center [345, 233] width 240 height 18
paste input "Salespersons Or Collectors Outside"
type input "Salespersons Or Collectors Outside"
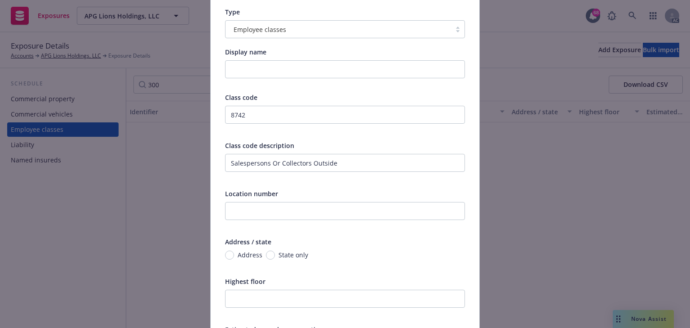
scroll to position [108, 0]
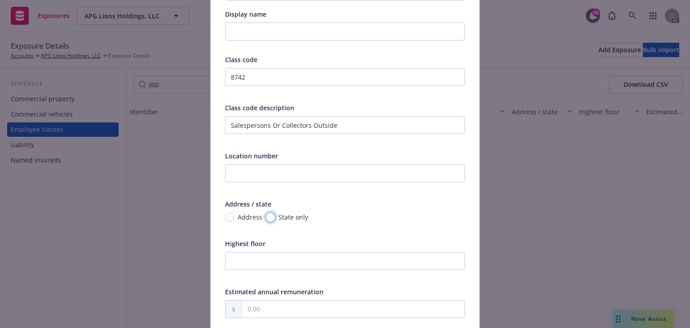
click at [270, 217] on input "State only" at bounding box center [270, 217] width 9 height 9
radio input "true"
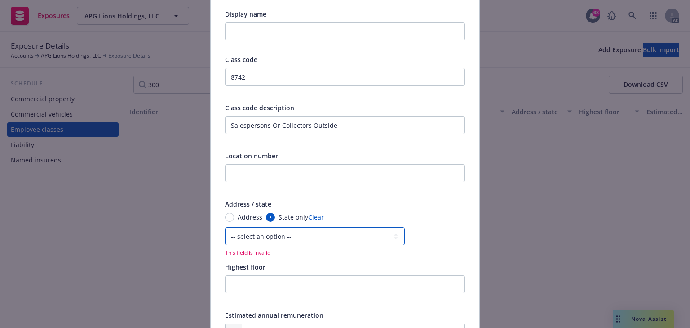
click at [261, 237] on select "-- select an option -- [US_STATE] [US_STATE] [US_STATE] [US_STATE] [US_STATE] […" at bounding box center [315, 236] width 180 height 18
click at [214, 209] on div "Type Employee classes Display name Class code 8742 Class code description Sales…" at bounding box center [345, 251] width 269 height 592
click at [226, 215] on input "Address" at bounding box center [229, 217] width 9 height 9
radio input "true"
click at [270, 235] on div "No address selected" at bounding box center [310, 235] width 163 height 9
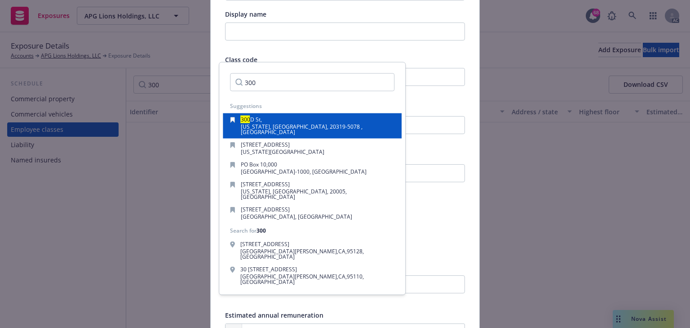
type input "300"
click at [302, 120] on div "[STREET_ADDRESS]" at bounding box center [318, 120] width 154 height 7
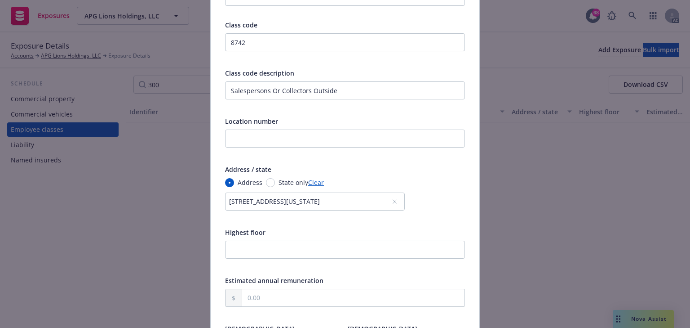
scroll to position [216, 0]
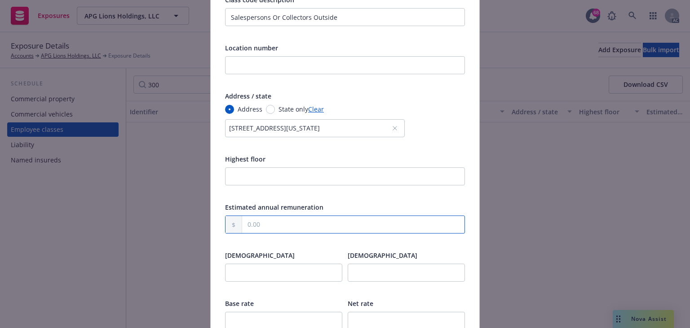
click at [266, 229] on input "text" at bounding box center [353, 224] width 222 height 17
paste input "29,848.00"
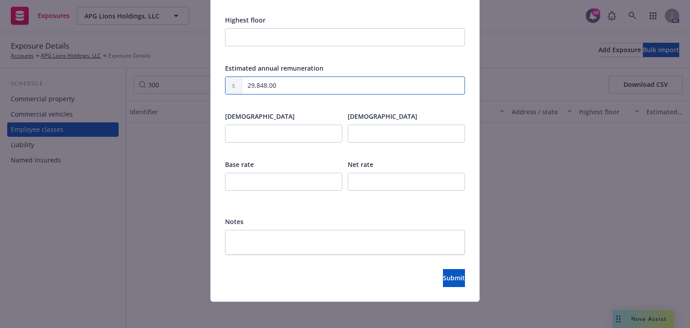
scroll to position [357, 0]
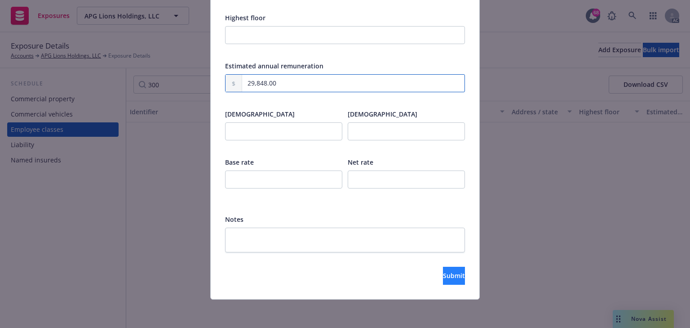
type input "29,848.00"
click at [443, 277] on span "Submit" at bounding box center [454, 275] width 22 height 9
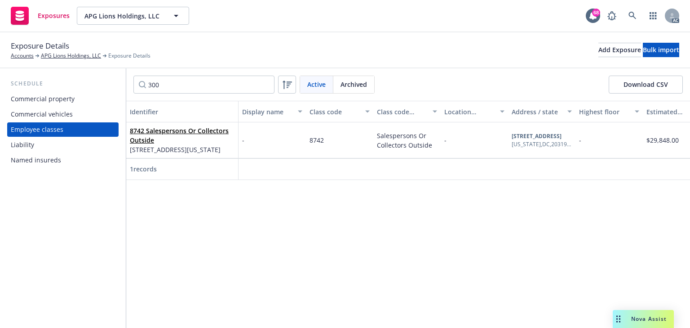
click at [59, 101] on div "Commercial property" at bounding box center [43, 99] width 64 height 14
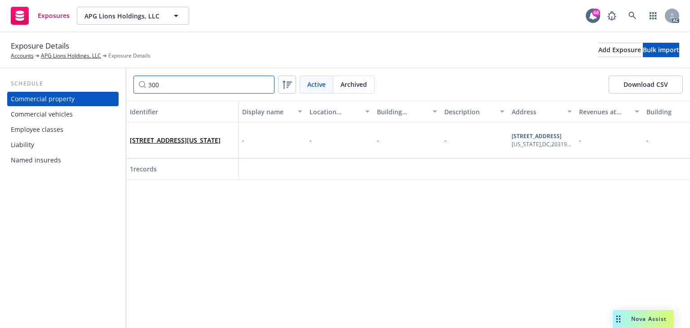
drag, startPoint x: 140, startPoint y: 83, endPoint x: 121, endPoint y: 84, distance: 19.0
click at [120, 84] on div "Schedule Commercial property Commercial vehicles Employee classes Liability Nam…" at bounding box center [345, 197] width 690 height 259
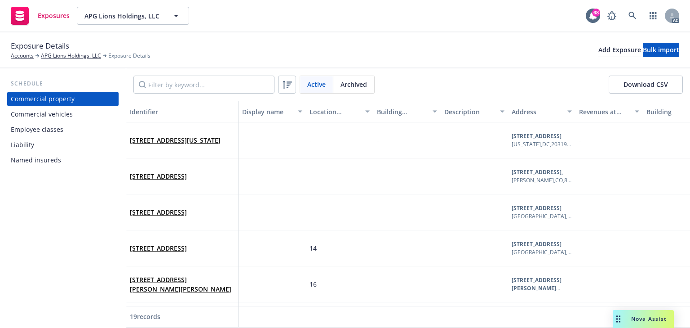
click at [51, 129] on div "Employee classes" at bounding box center [37, 129] width 53 height 14
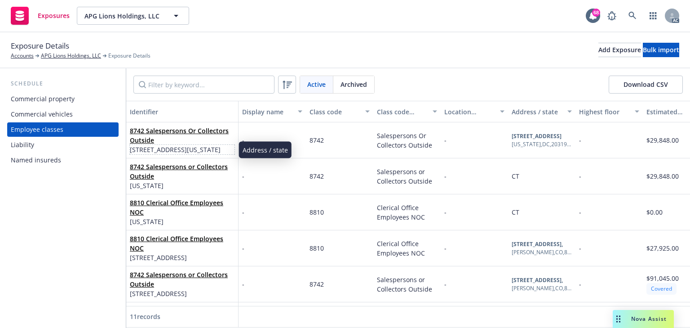
click at [182, 145] on span "[STREET_ADDRESS][US_STATE]" at bounding box center [182, 149] width 105 height 9
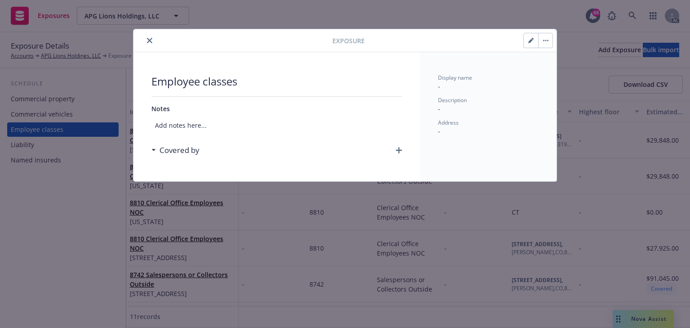
click at [149, 39] on icon "close" at bounding box center [149, 40] width 5 height 5
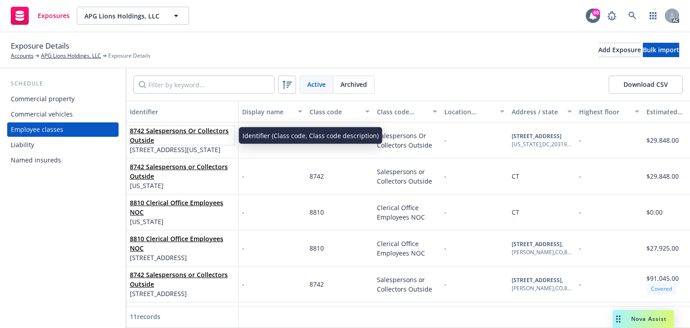
drag, startPoint x: 162, startPoint y: 131, endPoint x: 155, endPoint y: 129, distance: 7.3
click at [162, 131] on link "8742 Salespersons Or Collectors Outside" at bounding box center [179, 135] width 99 height 18
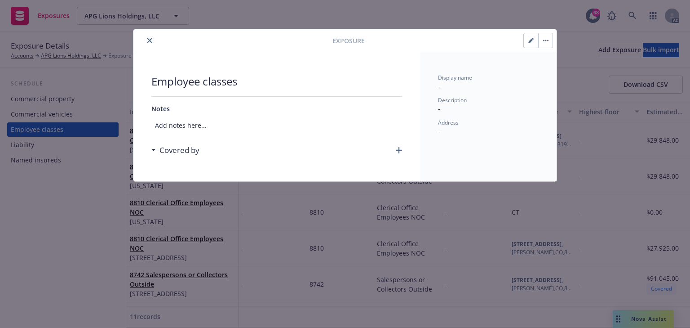
click at [531, 39] on icon "button" at bounding box center [530, 40] width 5 height 5
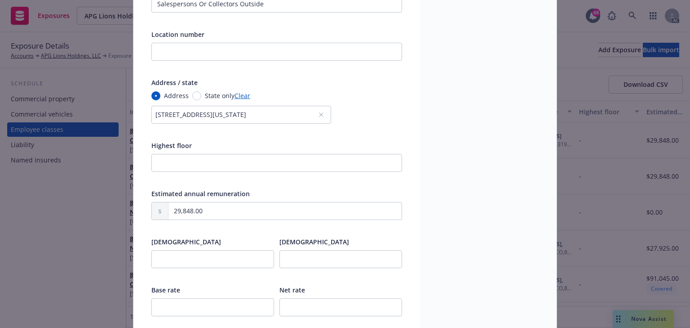
scroll to position [216, 0]
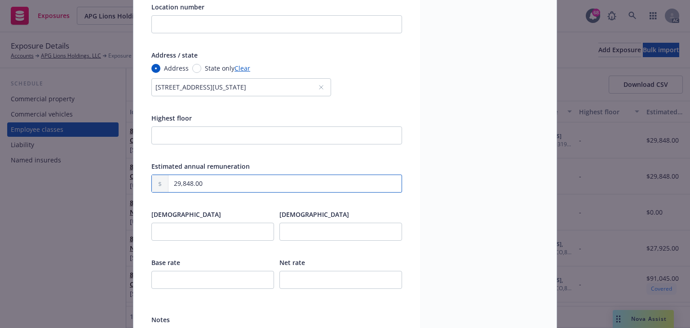
drag, startPoint x: 238, startPoint y: 190, endPoint x: 125, endPoint y: 185, distance: 112.4
click at [125, 185] on div "Edit exposure Cancel Save Display name Class code 8742 Class code description S…" at bounding box center [345, 164] width 690 height 328
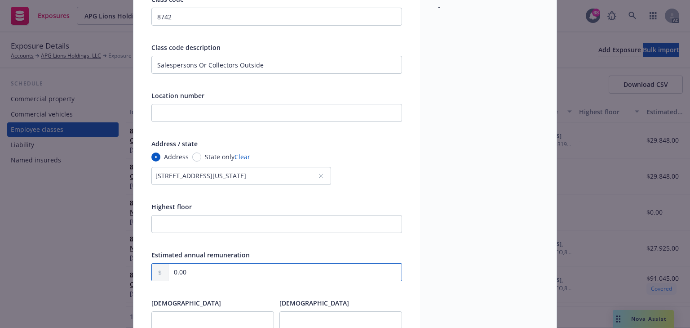
scroll to position [0, 0]
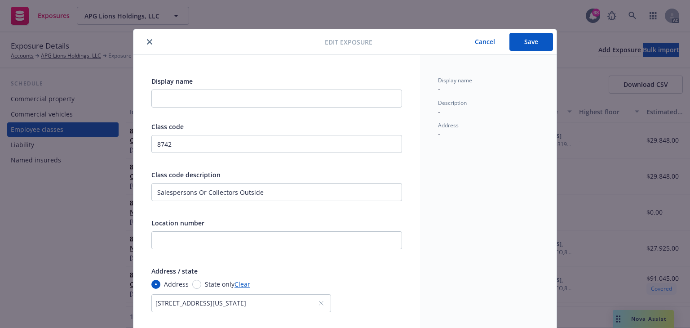
type input "0.00"
click at [521, 45] on button "Save" at bounding box center [532, 42] width 44 height 18
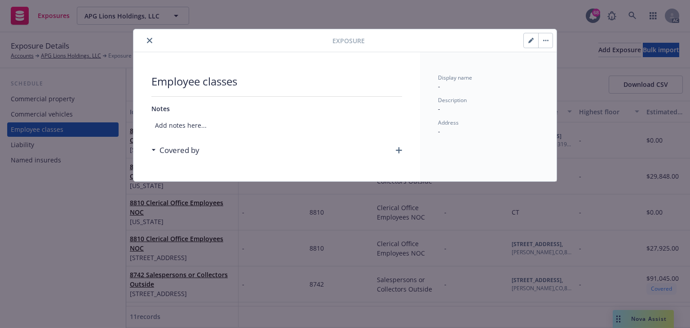
click at [150, 40] on icon "close" at bounding box center [149, 40] width 5 height 5
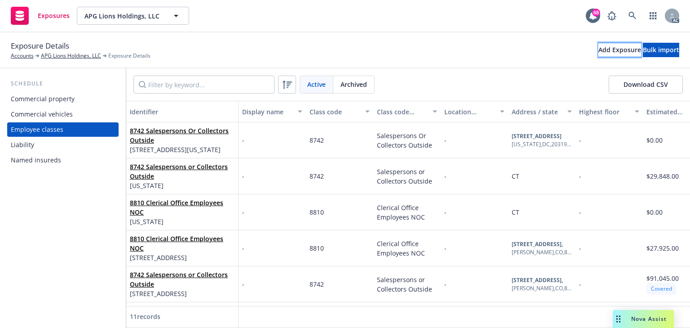
click at [598, 56] on div "Add Exposure" at bounding box center [619, 49] width 43 height 13
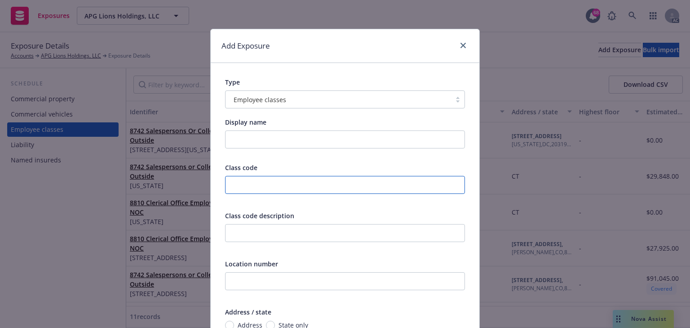
click at [255, 187] on input "text" at bounding box center [345, 185] width 240 height 18
type input "8810"
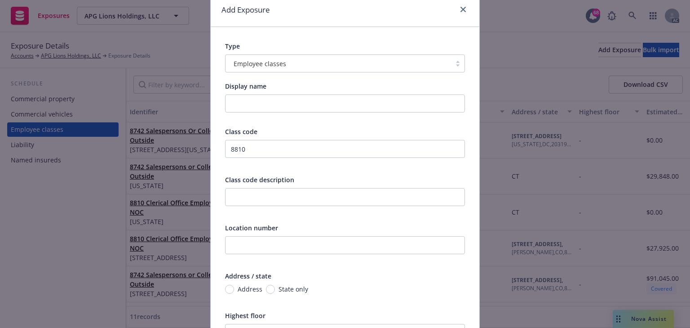
scroll to position [108, 0]
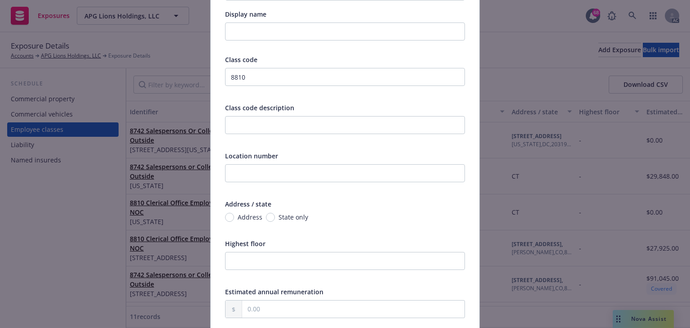
drag, startPoint x: 259, startPoint y: 293, endPoint x: 259, endPoint y: 301, distance: 7.6
click at [259, 293] on span "Estimated annual remuneration" at bounding box center [274, 291] width 98 height 9
click at [259, 306] on input "text" at bounding box center [353, 308] width 222 height 17
paste input "text"
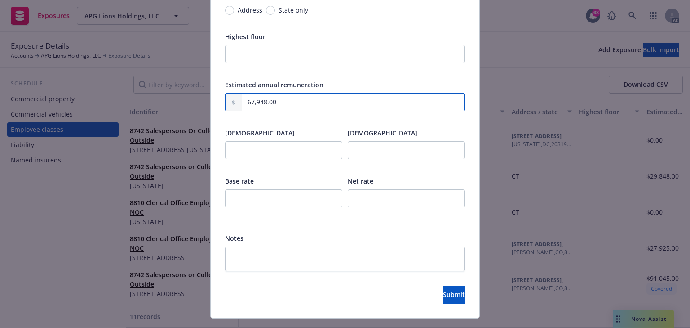
scroll to position [323, 0]
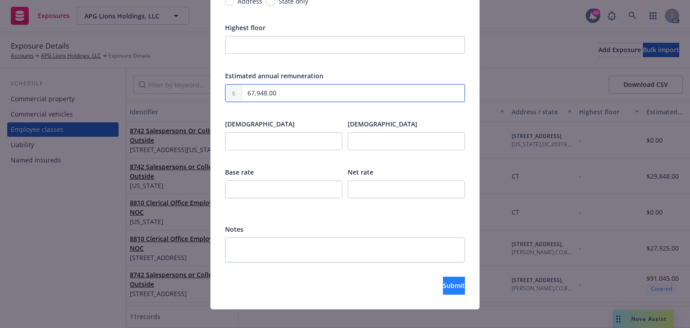
type input "67,948.00"
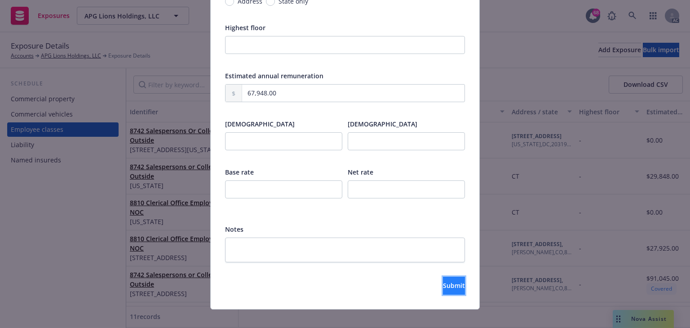
click at [451, 284] on button "Submit" at bounding box center [454, 285] width 22 height 18
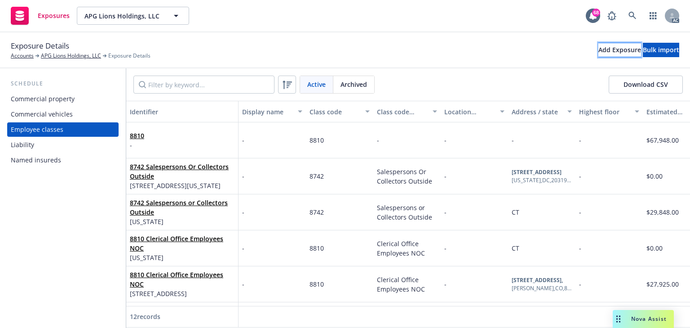
click at [598, 47] on div "Add Exposure" at bounding box center [619, 49] width 43 height 13
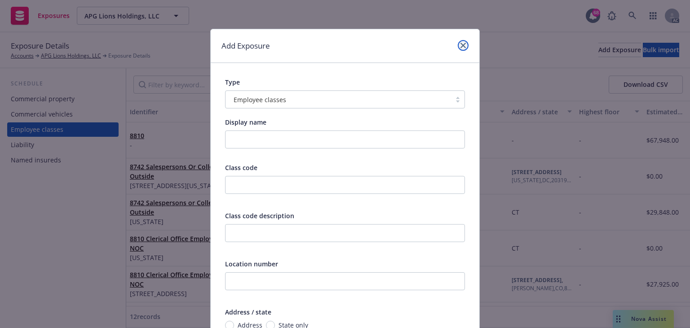
click at [461, 45] on icon "close" at bounding box center [463, 45] width 5 height 5
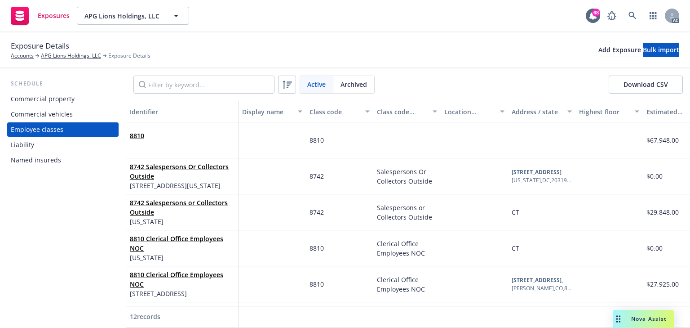
click at [176, 139] on div "8810 -" at bounding box center [182, 140] width 105 height 25
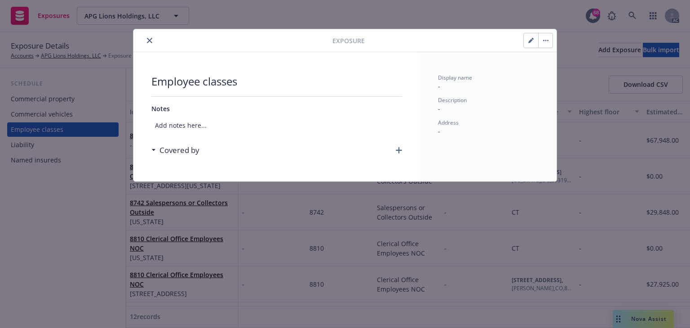
click at [533, 44] on button "button" at bounding box center [531, 40] width 14 height 14
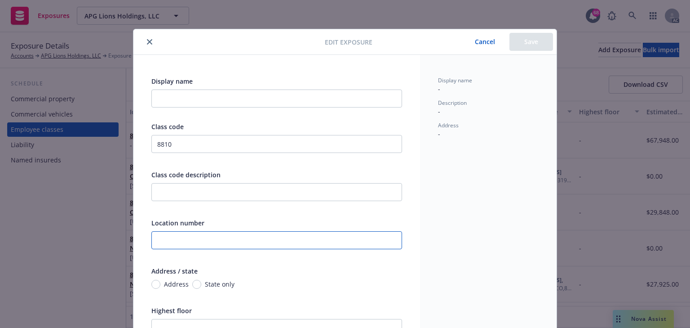
click at [202, 239] on input "text" at bounding box center [276, 240] width 251 height 18
click at [155, 281] on input "Address" at bounding box center [155, 283] width 9 height 9
radio input "true"
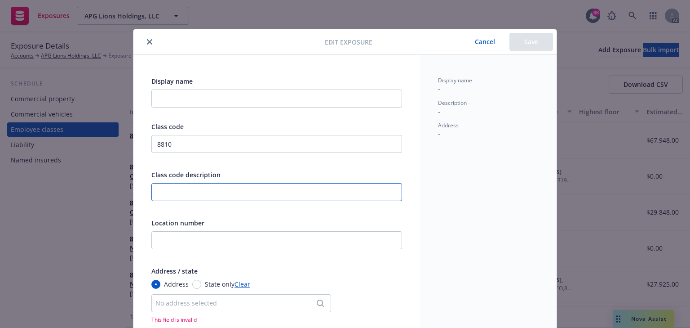
click at [174, 191] on input "text" at bounding box center [276, 192] width 251 height 18
paste input "Clerical Office Employees"
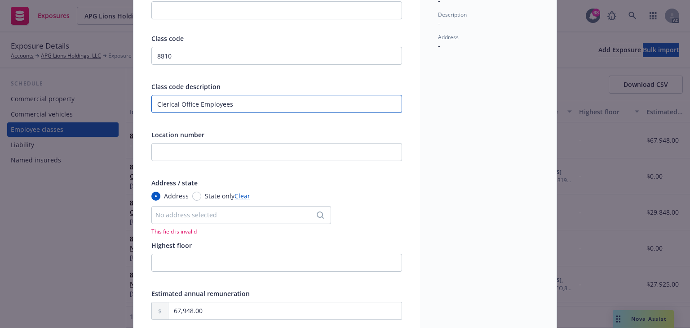
scroll to position [108, 0]
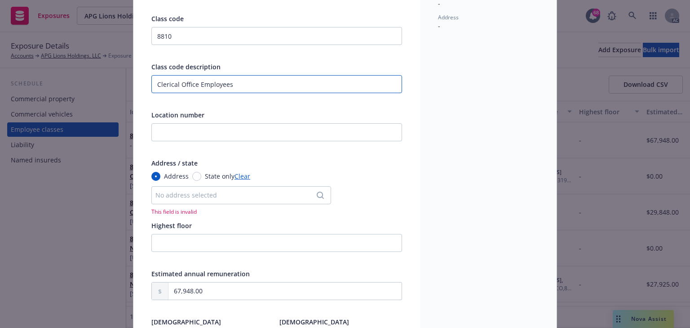
type input "Clerical Office Employees"
click at [183, 191] on div "No address selected" at bounding box center [236, 194] width 163 height 9
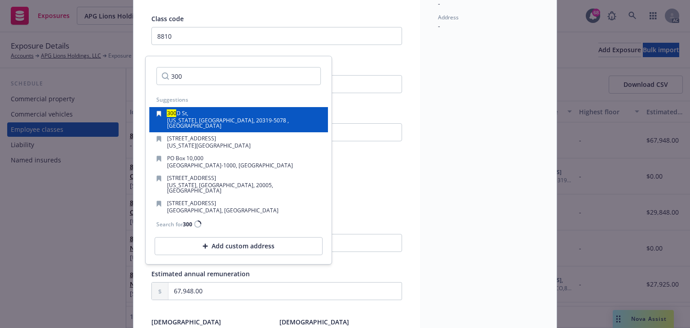
type input "300"
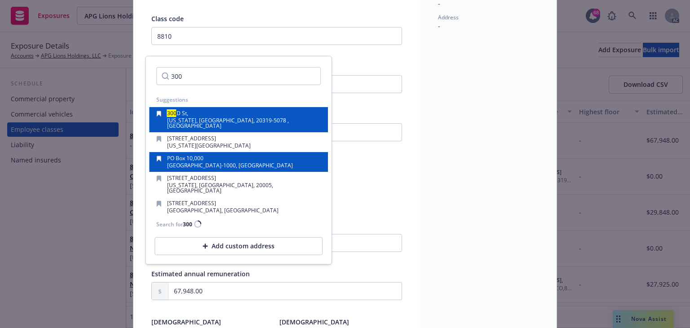
click at [197, 154] on span "PO Box 10,000" at bounding box center [185, 158] width 36 height 8
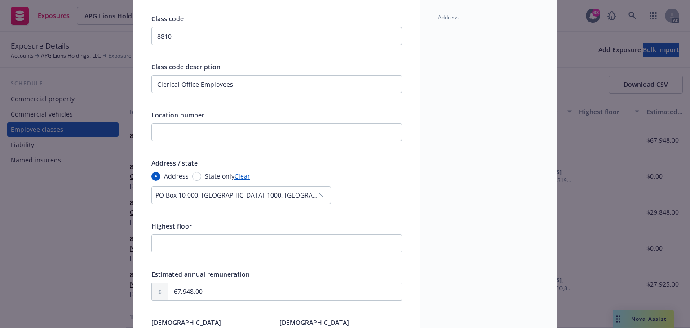
click at [168, 192] on div "PO Box 10,000, [GEOGRAPHIC_DATA]-1000, [GEOGRAPHIC_DATA]" at bounding box center [236, 194] width 163 height 9
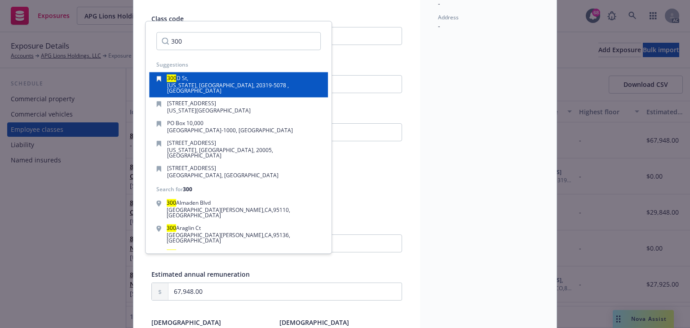
type input "300"
click at [241, 86] on span "[US_STATE], [GEOGRAPHIC_DATA], 20319-5078 , [GEOGRAPHIC_DATA]" at bounding box center [228, 88] width 122 height 13
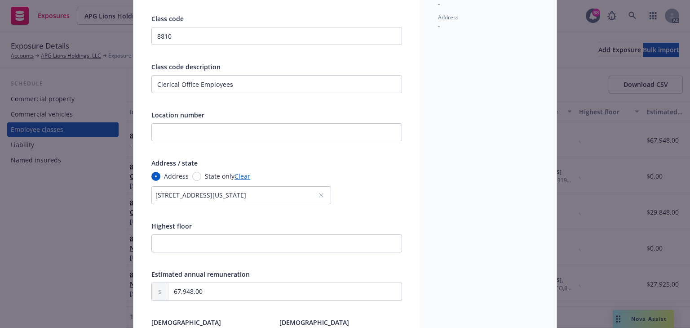
click at [464, 176] on div "Display name - Description - Address -" at bounding box center [488, 214] width 137 height 535
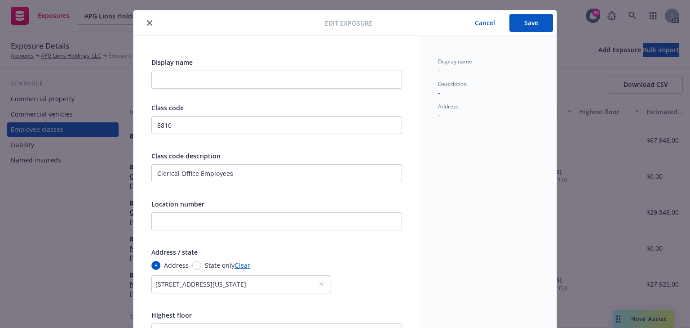
scroll to position [0, 0]
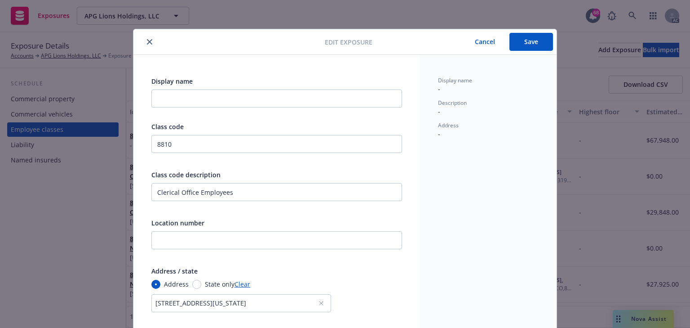
drag, startPoint x: 527, startPoint y: 24, endPoint x: 527, endPoint y: 29, distance: 5.0
click at [527, 27] on div "Edit exposure Cancel Save Display name Class code 8810 Class code description C…" at bounding box center [345, 164] width 690 height 328
click at [527, 43] on button "Save" at bounding box center [532, 42] width 44 height 18
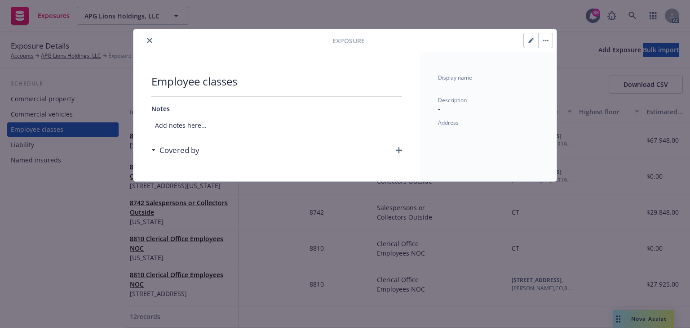
click at [154, 40] on button "close" at bounding box center [149, 40] width 11 height 11
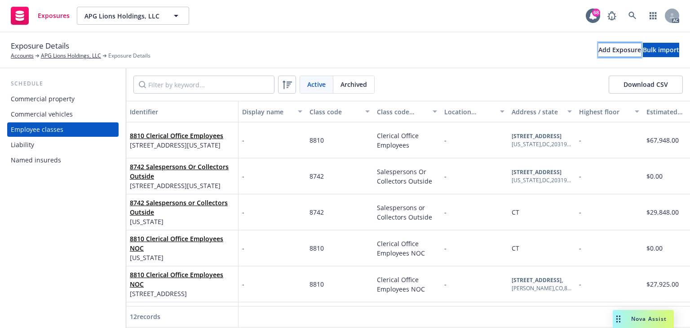
click at [598, 50] on div "Add Exposure" at bounding box center [619, 49] width 43 height 13
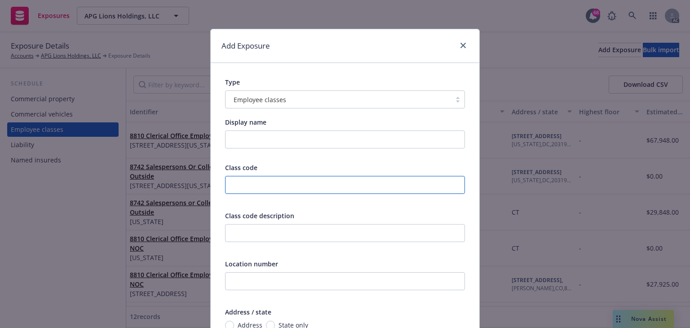
click at [258, 188] on input "text" at bounding box center [345, 185] width 240 height 18
type input "953"
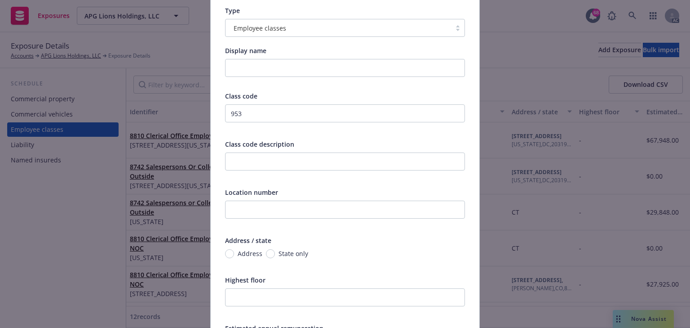
scroll to position [72, 0]
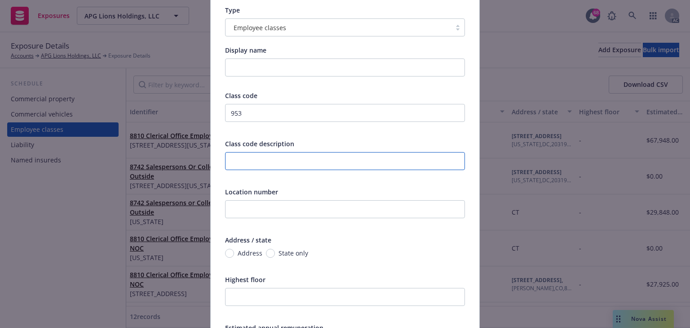
click at [256, 165] on input "text" at bounding box center [345, 161] width 240 height 18
paste input "Clerical Office Employees"
type input "Clerical Office Employees"
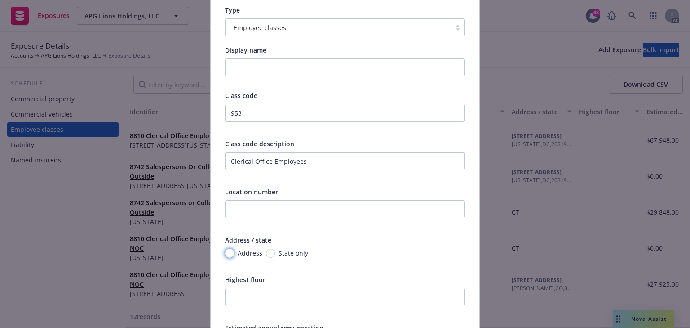
click at [227, 254] on input "Address" at bounding box center [229, 252] width 9 height 9
radio input "true"
click at [352, 239] on div "Address / state" at bounding box center [345, 239] width 240 height 9
click at [275, 253] on span "State only" at bounding box center [291, 252] width 33 height 9
click at [271, 253] on input "State only" at bounding box center [270, 252] width 9 height 9
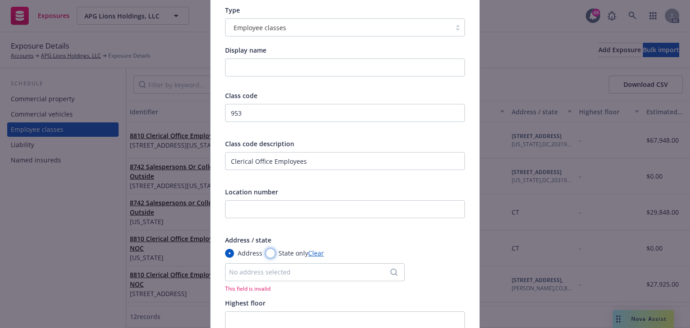
radio input "true"
click at [265, 268] on select "-- select an option -- [US_STATE] [US_STATE] [US_STATE] [US_STATE] [US_STATE] […" at bounding box center [315, 272] width 180 height 18
select select "DE"
click at [225, 263] on select "-- select an option -- [US_STATE] [US_STATE] [US_STATE] [US_STATE] [US_STATE] […" at bounding box center [315, 272] width 180 height 18
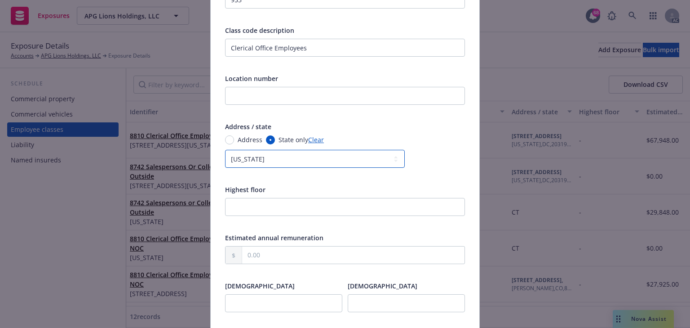
scroll to position [216, 0]
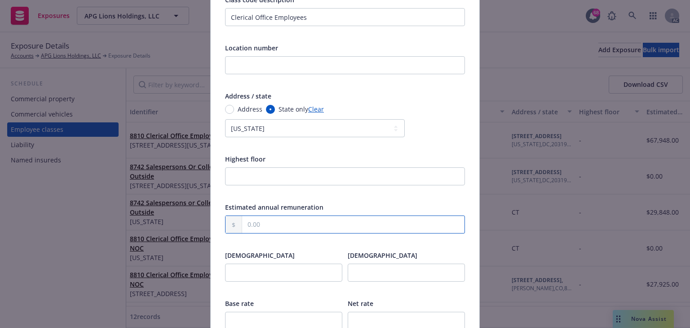
click at [275, 226] on input "text" at bounding box center [353, 224] width 222 height 17
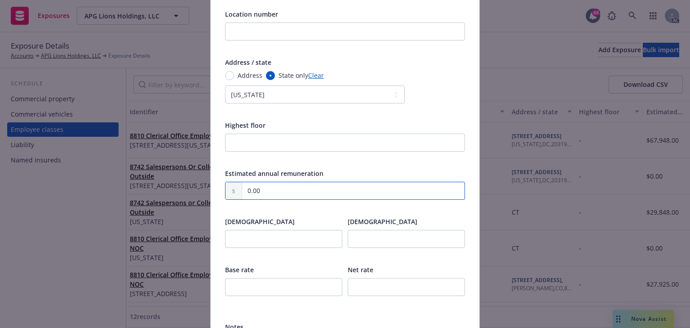
scroll to position [357, 0]
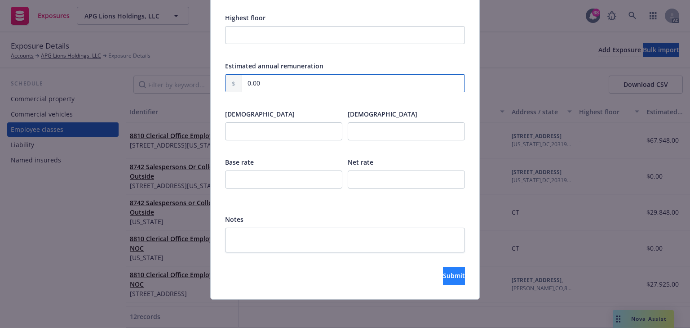
type input "0.00"
click at [443, 281] on button "Submit" at bounding box center [454, 275] width 22 height 18
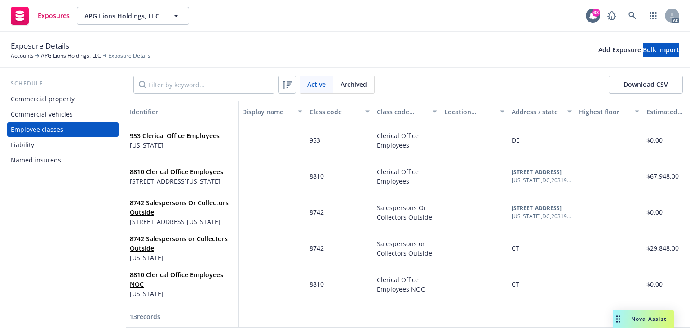
click at [59, 98] on div "Commercial property" at bounding box center [43, 99] width 64 height 14
click at [598, 53] on div "Add Exposure" at bounding box center [619, 49] width 43 height 13
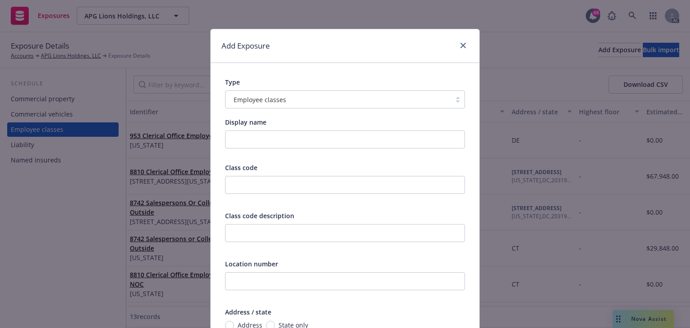
click at [257, 90] on div "Type Employee classes" at bounding box center [345, 92] width 240 height 31
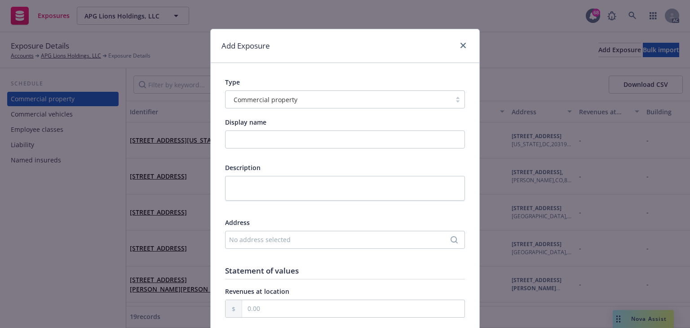
click at [245, 236] on div "No address selected" at bounding box center [340, 239] width 223 height 9
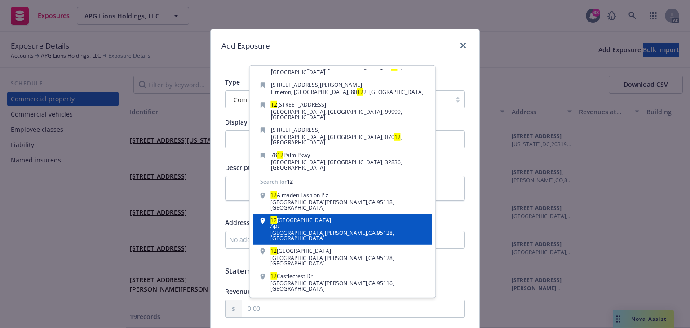
scroll to position [69, 0]
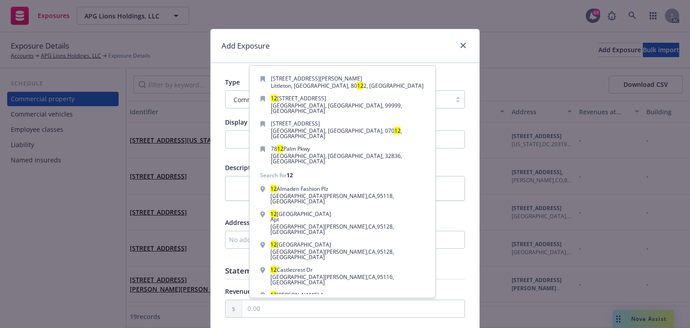
type input "12"
click at [346, 319] on div "Add custom address" at bounding box center [342, 328] width 168 height 18
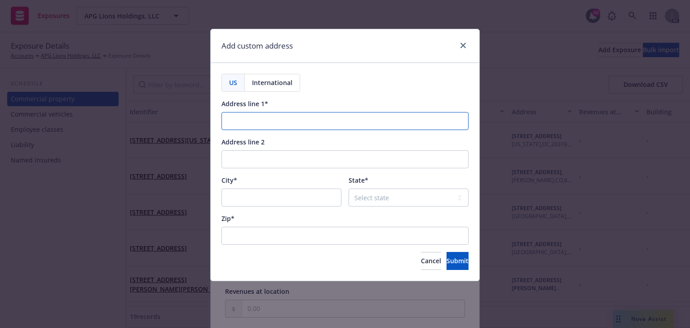
click at [262, 120] on input "Address line 1*" at bounding box center [345, 121] width 247 height 18
paste input "[STREET_ADDRESS][PERSON_NAME]"
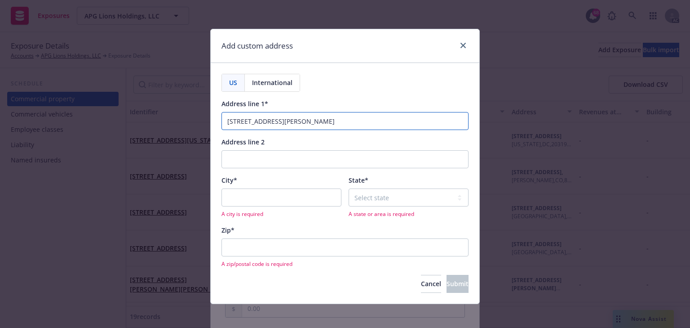
type input "[STREET_ADDRESS][PERSON_NAME]"
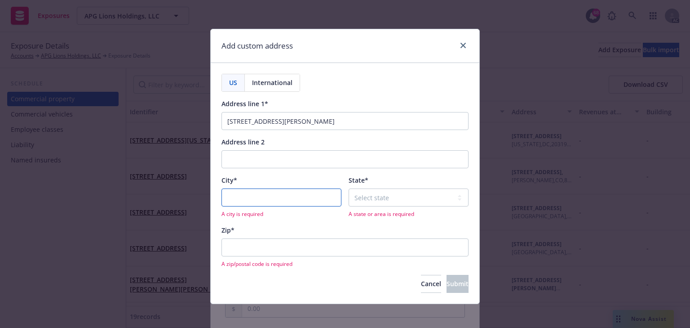
click at [261, 196] on input "City*" at bounding box center [282, 197] width 120 height 18
paste input "[GEOGRAPHIC_DATA][US_STATE]"
type input "[GEOGRAPHIC_DATA][US_STATE]"
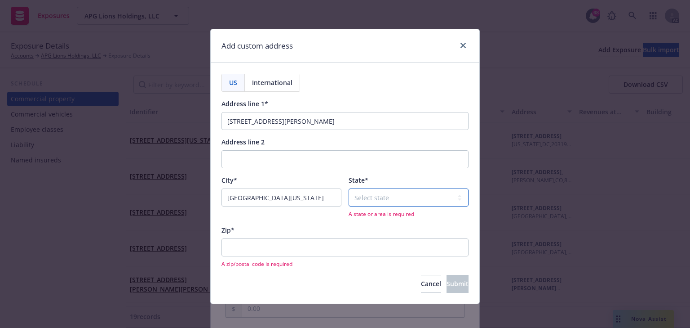
click at [384, 198] on select "Select state [US_STATE] [US_STATE] [US_STATE] [US_STATE] [US_STATE] [PERSON_NAM…" at bounding box center [409, 197] width 120 height 18
select select "NY"
click at [349, 188] on select "Select state [US_STATE] [US_STATE] [US_STATE] [US_STATE] [US_STATE] [PERSON_NAM…" at bounding box center [409, 197] width 120 height 18
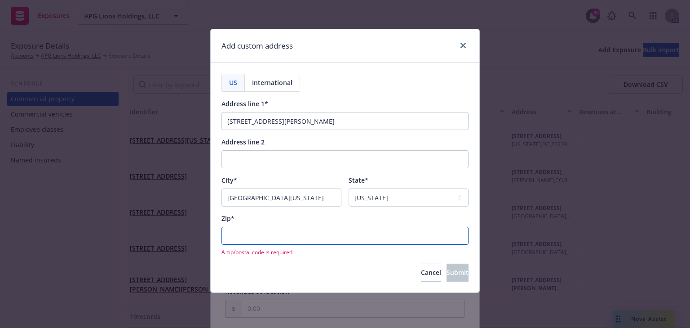
click at [275, 241] on input "Zip*" at bounding box center [345, 235] width 247 height 18
paste input "[GEOGRAPHIC_DATA][US_STATE]"
drag, startPoint x: 291, startPoint y: 238, endPoint x: 164, endPoint y: 235, distance: 127.2
click at [164, 235] on div "Add custom address US International Address line 1* [GEOGRAPHIC_DATA][PERSON_NA…" at bounding box center [345, 164] width 690 height 328
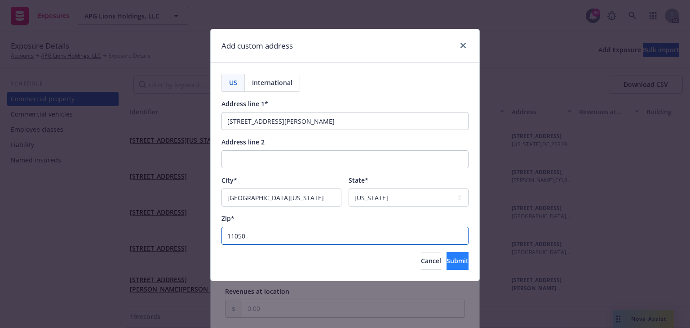
type input "11050"
click at [447, 257] on span "Submit" at bounding box center [458, 260] width 22 height 9
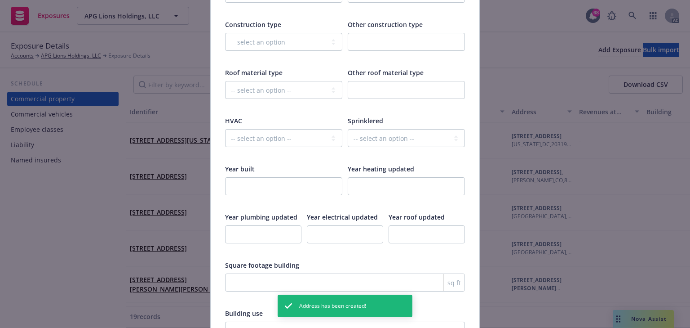
scroll to position [1493, 0]
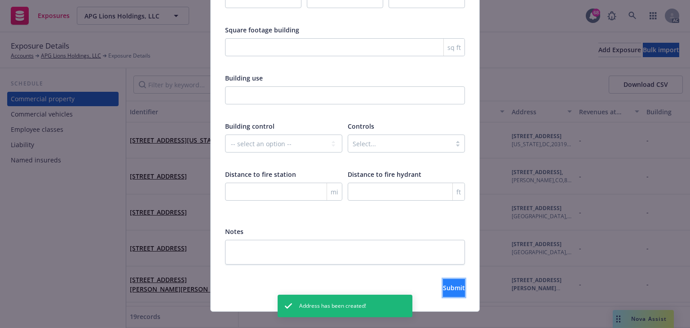
click at [443, 283] on span "Submit" at bounding box center [454, 287] width 22 height 9
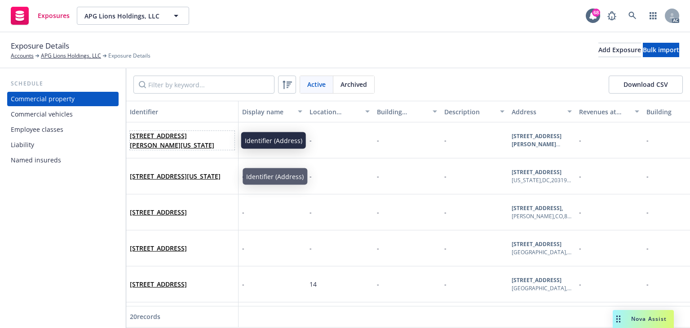
click at [180, 141] on span "[STREET_ADDRESS][PERSON_NAME][US_STATE]" at bounding box center [182, 140] width 105 height 19
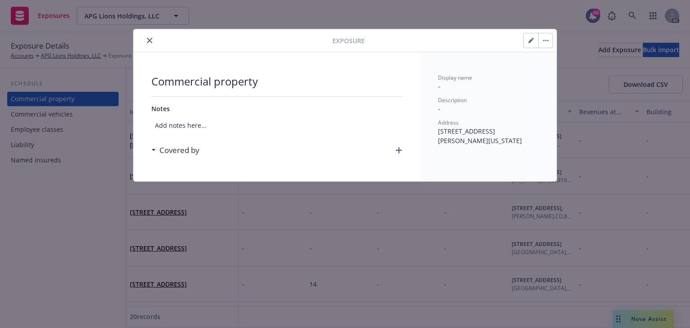
click at [398, 150] on icon "button" at bounding box center [399, 150] width 6 height 6
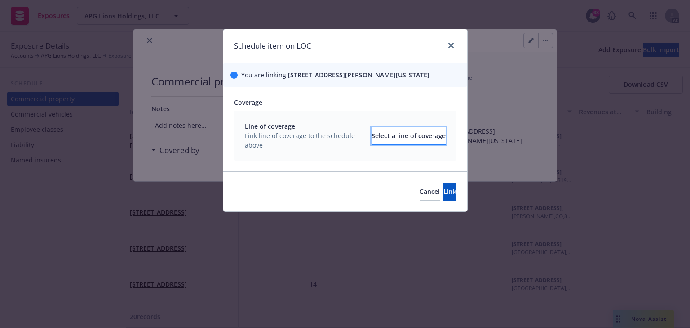
click at [386, 138] on div "Select a line of coverage" at bounding box center [409, 135] width 74 height 17
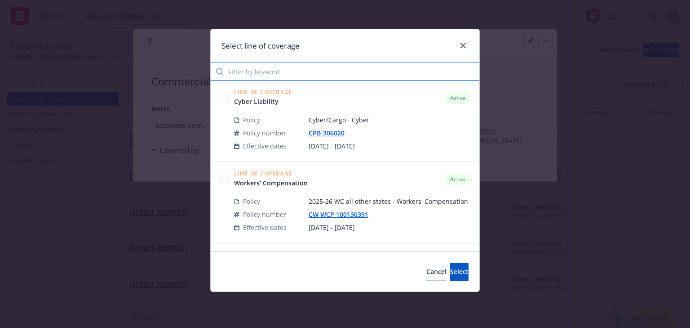
click at [296, 75] on input "Filter by keyword" at bounding box center [345, 71] width 269 height 18
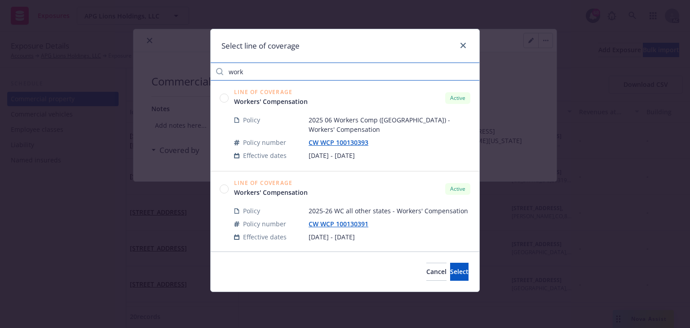
type input "work"
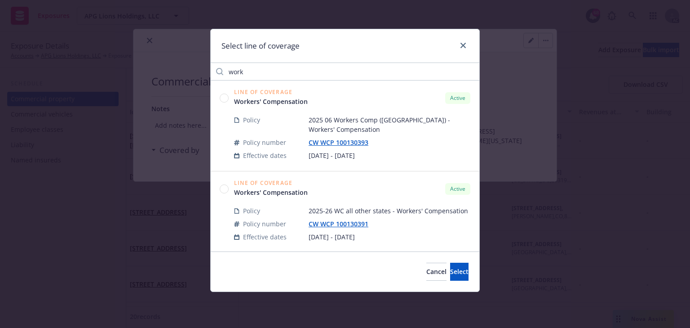
click at [222, 187] on circle at bounding box center [224, 188] width 9 height 9
click at [450, 271] on span "Select" at bounding box center [459, 271] width 18 height 9
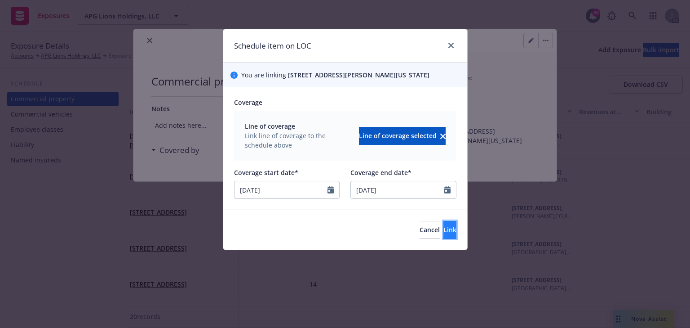
click at [443, 237] on button "Link" at bounding box center [449, 230] width 13 height 18
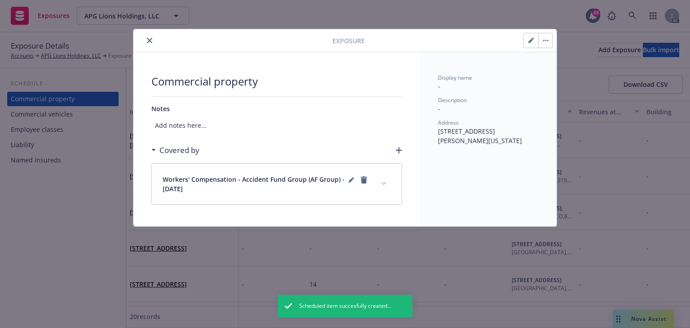
click at [379, 182] on button "expand content" at bounding box center [384, 183] width 14 height 14
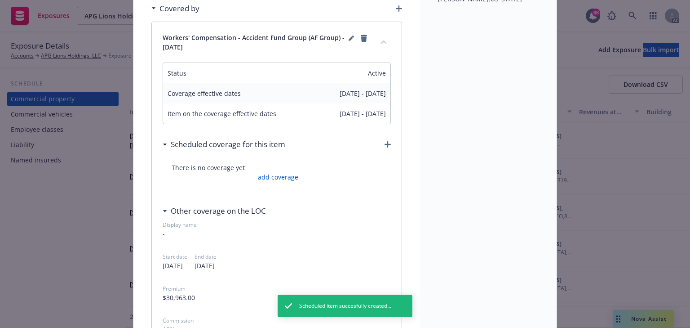
scroll to position [144, 0]
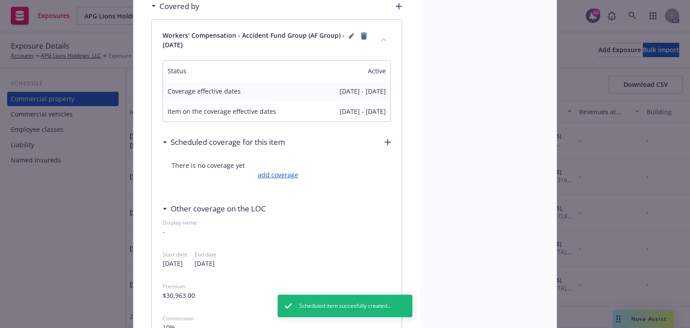
click at [283, 176] on link "add coverage" at bounding box center [277, 174] width 43 height 9
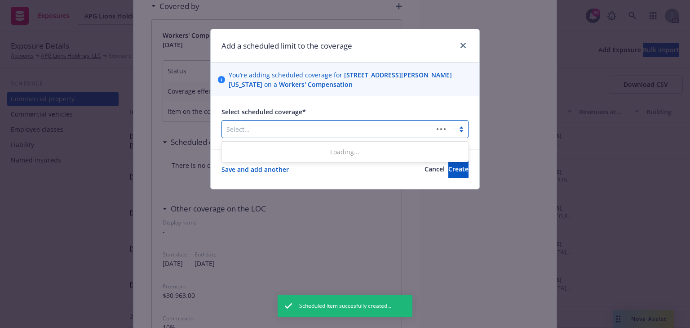
click at [294, 125] on div at bounding box center [327, 129] width 202 height 11
click at [310, 131] on div at bounding box center [338, 129] width 224 height 11
click at [291, 132] on div at bounding box center [338, 129] width 224 height 11
click at [291, 133] on div at bounding box center [338, 129] width 224 height 11
click at [425, 173] on button "Cancel" at bounding box center [435, 169] width 20 height 18
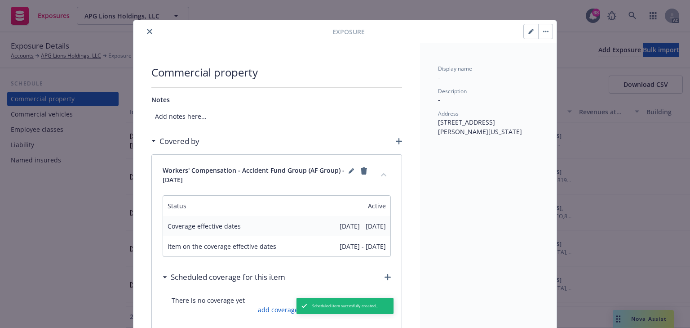
scroll to position [0, 0]
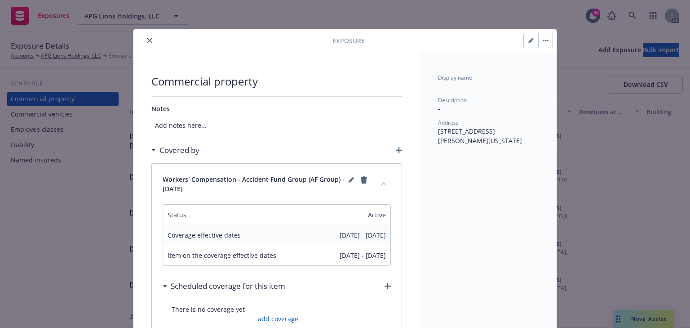
click at [151, 42] on button "close" at bounding box center [149, 40] width 11 height 11
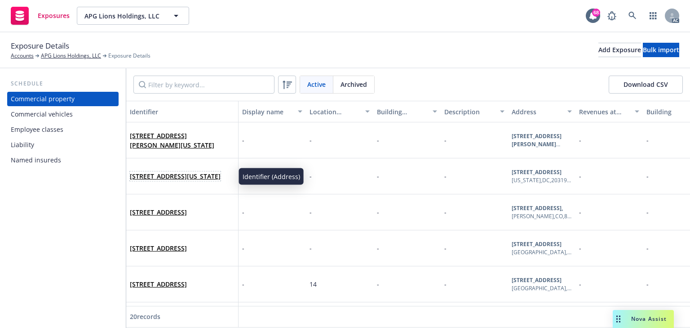
click at [158, 174] on link "[STREET_ADDRESS][US_STATE]" at bounding box center [175, 176] width 91 height 9
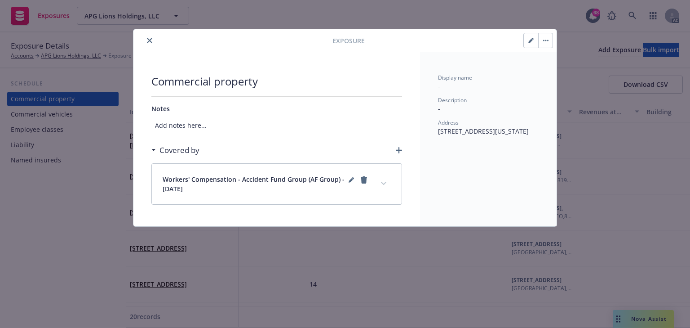
click at [151, 39] on icon "close" at bounding box center [149, 40] width 5 height 5
click at [52, 131] on div "Exposure Commercial property Notes Add notes here... Covered by Workers' Compen…" at bounding box center [345, 164] width 690 height 328
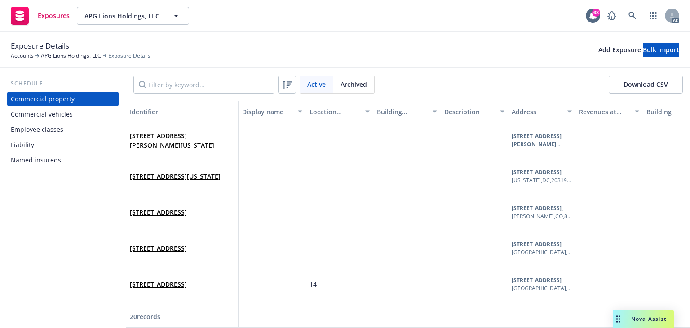
click at [52, 131] on div "Employee classes" at bounding box center [37, 129] width 53 height 14
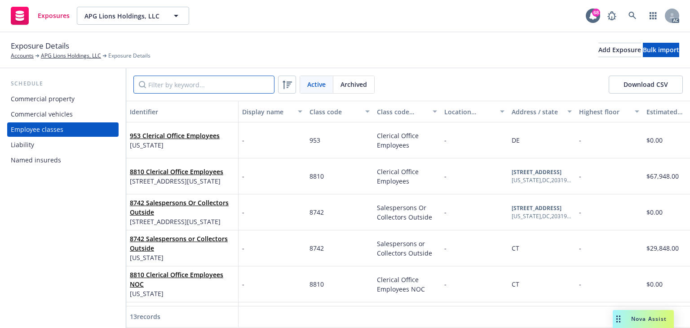
click at [178, 82] on input "Filter by keyword..." at bounding box center [203, 84] width 141 height 18
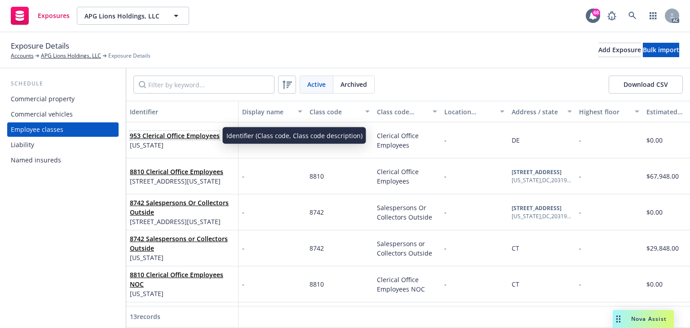
click at [155, 136] on link "953 Clerical Office Employees" at bounding box center [175, 135] width 90 height 9
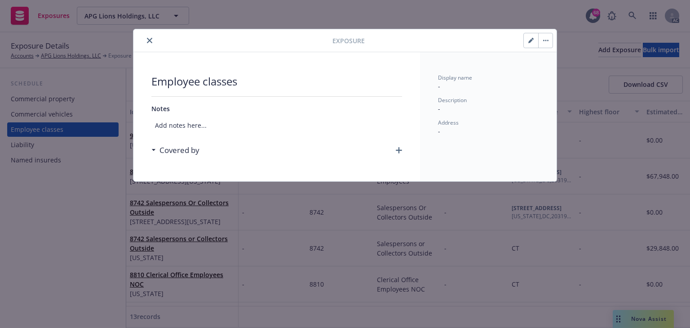
click at [400, 148] on icon "button" at bounding box center [399, 150] width 6 height 6
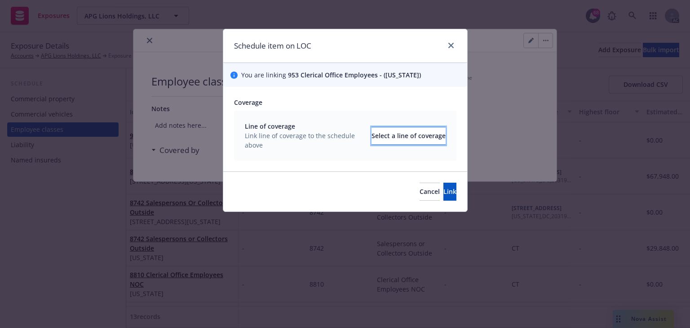
click at [386, 139] on div "Select a line of coverage" at bounding box center [409, 135] width 74 height 17
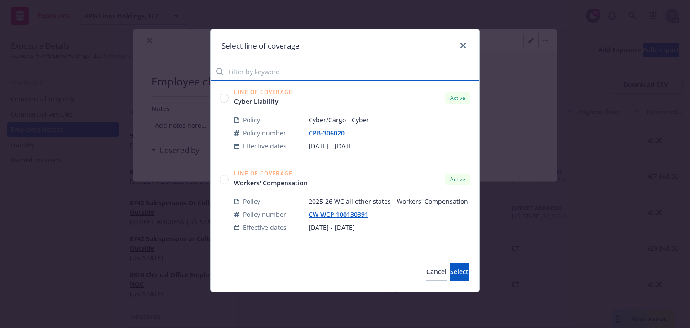
click at [279, 73] on input "Filter by keyword" at bounding box center [345, 71] width 269 height 18
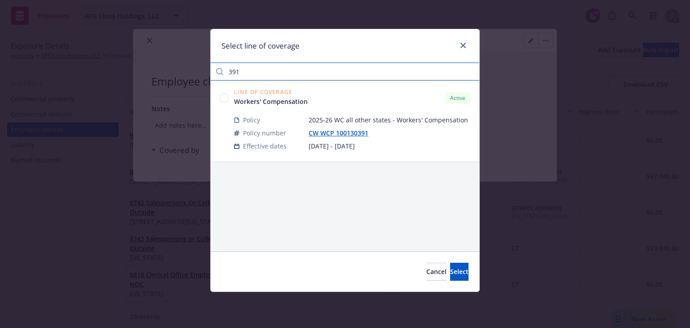
type input "391"
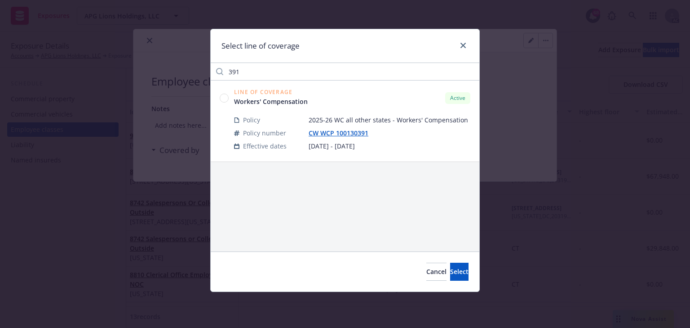
click at [226, 99] on circle at bounding box center [224, 97] width 9 height 9
click at [450, 275] on span "Select" at bounding box center [459, 271] width 18 height 9
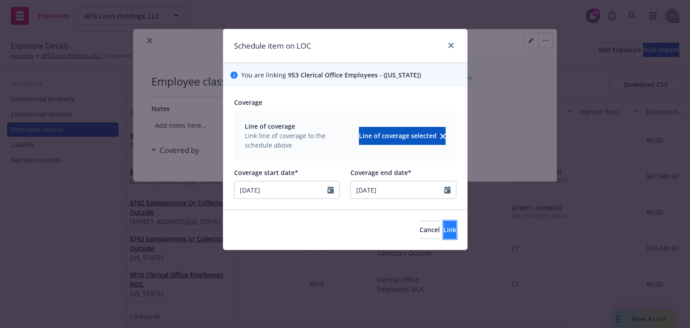
click at [443, 230] on span "Link" at bounding box center [449, 229] width 13 height 9
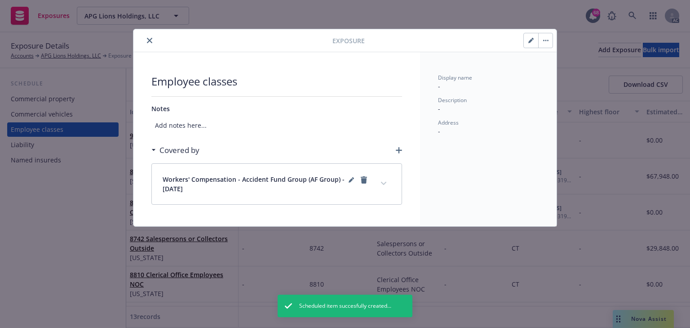
click at [149, 40] on icon "close" at bounding box center [149, 40] width 5 height 5
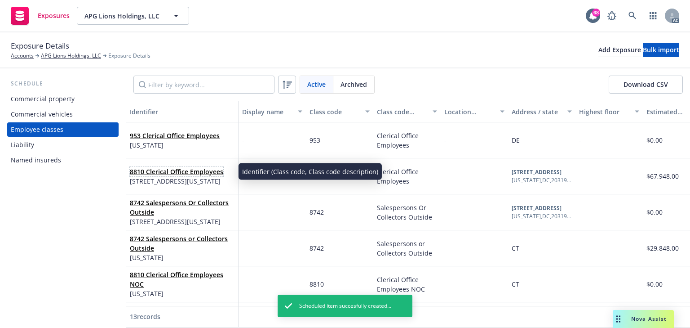
click at [162, 173] on link "8810 Clerical Office Employees" at bounding box center [176, 171] width 93 height 9
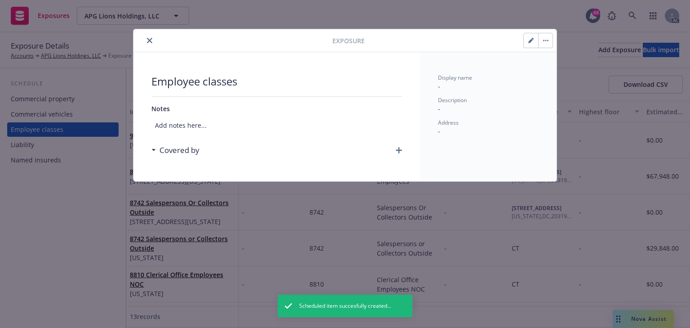
click at [398, 151] on icon "button" at bounding box center [399, 150] width 6 height 6
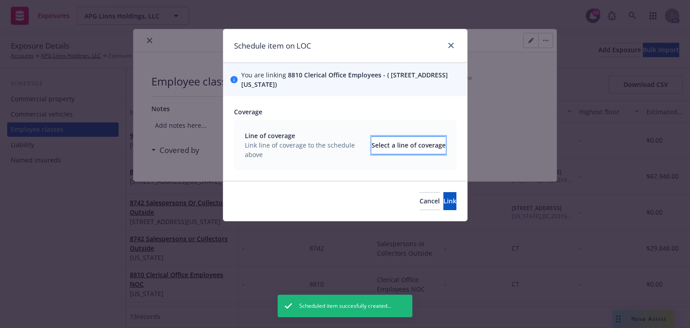
click at [386, 142] on div "Select a line of coverage" at bounding box center [409, 145] width 74 height 17
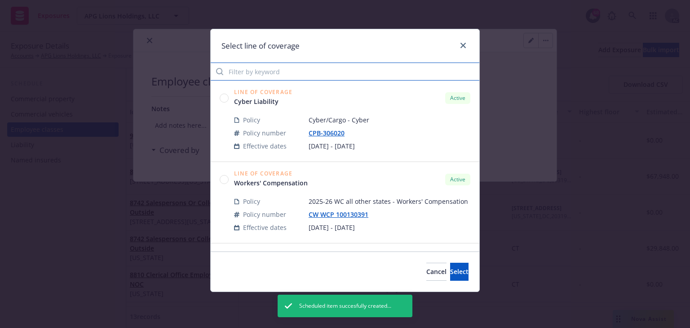
click at [279, 76] on input "Filter by keyword" at bounding box center [345, 71] width 269 height 18
paste input "391"
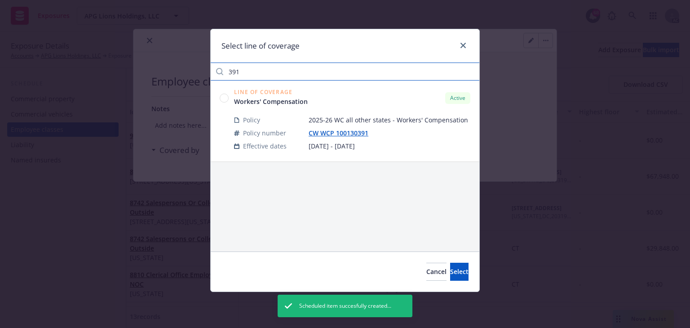
type input "391"
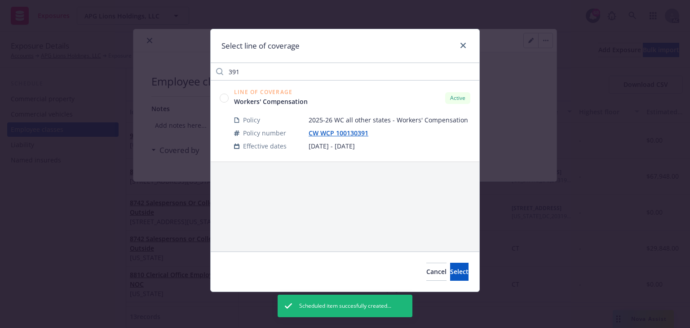
click at [227, 97] on circle at bounding box center [224, 97] width 9 height 9
click at [450, 273] on span "Select" at bounding box center [459, 271] width 18 height 9
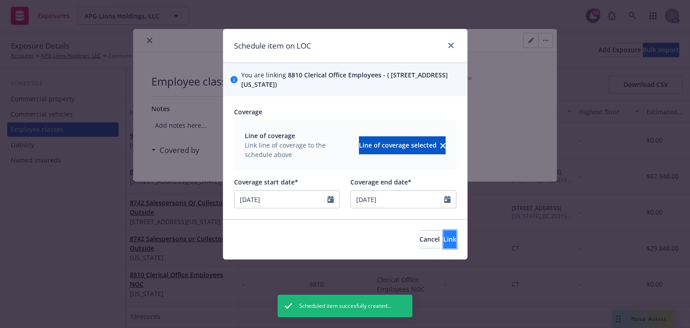
click at [443, 237] on span "Link" at bounding box center [449, 239] width 13 height 9
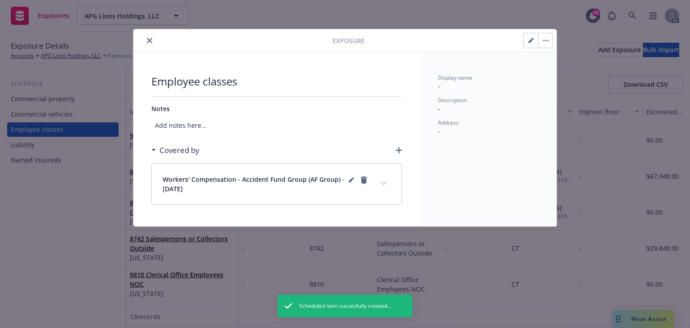
click at [150, 40] on icon "close" at bounding box center [149, 40] width 5 height 5
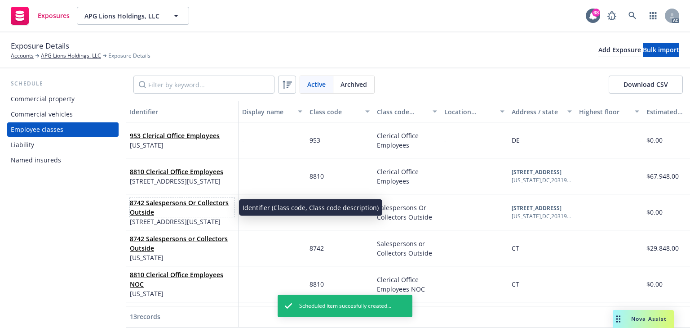
click at [147, 208] on link "8742 Salespersons Or Collectors Outside" at bounding box center [179, 207] width 99 height 18
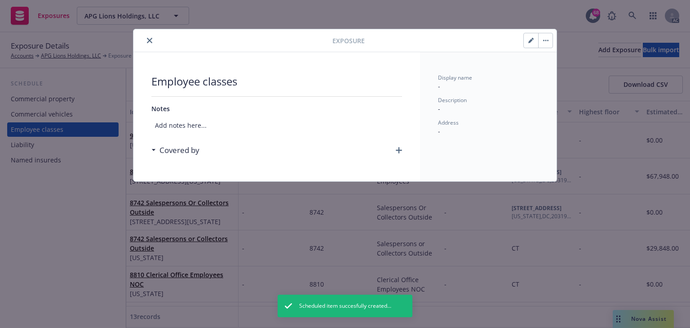
click at [399, 151] on icon "button" at bounding box center [399, 150] width 6 height 6
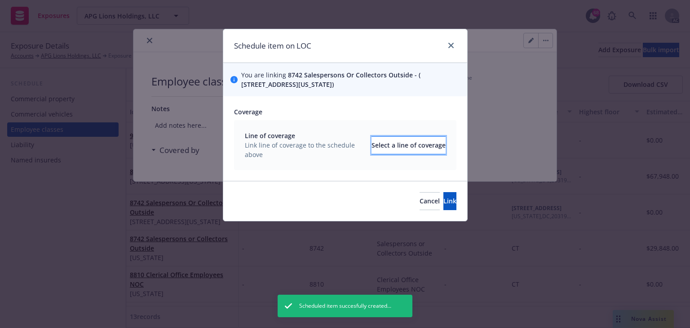
click at [394, 142] on div "Select a line of coverage" at bounding box center [409, 145] width 74 height 17
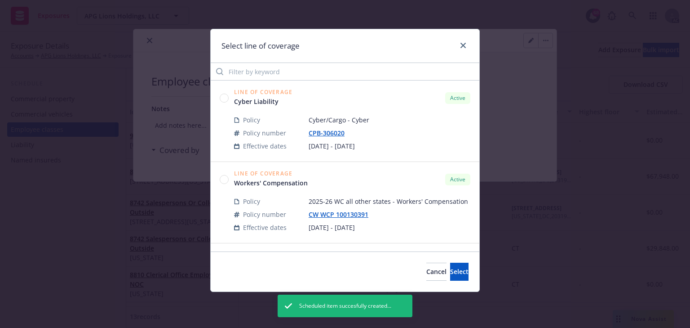
click at [270, 58] on div "Select line of coverage" at bounding box center [345, 46] width 269 height 34
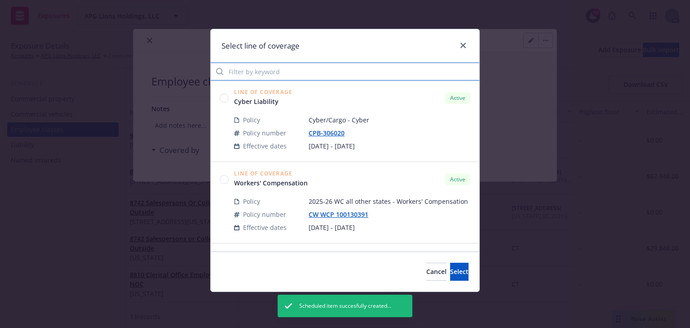
click at [270, 72] on input "Filter by keyword" at bounding box center [345, 71] width 269 height 18
paste input "391"
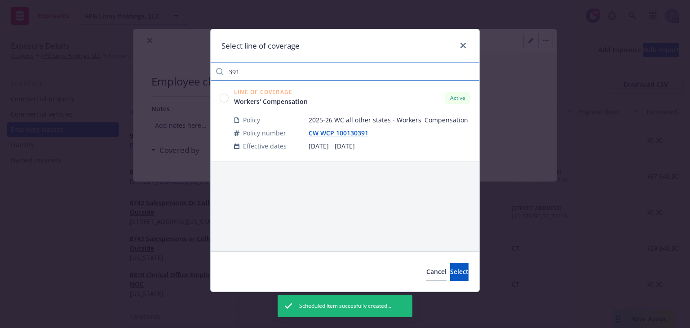
type input "391"
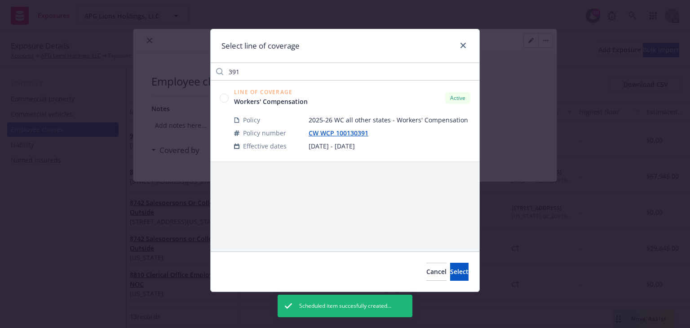
click at [224, 95] on circle at bounding box center [224, 97] width 9 height 9
click at [450, 270] on span "Select" at bounding box center [459, 271] width 18 height 9
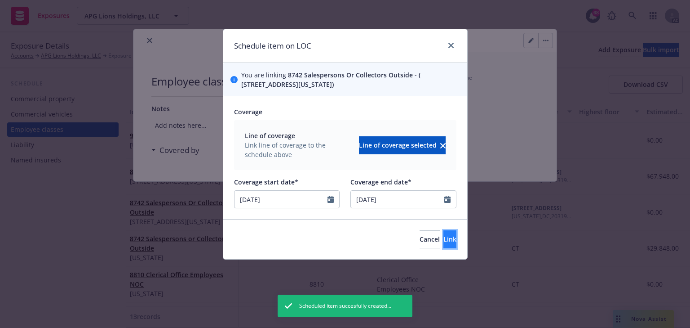
click at [443, 237] on span "Link" at bounding box center [449, 239] width 13 height 9
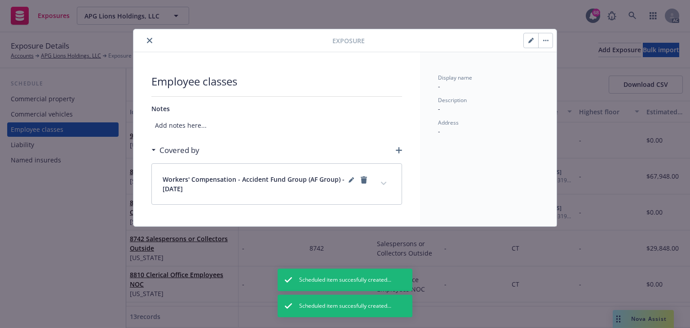
click at [147, 41] on icon "close" at bounding box center [149, 40] width 5 height 5
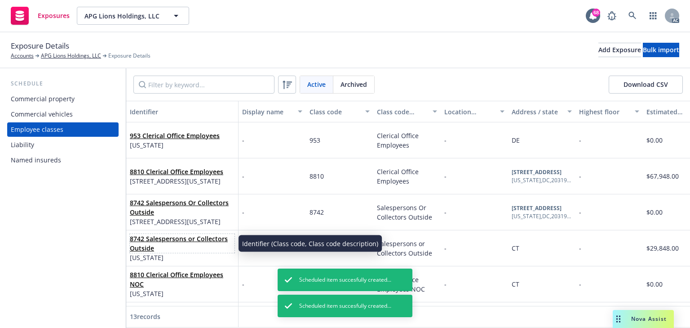
click at [155, 247] on span "8742 Salespersons or Collectors Outside" at bounding box center [182, 243] width 105 height 19
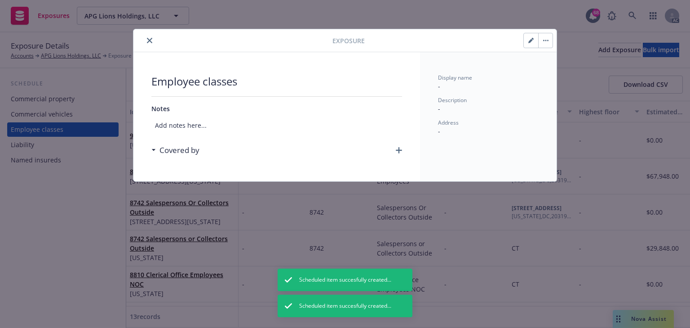
click at [398, 148] on icon "button" at bounding box center [399, 150] width 6 height 6
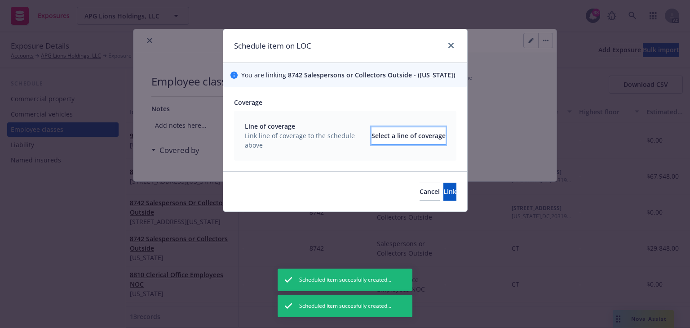
click at [403, 136] on div "Select a line of coverage" at bounding box center [409, 135] width 74 height 17
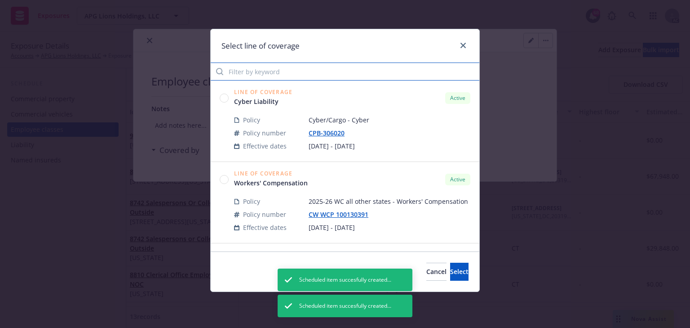
click at [290, 71] on input "Filter by keyword" at bounding box center [345, 71] width 269 height 18
paste input "391"
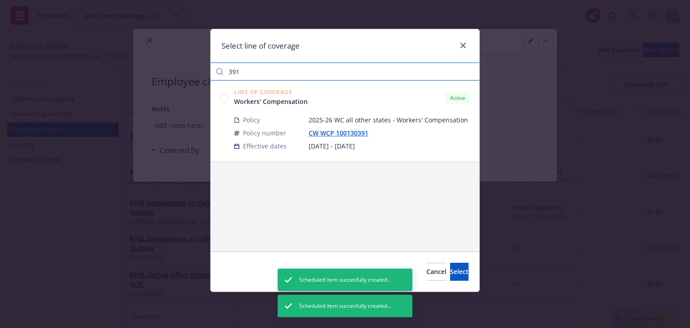
type input "391"
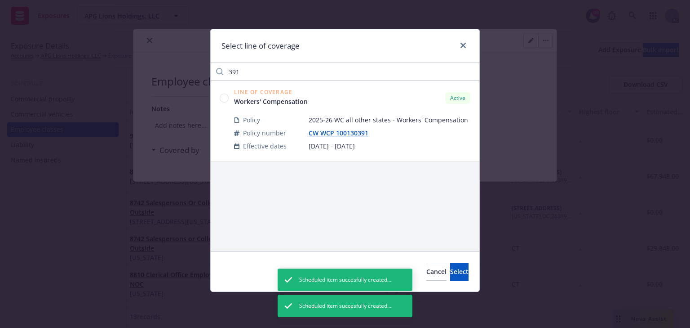
click at [225, 97] on circle at bounding box center [224, 97] width 9 height 9
click at [450, 268] on span "Select" at bounding box center [459, 271] width 18 height 9
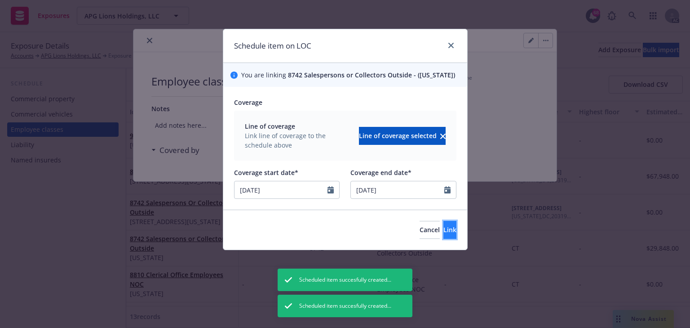
click at [443, 230] on span "Link" at bounding box center [449, 229] width 13 height 9
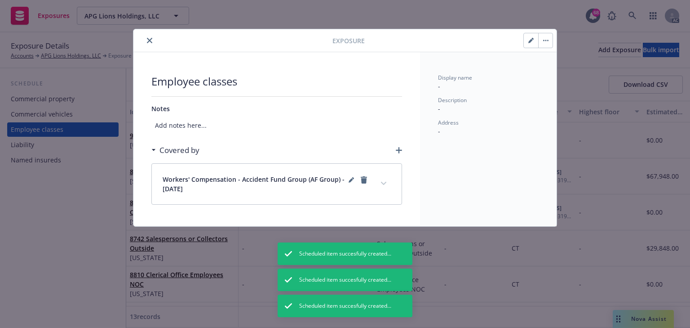
click at [151, 42] on icon "close" at bounding box center [149, 40] width 5 height 5
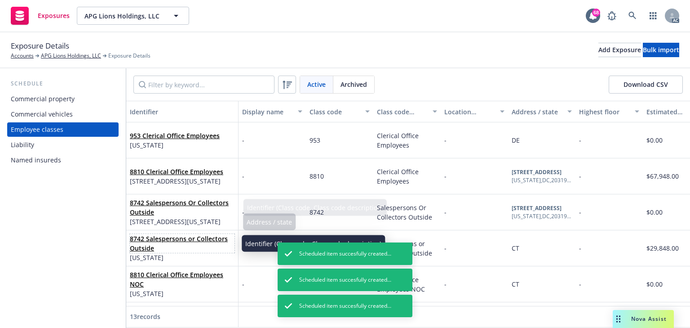
click at [137, 248] on link "8742 Salespersons or Collectors Outside" at bounding box center [179, 243] width 98 height 18
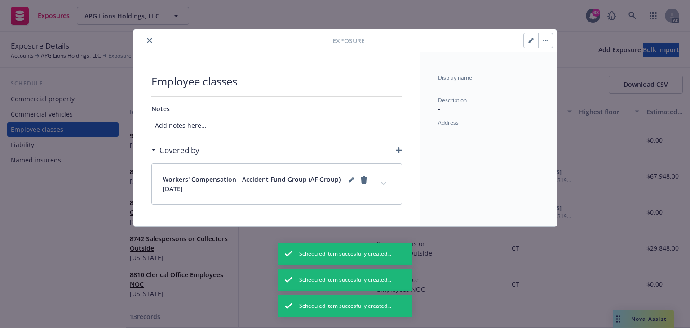
click at [149, 39] on icon "close" at bounding box center [149, 40] width 5 height 5
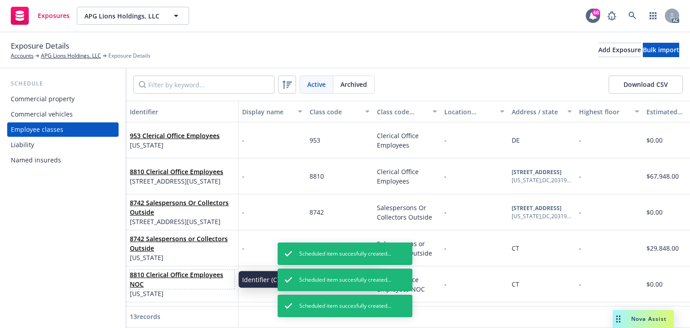
click at [147, 277] on link "8810 Clerical Office Employees NOC" at bounding box center [176, 279] width 93 height 18
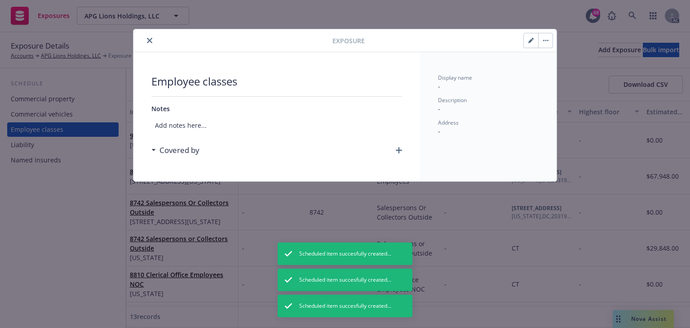
click at [401, 147] on icon "button" at bounding box center [399, 150] width 6 height 6
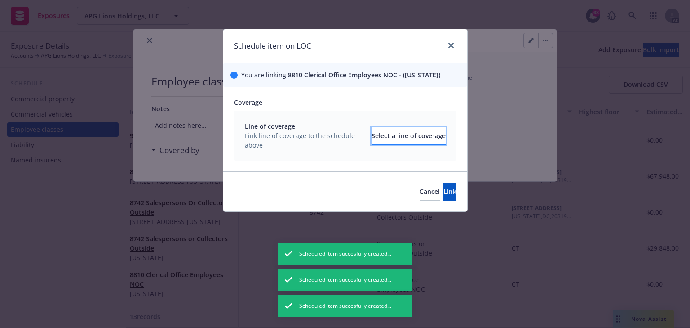
click at [399, 133] on div "Select a line of coverage" at bounding box center [409, 135] width 74 height 17
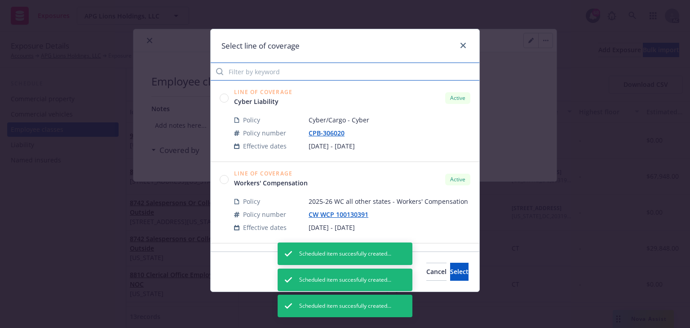
click at [278, 66] on input "Filter by keyword" at bounding box center [345, 71] width 269 height 18
paste input "391"
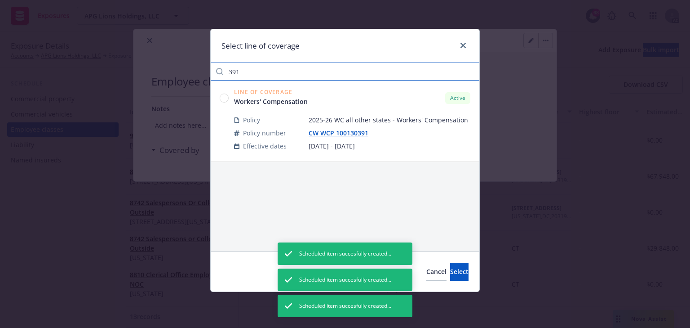
type input "391"
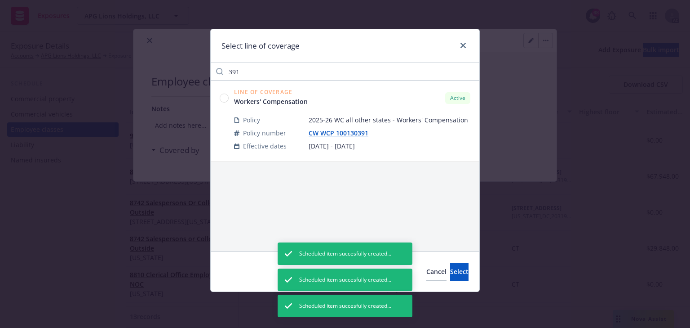
click at [222, 98] on circle at bounding box center [224, 97] width 9 height 9
click at [461, 279] on button "Select" at bounding box center [459, 271] width 18 height 18
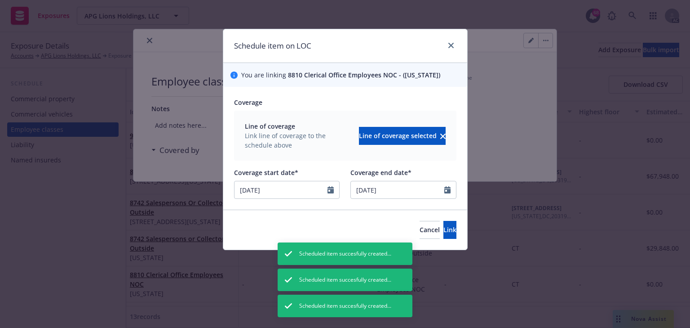
click at [440, 239] on div "Cancel Link" at bounding box center [345, 229] width 244 height 40
click at [443, 233] on span "Link" at bounding box center [449, 229] width 13 height 9
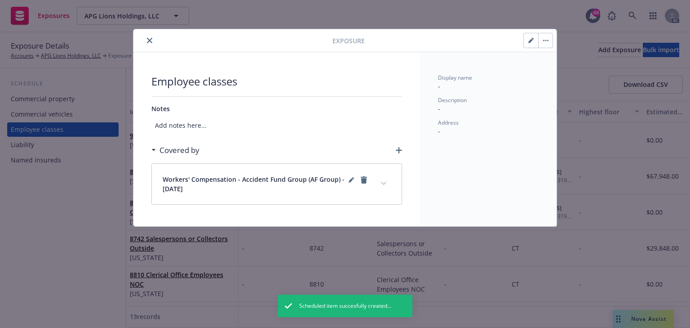
click at [380, 181] on button "expand content" at bounding box center [384, 183] width 14 height 14
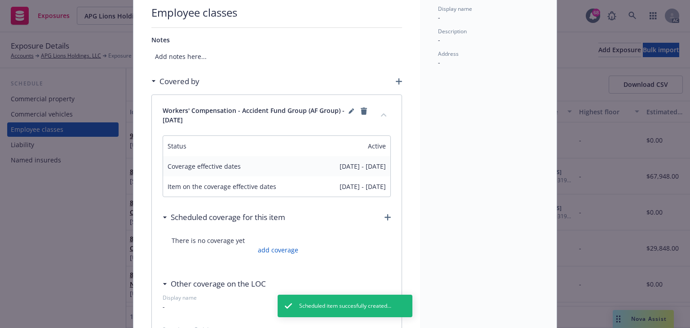
scroll to position [72, 0]
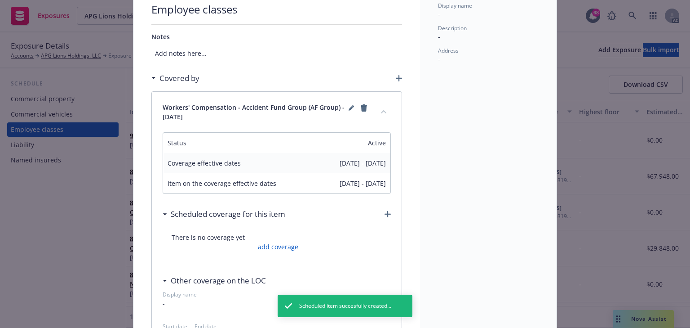
click at [284, 247] on link "add coverage" at bounding box center [277, 246] width 43 height 9
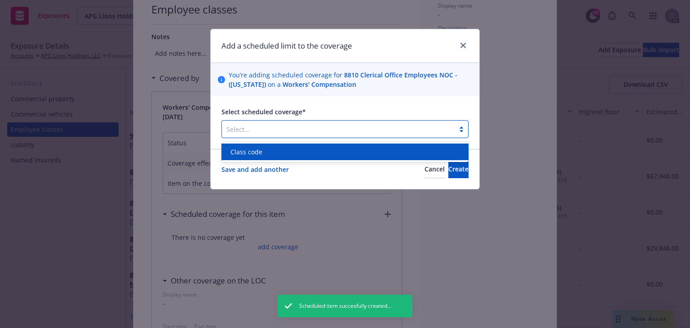
click at [298, 131] on div at bounding box center [338, 129] width 224 height 11
click at [286, 153] on div "Class code" at bounding box center [345, 151] width 236 height 9
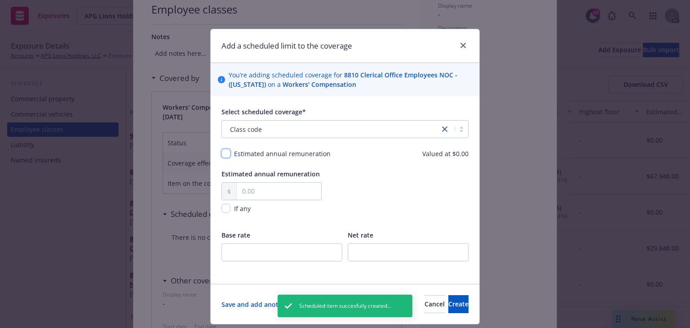
click at [222, 152] on input "checkbox" at bounding box center [226, 153] width 9 height 9
checkbox input "true"
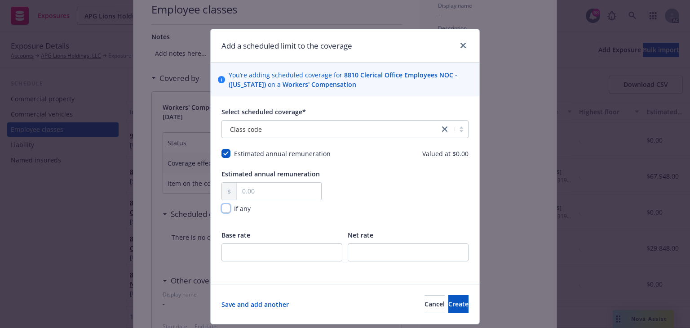
click at [227, 210] on input "checkbox" at bounding box center [226, 208] width 9 height 9
checkbox input "true"
click at [448, 309] on button "Create" at bounding box center [458, 304] width 20 height 18
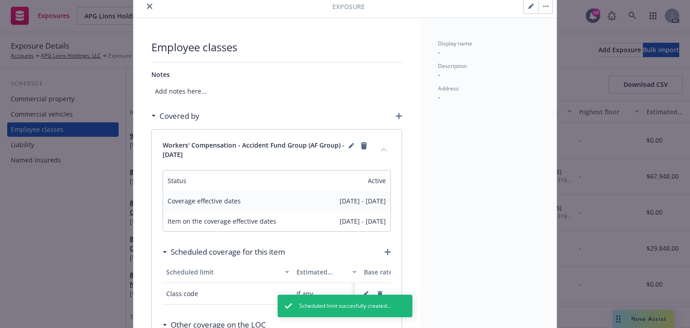
scroll to position [0, 0]
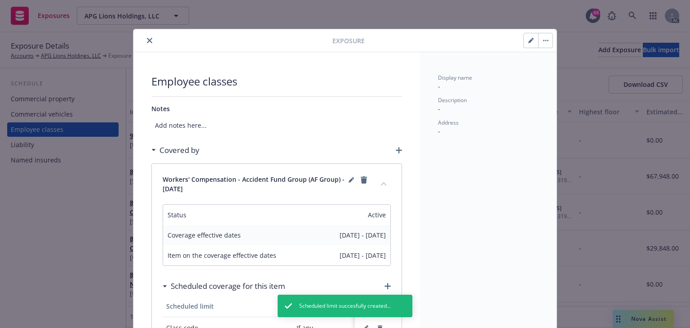
click at [147, 42] on icon "close" at bounding box center [149, 40] width 5 height 5
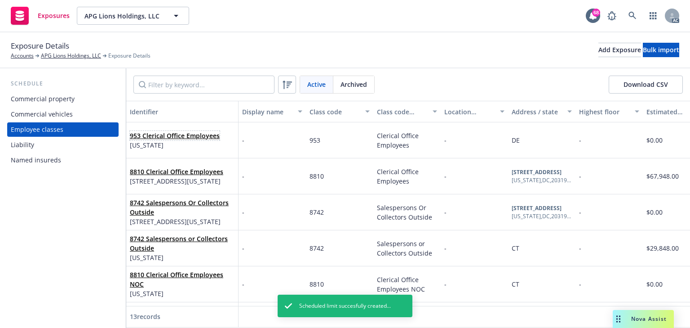
click at [162, 138] on link "953 Clerical Office Employees" at bounding box center [175, 135] width 90 height 9
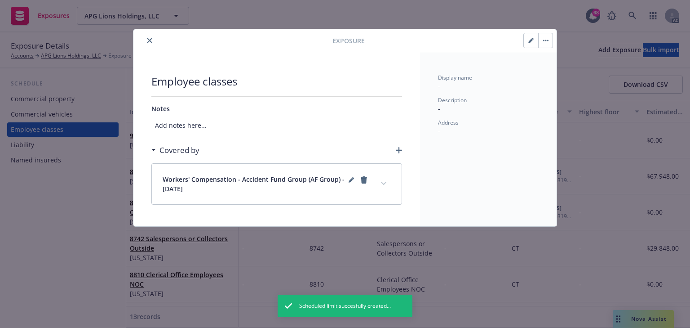
click at [383, 182] on icon "expand content" at bounding box center [383, 183] width 5 height 3
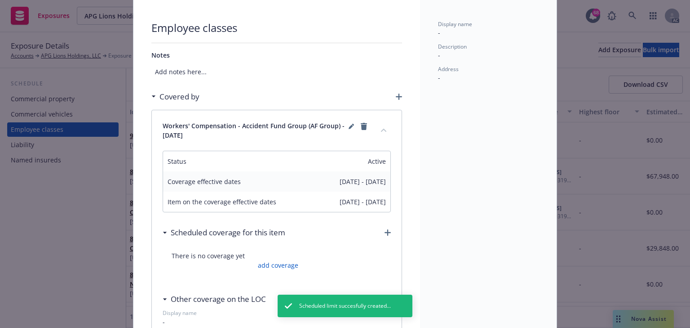
scroll to position [108, 0]
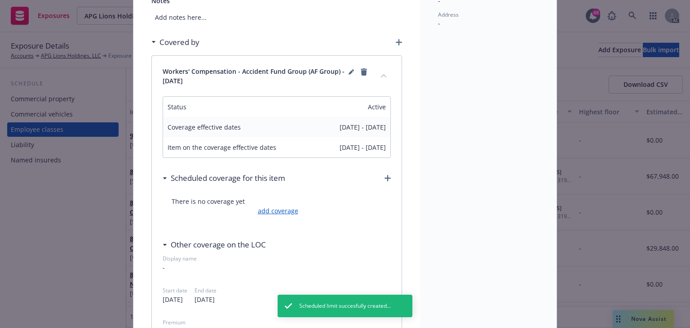
click at [279, 208] on link "add coverage" at bounding box center [277, 210] width 43 height 9
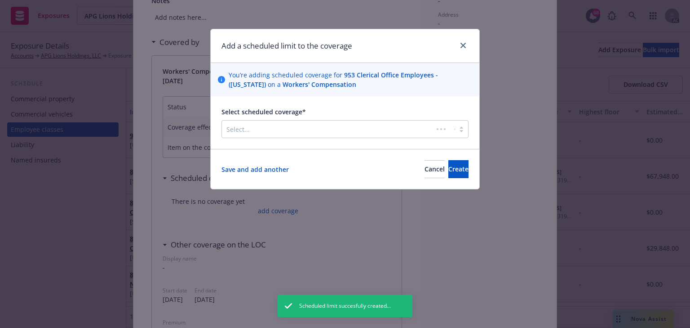
drag, startPoint x: 288, startPoint y: 133, endPoint x: 284, endPoint y: 137, distance: 6.0
click at [288, 133] on div at bounding box center [327, 129] width 202 height 11
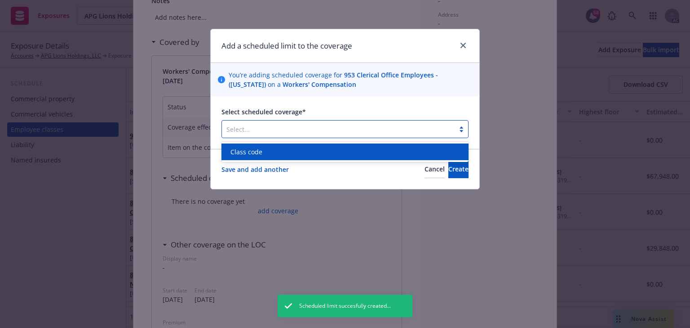
click at [270, 157] on div "Class code" at bounding box center [345, 151] width 247 height 17
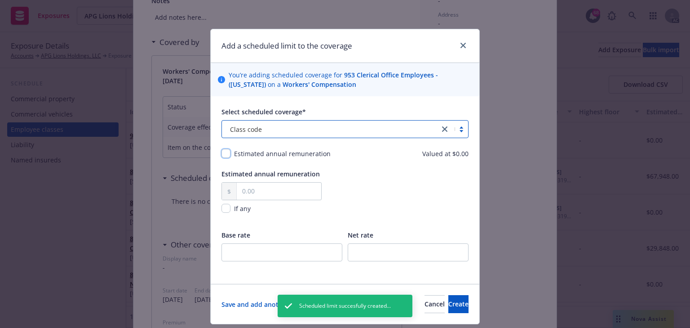
click at [223, 151] on input "checkbox" at bounding box center [226, 153] width 9 height 9
checkbox input "true"
click at [236, 212] on span "If any" at bounding box center [242, 208] width 17 height 9
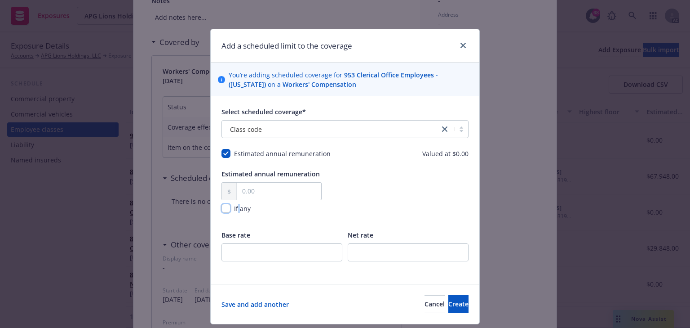
click at [222, 208] on input "checkbox" at bounding box center [226, 208] width 9 height 9
checkbox input "true"
click at [450, 300] on span "Create" at bounding box center [458, 303] width 20 height 9
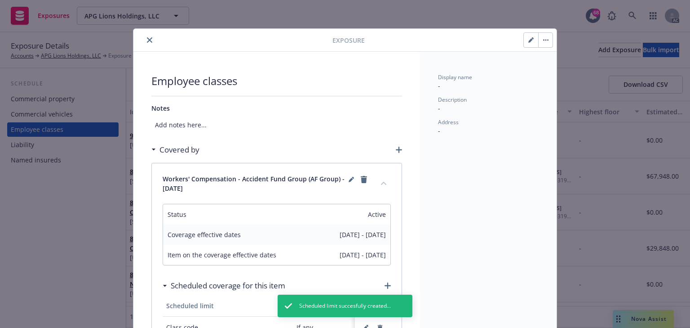
scroll to position [0, 0]
click at [147, 40] on icon "close" at bounding box center [149, 40] width 5 height 5
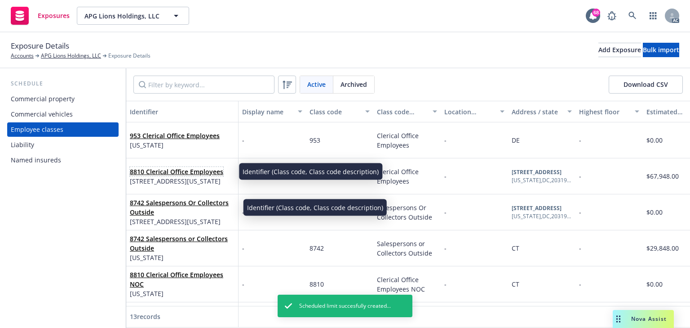
click at [183, 169] on link "8810 Clerical Office Employees" at bounding box center [176, 171] width 93 height 9
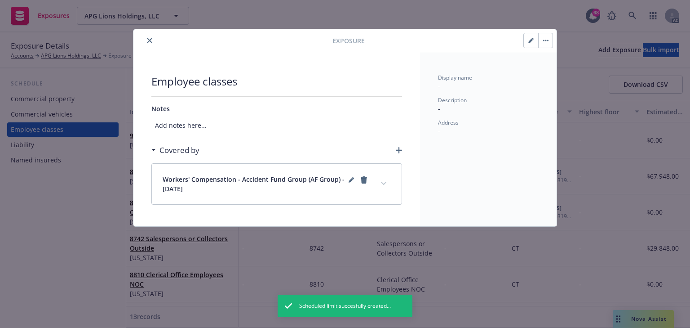
click at [388, 180] on button "expand content" at bounding box center [384, 183] width 14 height 14
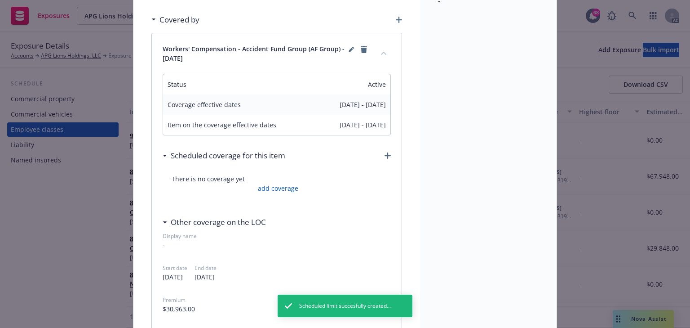
scroll to position [144, 0]
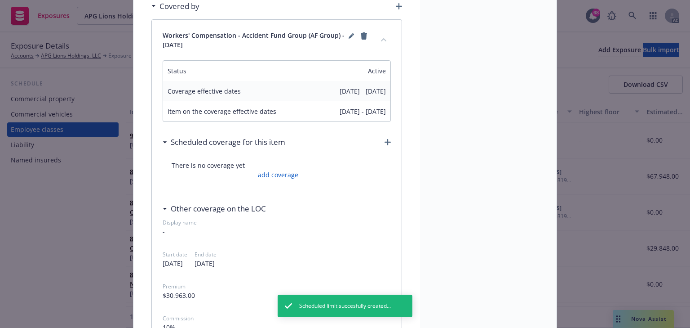
click at [288, 173] on link "add coverage" at bounding box center [277, 174] width 43 height 9
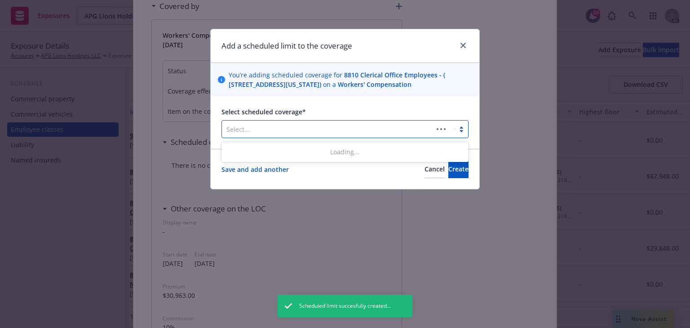
click at [293, 129] on div at bounding box center [327, 129] width 202 height 11
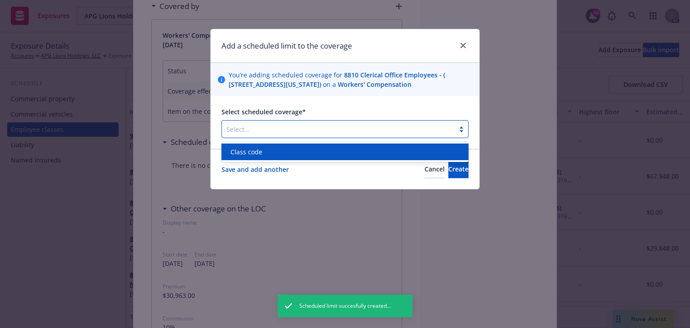
click at [287, 150] on div "Class code" at bounding box center [345, 151] width 236 height 9
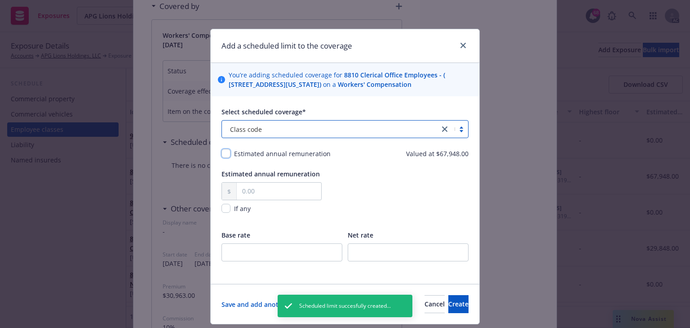
click at [224, 154] on input "checkbox" at bounding box center [226, 153] width 9 height 9
checkbox input "true"
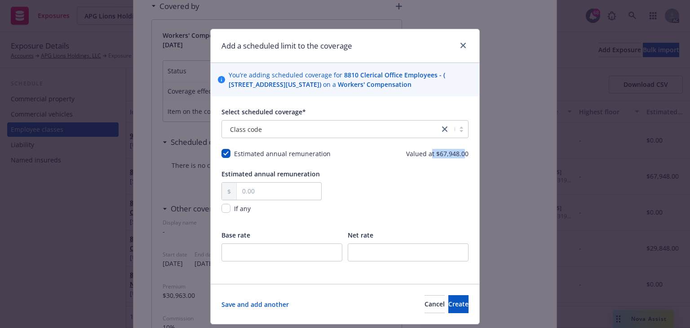
copy span "t $67,948.0"
copy span "t $67,948.00"
drag, startPoint x: 429, startPoint y: 151, endPoint x: 467, endPoint y: 152, distance: 38.2
click at [467, 152] on div "Select scheduled coverage* Class code Estimated annual remuneration Valued at $…" at bounding box center [345, 189] width 269 height 187
click at [271, 186] on input "text" at bounding box center [279, 190] width 84 height 17
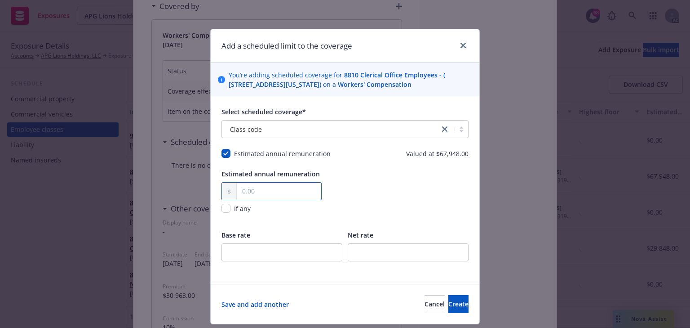
paste input "67,948.00"
type input "67,948.00"
click at [391, 205] on div "Estimated annual remuneration 67,948.00 If any" at bounding box center [345, 197] width 247 height 56
click at [448, 299] on span "Create" at bounding box center [458, 303] width 20 height 9
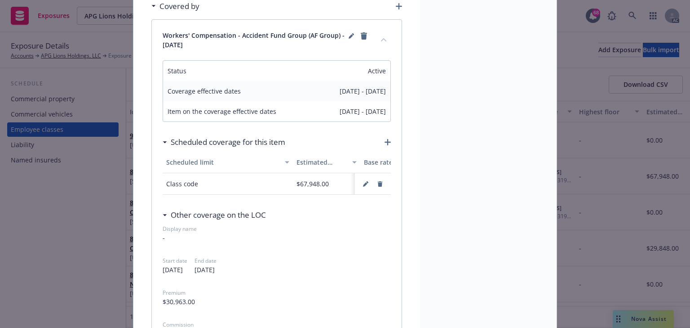
scroll to position [0, 0]
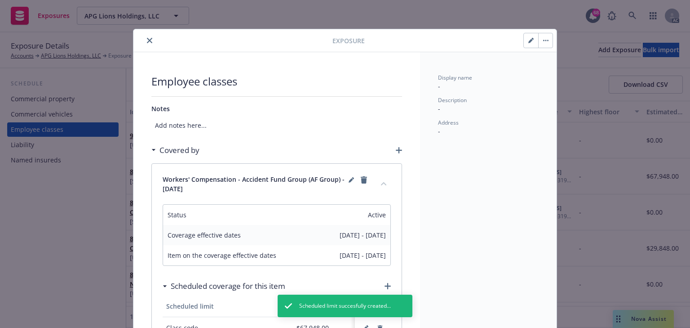
click at [147, 40] on icon "close" at bounding box center [149, 40] width 5 height 5
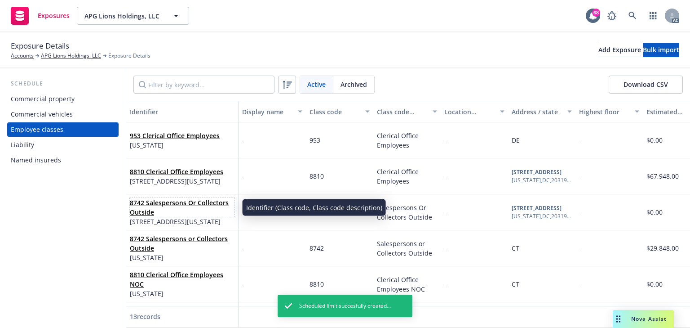
click at [155, 200] on link "8742 Salespersons Or Collectors Outside" at bounding box center [179, 207] width 99 height 18
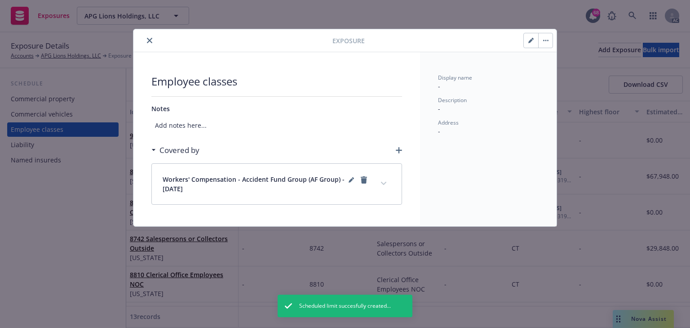
click at [381, 178] on button "expand content" at bounding box center [384, 183] width 14 height 14
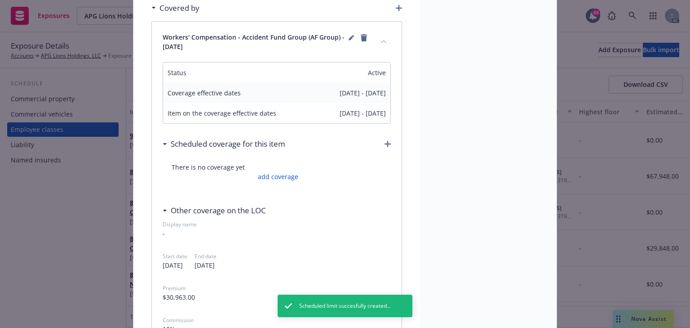
scroll to position [144, 0]
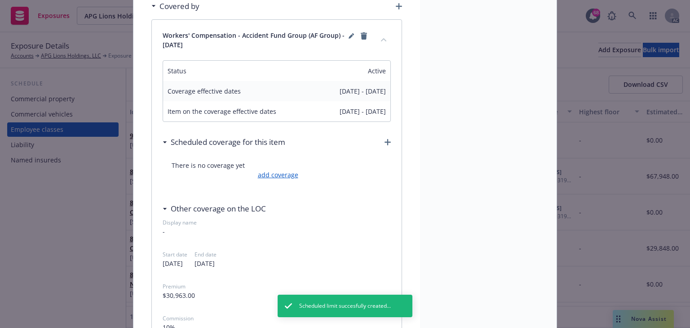
drag, startPoint x: 274, startPoint y: 180, endPoint x: 274, endPoint y: 174, distance: 5.4
click at [274, 176] on div "There is no coverage yet add coverage" at bounding box center [277, 169] width 228 height 37
click at [274, 174] on link "add coverage" at bounding box center [277, 174] width 43 height 9
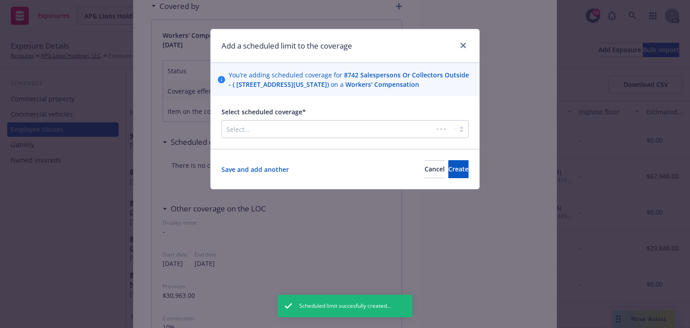
click at [323, 130] on div at bounding box center [327, 129] width 202 height 11
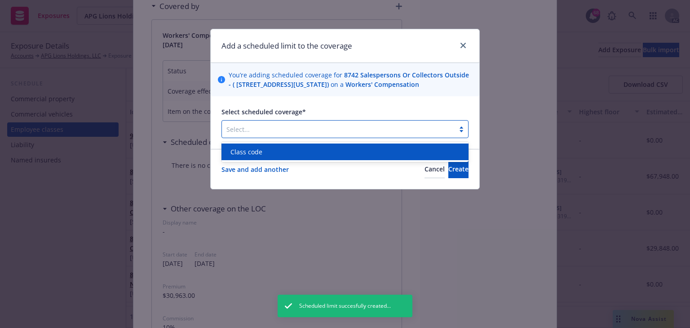
click at [273, 155] on div "Class code" at bounding box center [345, 151] width 236 height 9
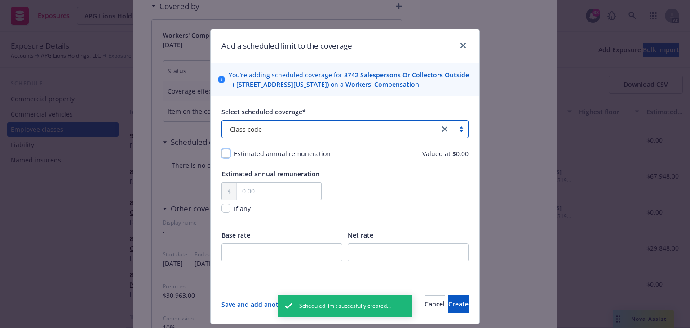
click at [226, 153] on input "checkbox" at bounding box center [226, 153] width 9 height 9
checkbox input "true"
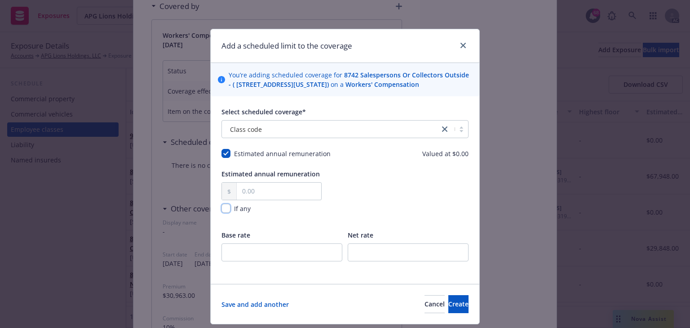
drag, startPoint x: 225, startPoint y: 204, endPoint x: 239, endPoint y: 214, distance: 17.3
click at [225, 207] on input "checkbox" at bounding box center [226, 208] width 9 height 9
checkbox input "true"
click at [448, 307] on span "Create" at bounding box center [458, 303] width 20 height 9
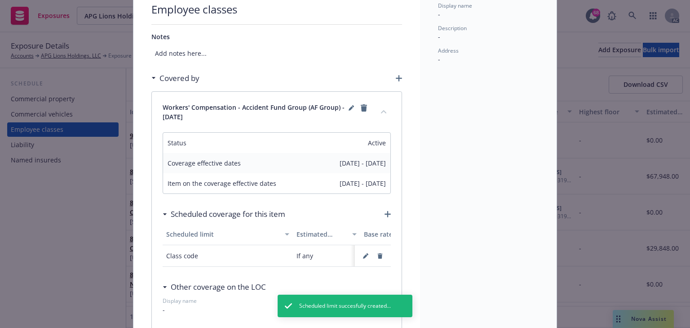
scroll to position [0, 0]
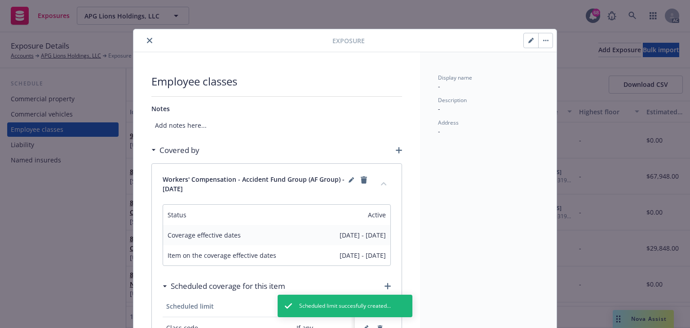
click at [144, 36] on button "close" at bounding box center [149, 40] width 11 height 11
click at [146, 40] on div "Exposure Details Accounts APG Lions Holdings, LLC Exposure Details" at bounding box center [81, 50] width 140 height 20
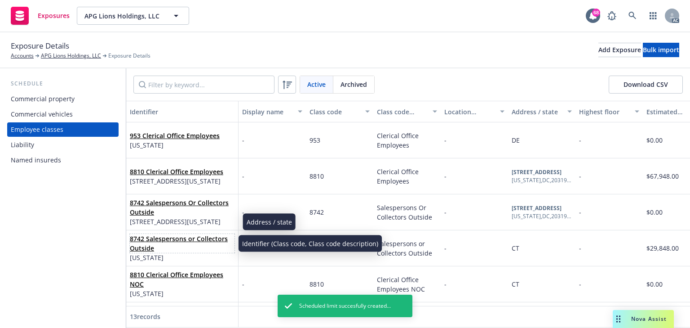
click at [160, 239] on link "8742 Salespersons or Collectors Outside" at bounding box center [179, 243] width 98 height 18
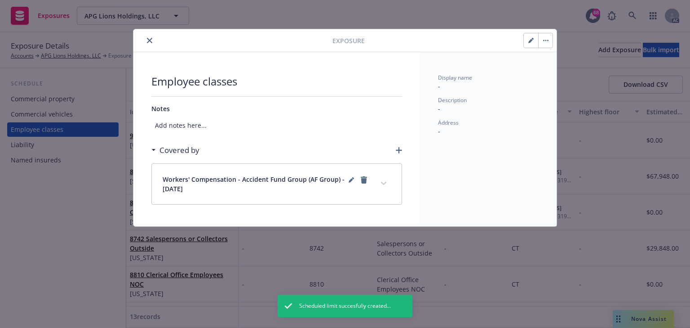
click at [385, 180] on button "expand content" at bounding box center [384, 183] width 14 height 14
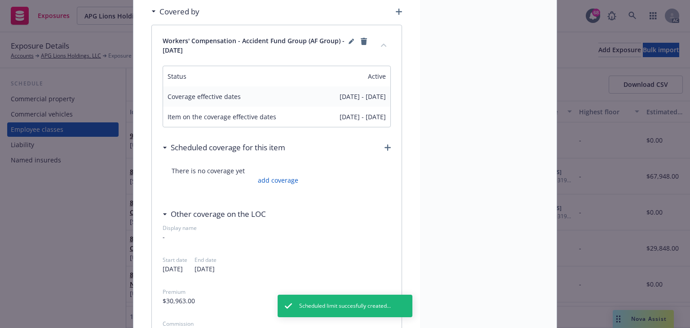
scroll to position [144, 0]
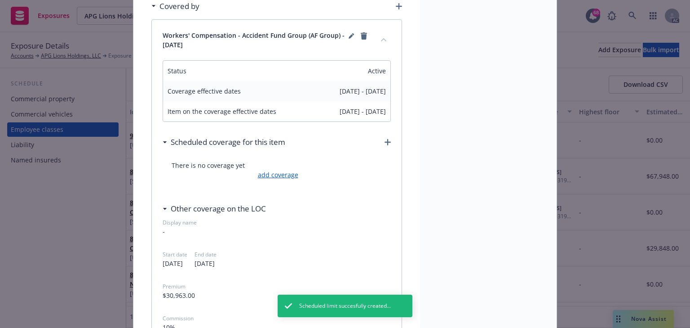
click at [280, 173] on link "add coverage" at bounding box center [277, 174] width 43 height 9
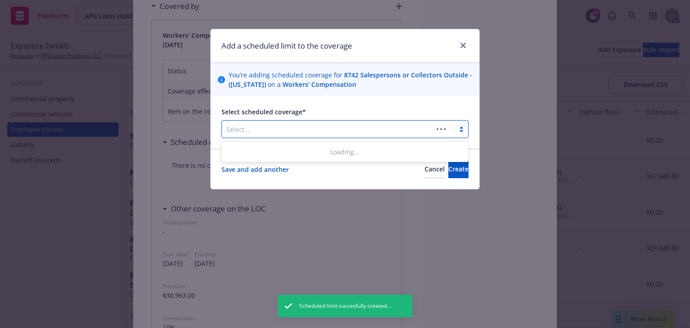
click at [277, 128] on div at bounding box center [327, 129] width 202 height 11
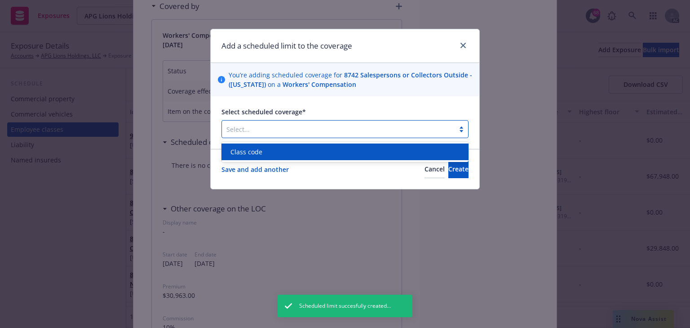
click at [275, 155] on div "Class code" at bounding box center [345, 151] width 236 height 9
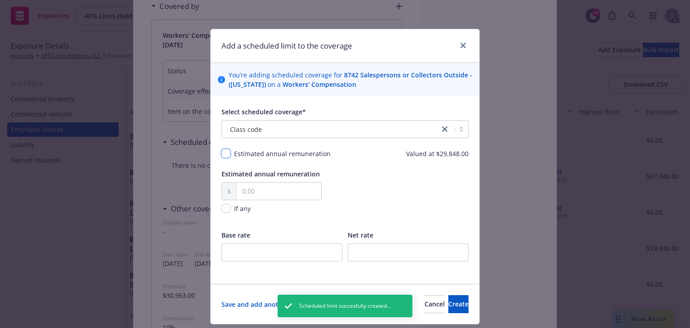
click at [226, 152] on input "checkbox" at bounding box center [226, 153] width 9 height 9
checkbox input "true"
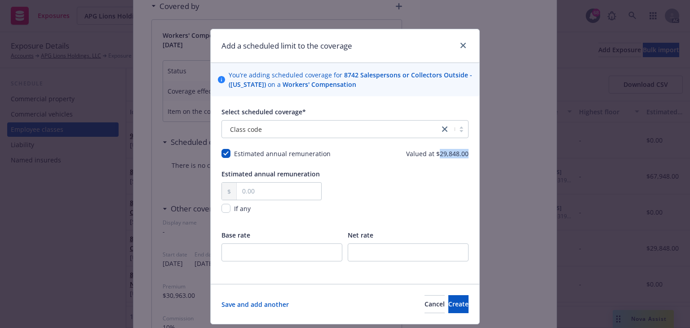
drag, startPoint x: 439, startPoint y: 155, endPoint x: 477, endPoint y: 155, distance: 38.2
click at [477, 155] on div "Add a scheduled limit to the coverage You’re adding scheduled coverage for 8742…" at bounding box center [345, 176] width 270 height 295
copy span "29,848.00"
click at [274, 190] on input "text" at bounding box center [279, 190] width 84 height 17
paste input "29,848.00"
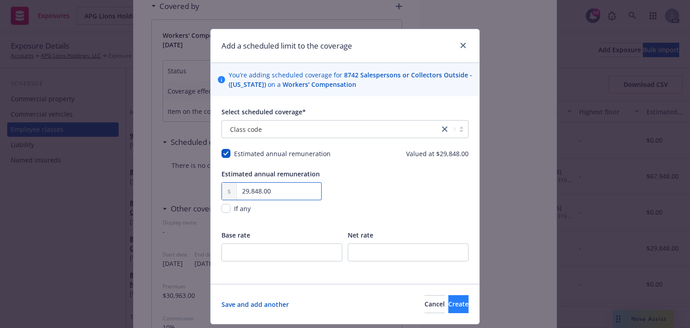
type input "29,848.00"
click at [460, 305] on button "Create" at bounding box center [458, 304] width 20 height 18
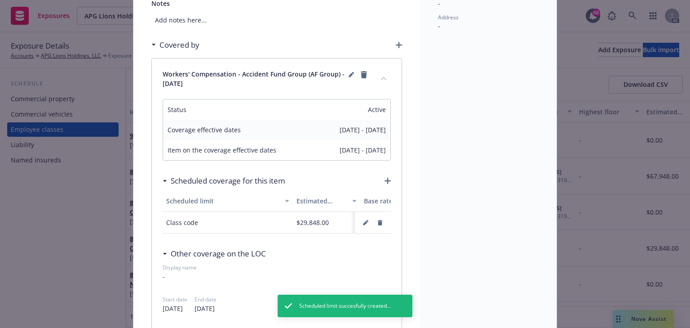
scroll to position [0, 0]
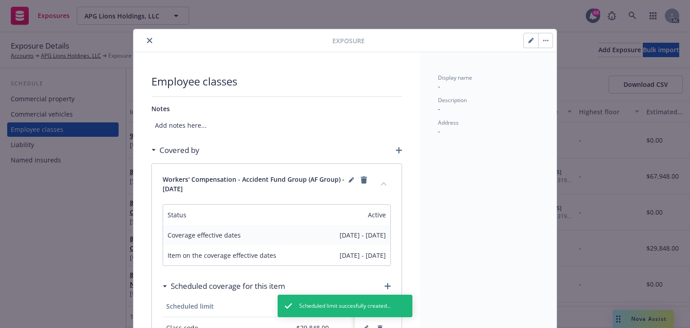
click at [147, 40] on icon "close" at bounding box center [149, 40] width 5 height 5
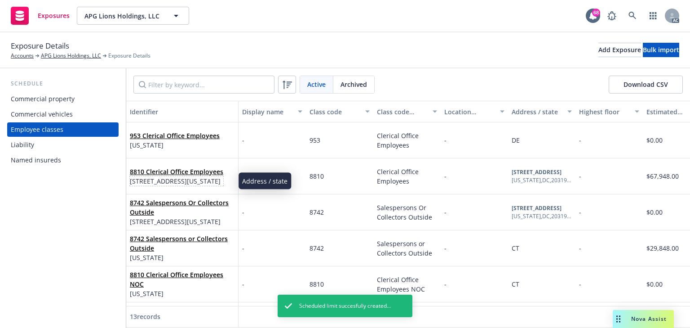
click at [163, 177] on span "[STREET_ADDRESS][US_STATE]" at bounding box center [176, 180] width 93 height 9
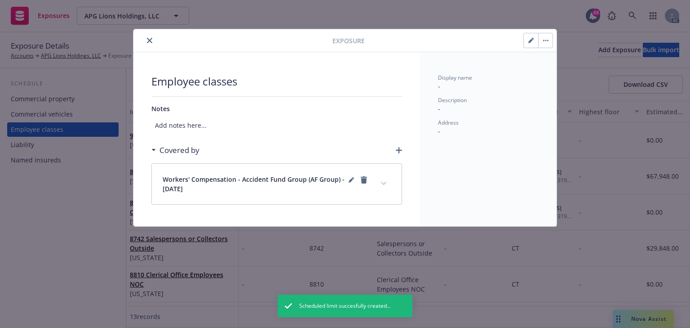
click at [381, 178] on button "expand content" at bounding box center [384, 183] width 14 height 14
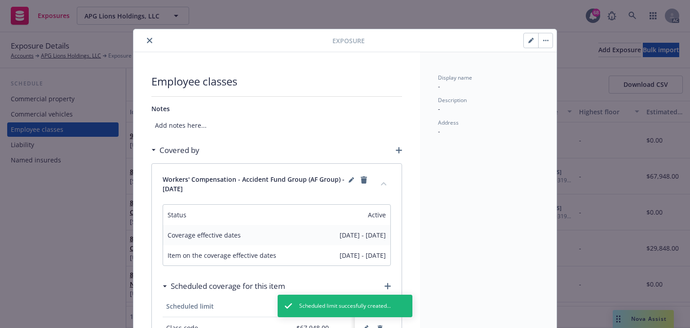
click at [148, 39] on icon "close" at bounding box center [149, 40] width 5 height 5
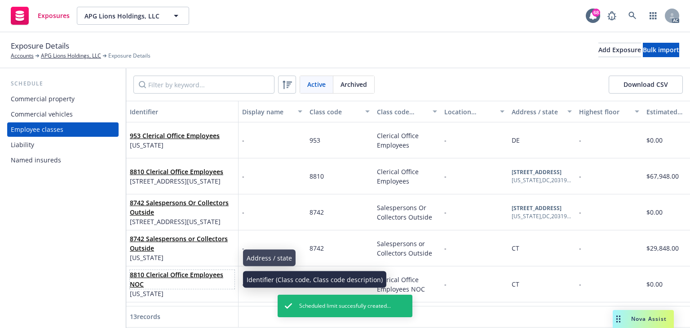
click at [144, 285] on span "8810 Clerical Office Employees NOC" at bounding box center [182, 279] width 105 height 19
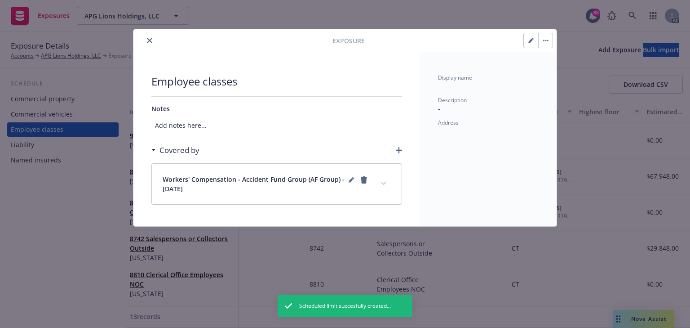
click at [386, 182] on icon "expand content" at bounding box center [383, 184] width 5 height 4
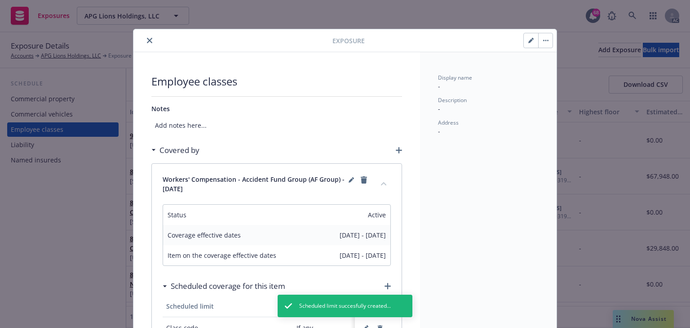
click at [147, 38] on icon "close" at bounding box center [149, 40] width 5 height 5
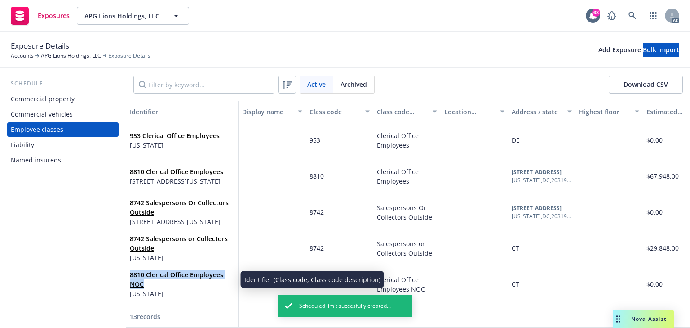
drag, startPoint x: 130, startPoint y: 271, endPoint x: 190, endPoint y: 286, distance: 61.0
click at [190, 286] on div "8810 Clerical Office Employees NOC [US_STATE]" at bounding box center [182, 284] width 112 height 36
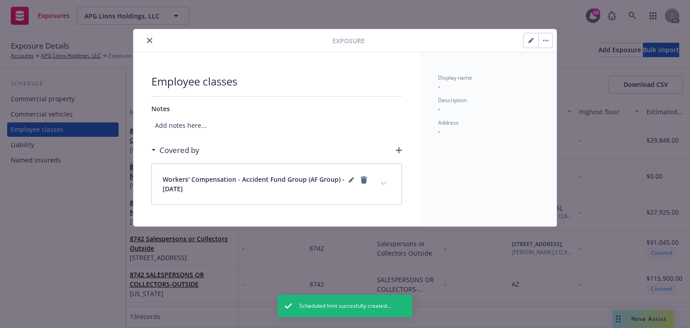
scroll to position [144, 0]
click at [151, 40] on icon "close" at bounding box center [149, 40] width 5 height 5
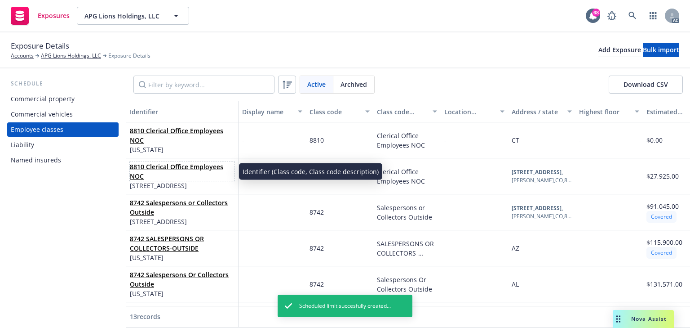
click at [156, 167] on link "8810 Clerical Office Employees NOC" at bounding box center [176, 171] width 93 height 18
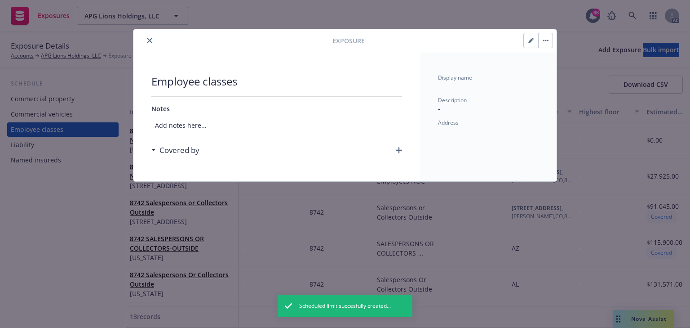
click at [397, 149] on icon "button" at bounding box center [399, 150] width 6 height 6
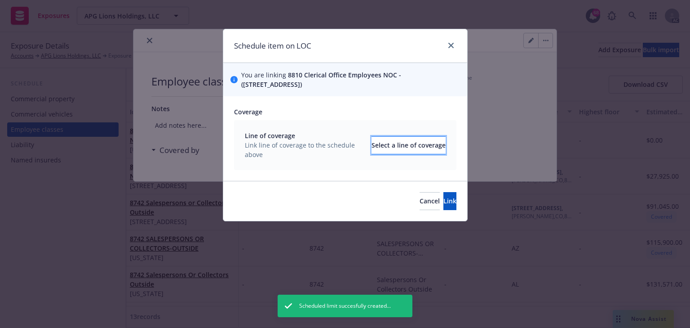
click at [399, 141] on div "Select a line of coverage" at bounding box center [409, 145] width 74 height 17
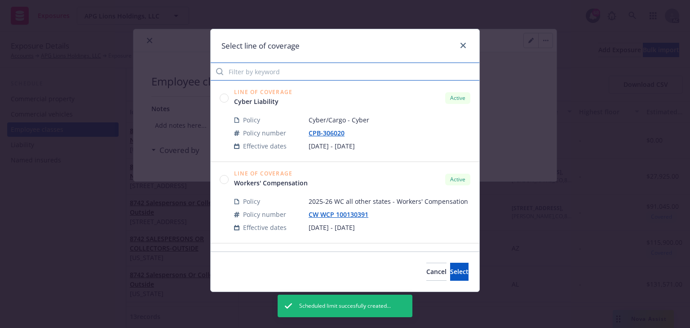
click at [257, 74] on input "Filter by keyword" at bounding box center [345, 71] width 269 height 18
paste input "29,848.00"
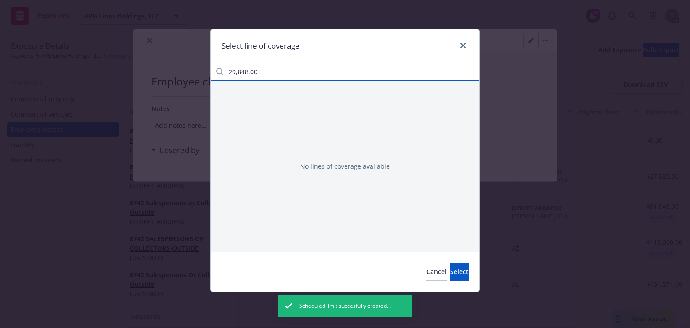
drag, startPoint x: 279, startPoint y: 73, endPoint x: 155, endPoint y: 71, distance: 123.1
click at [124, 65] on div "Select line of coverage 29,848.00 No lines of coverage available Cancel Select" at bounding box center [345, 164] width 690 height 328
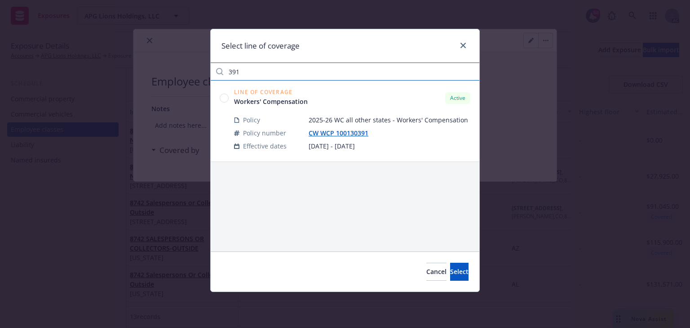
type input "391"
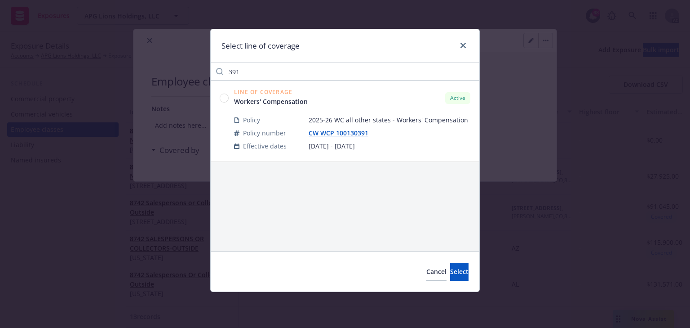
click at [225, 97] on circle at bounding box center [224, 97] width 9 height 9
click at [450, 270] on span "Select" at bounding box center [459, 271] width 18 height 9
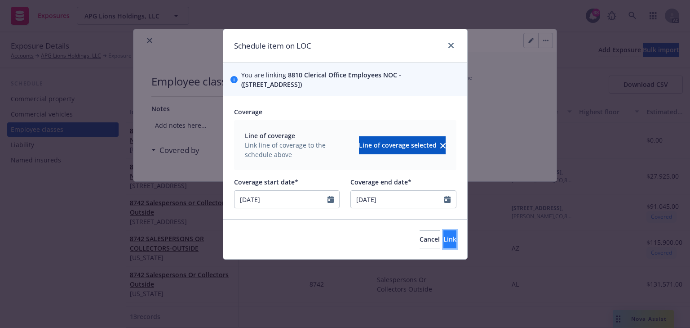
click at [447, 239] on button "Link" at bounding box center [449, 239] width 13 height 18
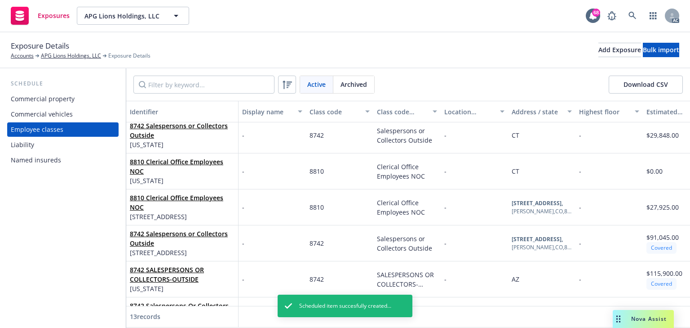
scroll to position [108, 0]
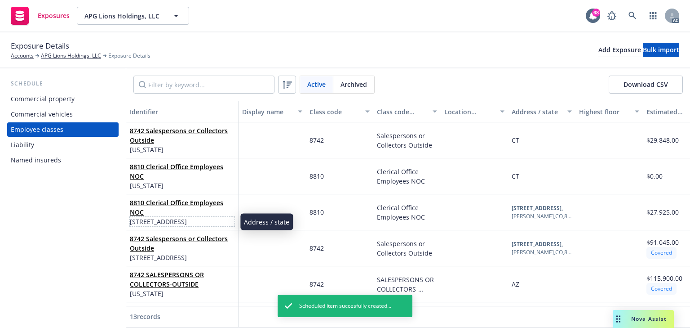
click at [160, 220] on span "[STREET_ADDRESS]" at bounding box center [182, 221] width 105 height 9
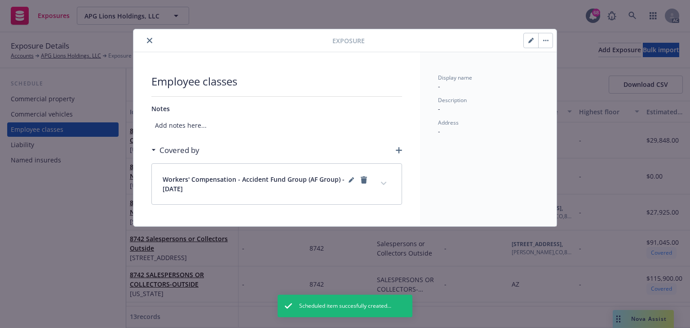
click at [381, 185] on button "expand content" at bounding box center [384, 183] width 14 height 14
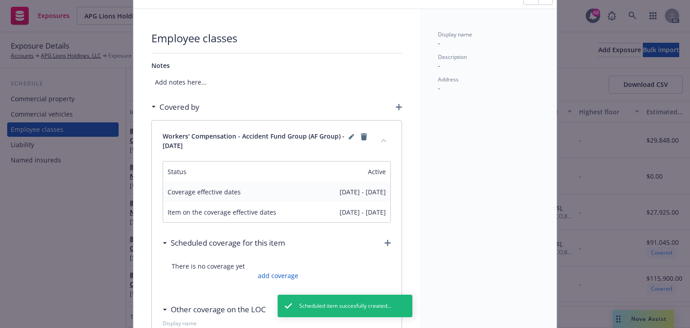
scroll to position [108, 0]
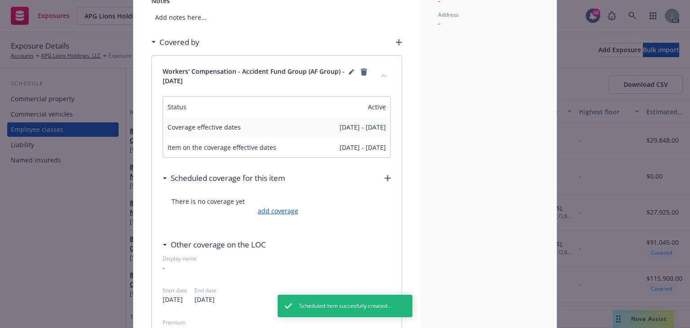
click at [282, 211] on link "add coverage" at bounding box center [277, 210] width 43 height 9
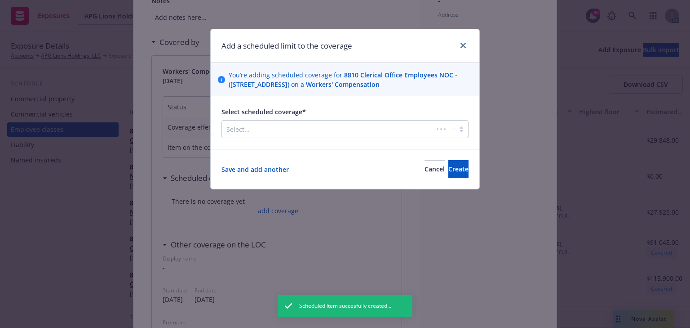
click at [307, 129] on div at bounding box center [327, 129] width 202 height 11
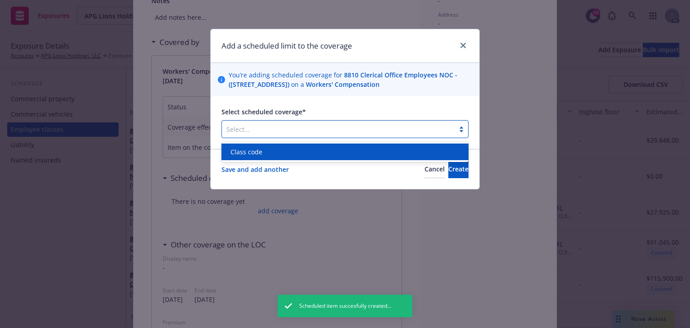
click at [301, 154] on div "Class code" at bounding box center [345, 151] width 236 height 9
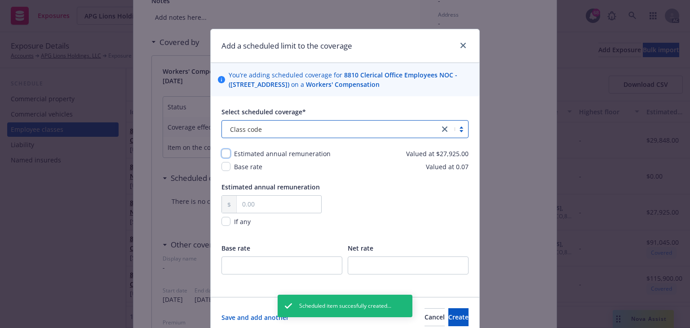
click at [223, 151] on input "checkbox" at bounding box center [226, 153] width 9 height 9
checkbox input "true"
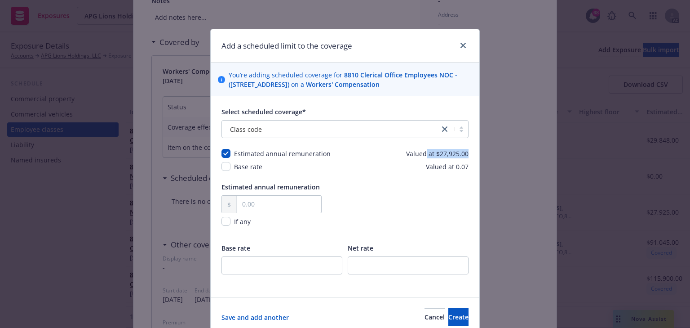
drag, startPoint x: 432, startPoint y: 156, endPoint x: 507, endPoint y: 153, distance: 75.1
click at [514, 151] on div "Add a scheduled limit to the coverage You’re adding scheduled coverage for 8810…" at bounding box center [345, 164] width 690 height 328
copy span "at $27,925.00"
drag, startPoint x: 287, startPoint y: 204, endPoint x: 287, endPoint y: 211, distance: 6.3
click at [287, 204] on input "text" at bounding box center [279, 203] width 84 height 17
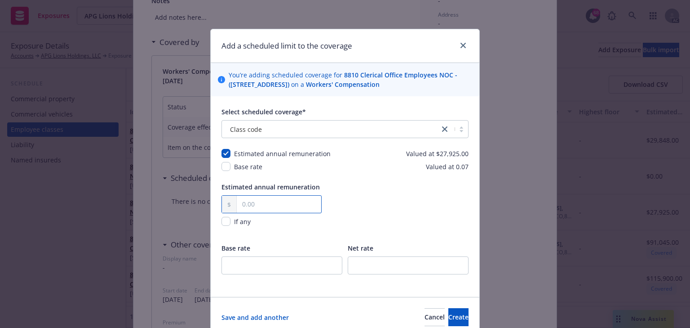
paste input "27,925.00"
type input "27,925.00"
click at [268, 262] on input "number" at bounding box center [282, 265] width 121 height 18
type input "0.07"
click at [448, 312] on span "Create" at bounding box center [458, 316] width 20 height 9
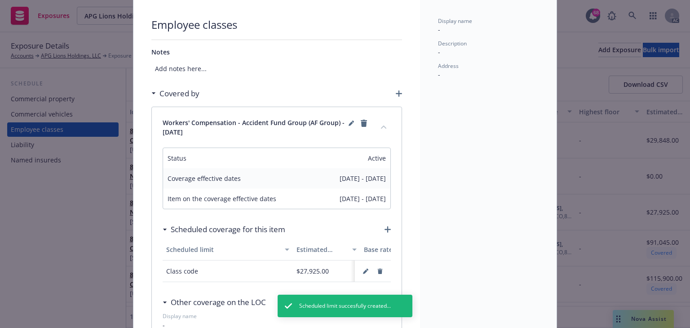
scroll to position [0, 0]
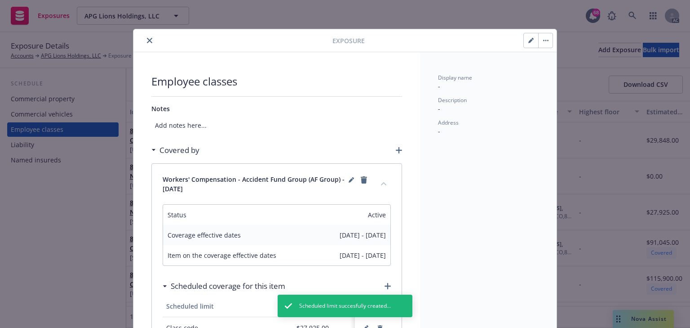
click at [147, 39] on icon "close" at bounding box center [149, 40] width 5 height 5
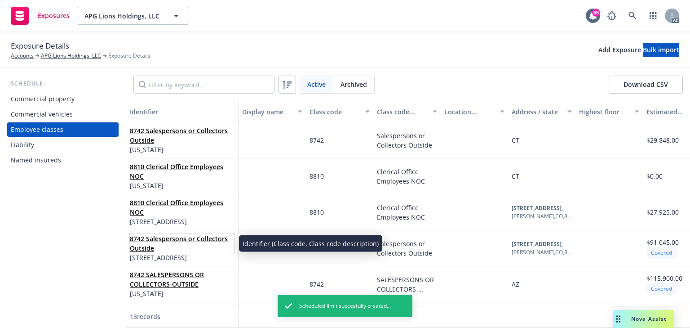
click at [150, 248] on link "8742 Salespersons or Collectors Outside" at bounding box center [179, 243] width 98 height 18
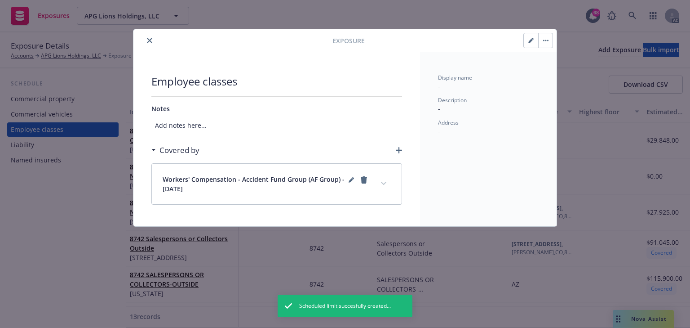
click at [381, 181] on div "Remove" at bounding box center [393, 183] width 31 height 17
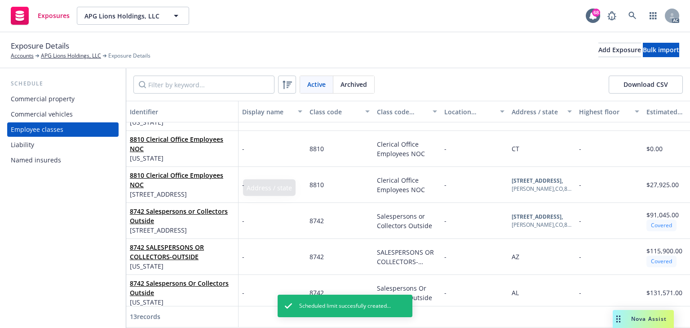
scroll to position [144, 0]
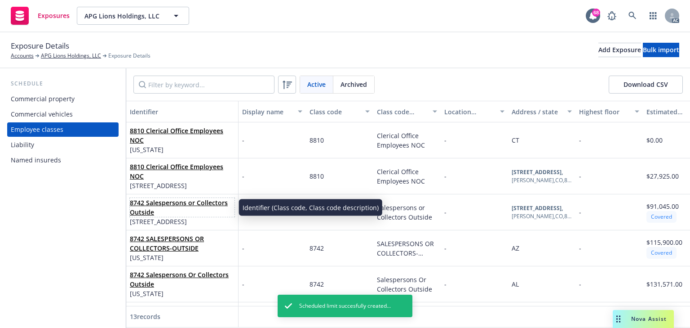
click at [160, 207] on span "8742 Salespersons or Collectors Outside" at bounding box center [182, 207] width 105 height 19
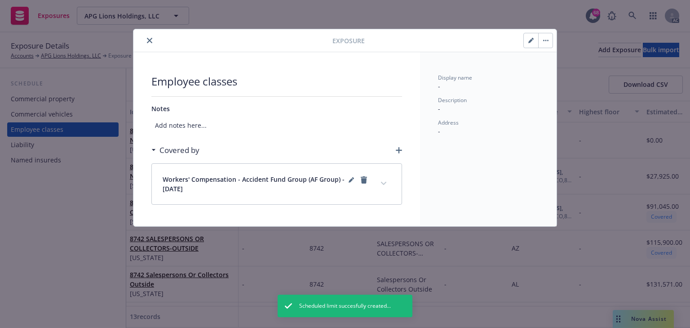
click at [382, 183] on icon "expand content" at bounding box center [383, 184] width 5 height 4
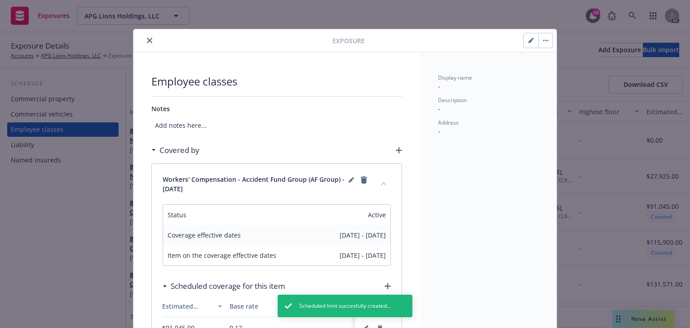
click at [147, 38] on icon "close" at bounding box center [149, 40] width 5 height 5
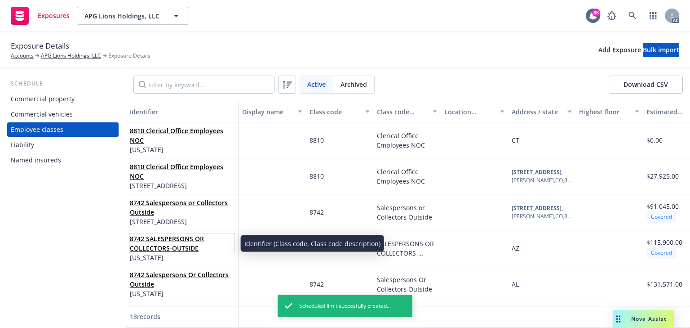
click at [159, 251] on link "8742 SALESPERSONS OR COLLECTORS-OUTSIDE" at bounding box center [167, 243] width 74 height 18
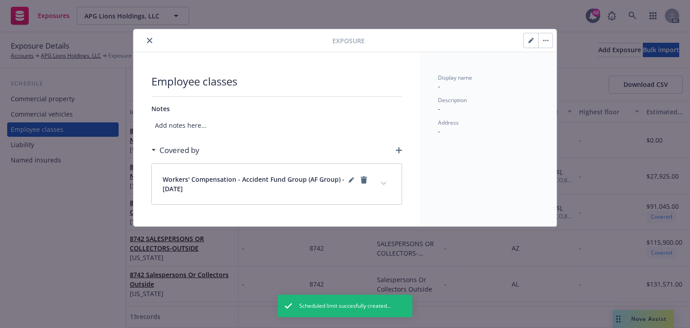
click at [379, 184] on button "expand content" at bounding box center [384, 183] width 14 height 14
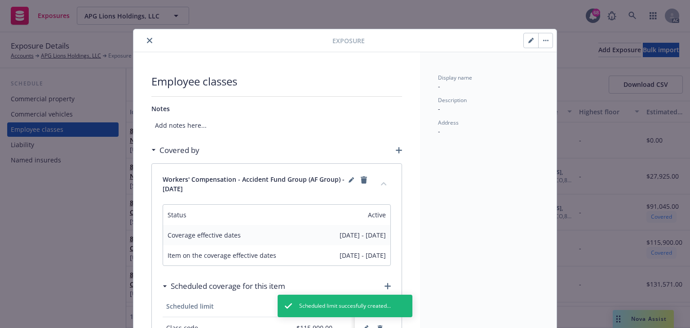
click at [147, 41] on icon "close" at bounding box center [149, 40] width 5 height 5
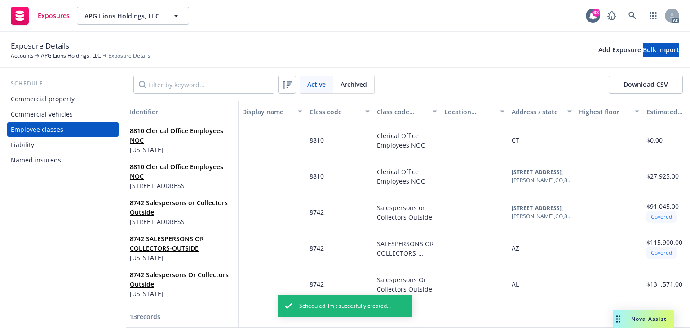
scroll to position [180, 0]
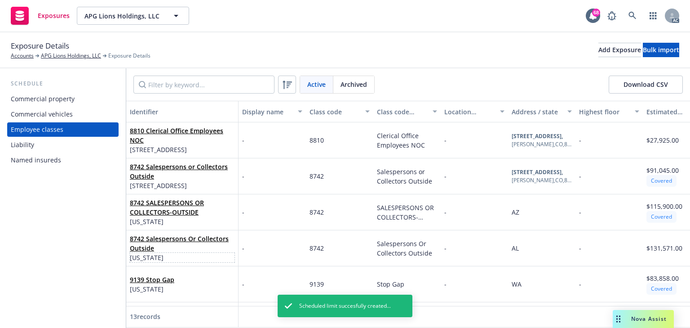
click at [160, 256] on span "[US_STATE]" at bounding box center [182, 257] width 105 height 9
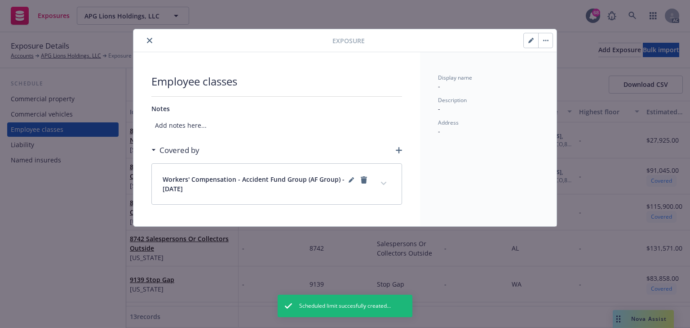
click at [390, 180] on button "expand content" at bounding box center [384, 183] width 14 height 14
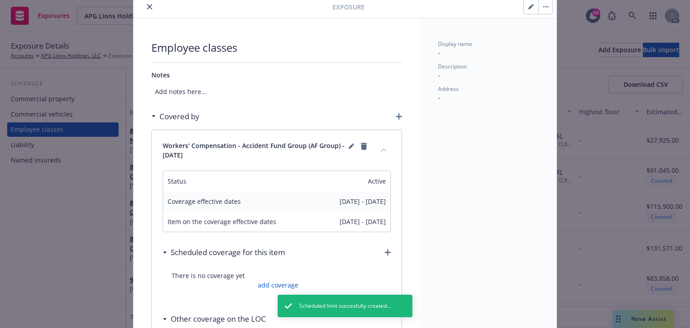
scroll to position [72, 0]
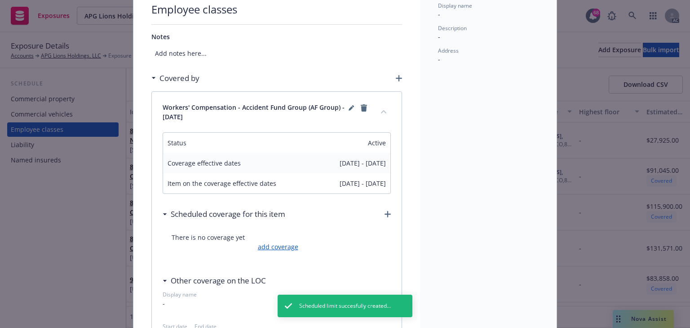
click at [284, 243] on link "add coverage" at bounding box center [277, 246] width 43 height 9
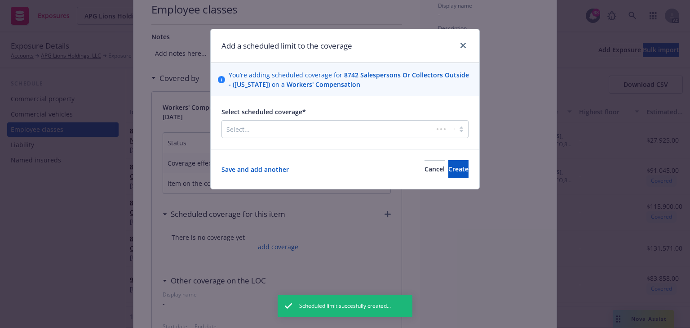
click at [290, 128] on div at bounding box center [327, 129] width 202 height 11
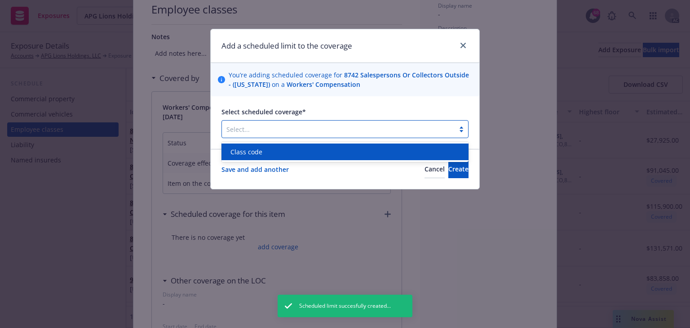
click at [263, 155] on div "Class code" at bounding box center [345, 151] width 236 height 9
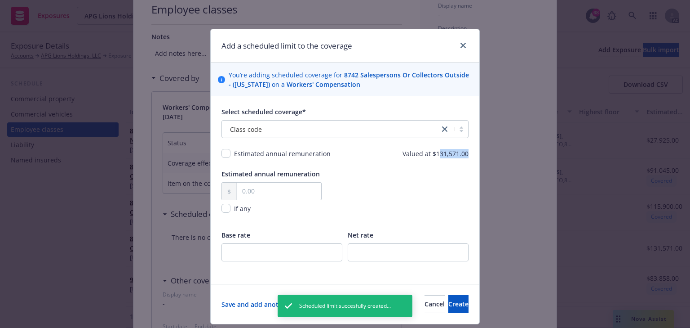
drag, startPoint x: 471, startPoint y: 156, endPoint x: 491, endPoint y: 155, distance: 20.2
click at [491, 155] on div "Add a scheduled limit to the coverage You’re adding scheduled coverage for 8742…" at bounding box center [345, 164] width 690 height 328
copy span "31,571.00"
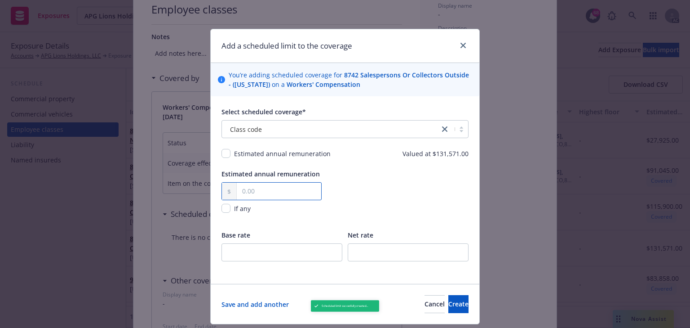
drag, startPoint x: 273, startPoint y: 189, endPoint x: 244, endPoint y: 171, distance: 33.5
click at [273, 189] on input "text" at bounding box center [279, 190] width 84 height 17
paste input "31,571.00"
type input "31,571.00"
click at [222, 154] on input "checkbox" at bounding box center [226, 153] width 9 height 9
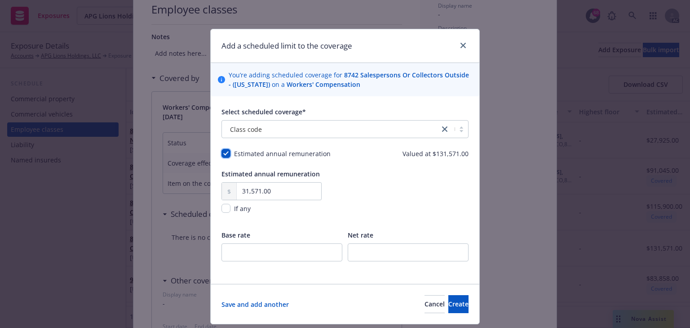
checkbox input "true"
click at [456, 303] on button "Create" at bounding box center [458, 304] width 20 height 18
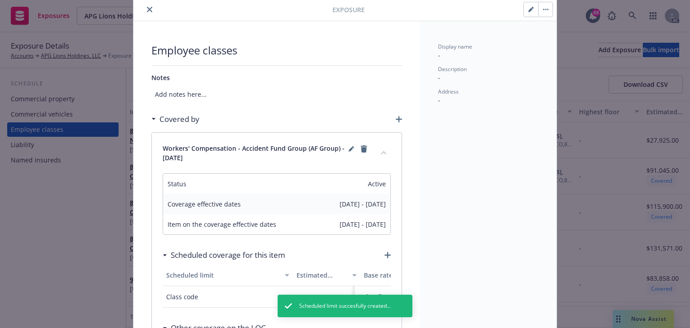
scroll to position [0, 0]
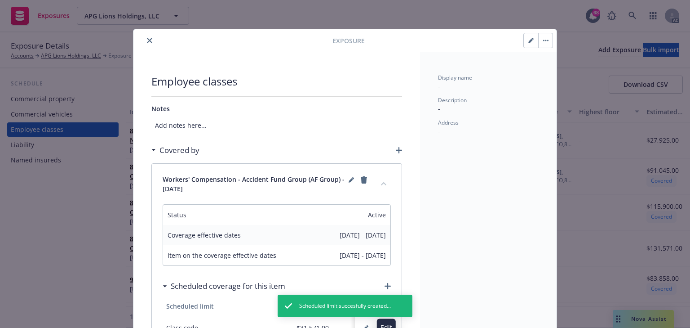
click at [363, 325] on icon "button" at bounding box center [365, 327] width 5 height 5
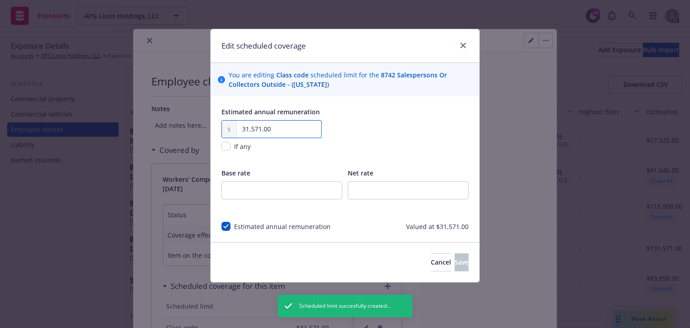
click at [240, 129] on input "31,571.00" at bounding box center [279, 128] width 84 height 17
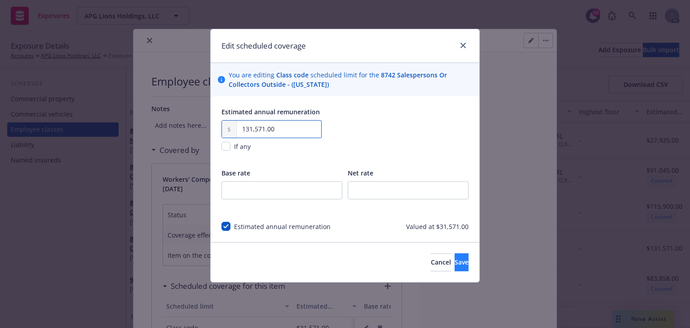
type input "131,571.00"
click at [455, 258] on span "Save" at bounding box center [462, 261] width 14 height 9
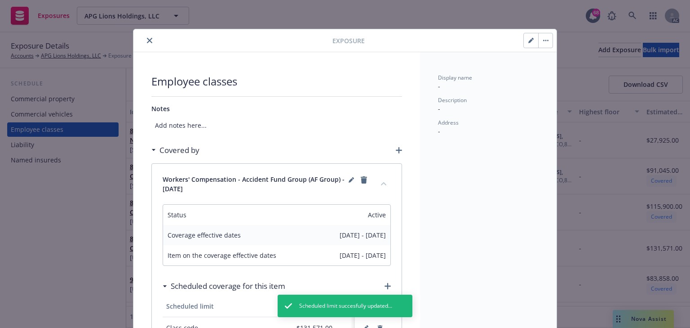
click at [147, 38] on icon "close" at bounding box center [149, 40] width 5 height 5
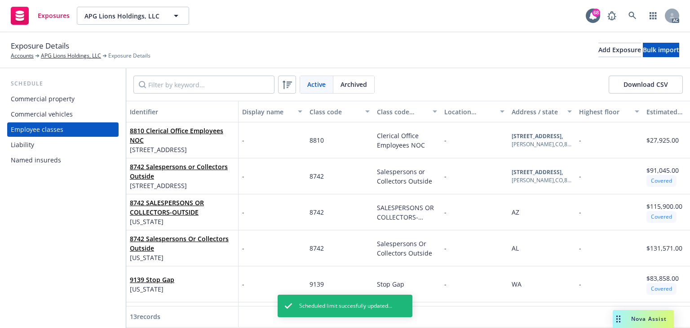
scroll to position [252, 0]
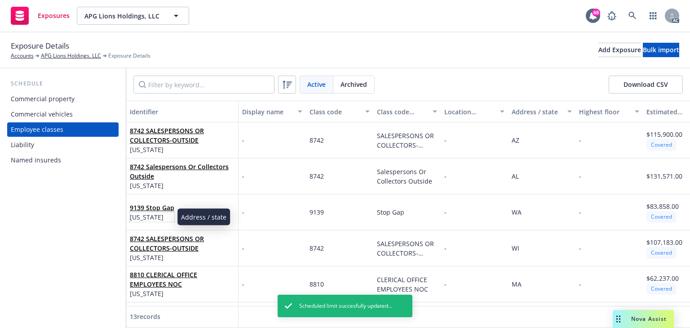
click at [154, 213] on span "[US_STATE]" at bounding box center [152, 216] width 44 height 9
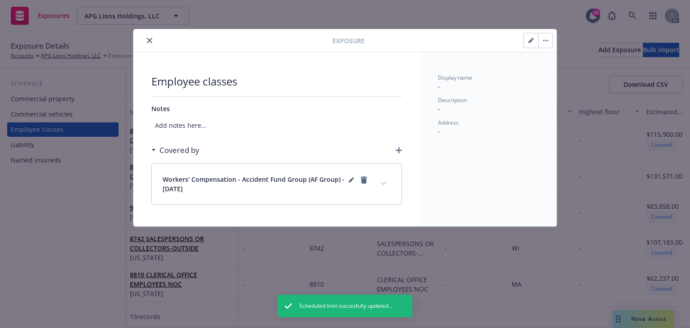
click at [151, 35] on button "close" at bounding box center [149, 40] width 11 height 11
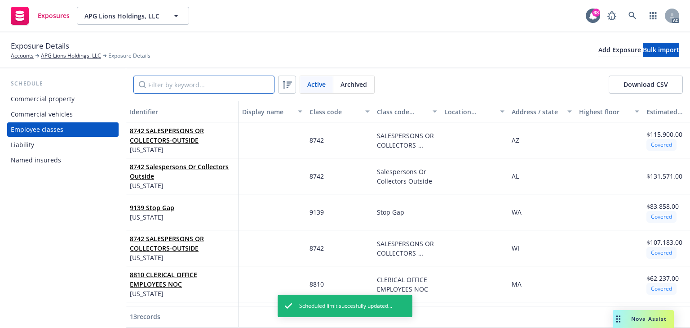
click at [175, 89] on input "Filter by keyword..." at bounding box center [203, 84] width 141 height 18
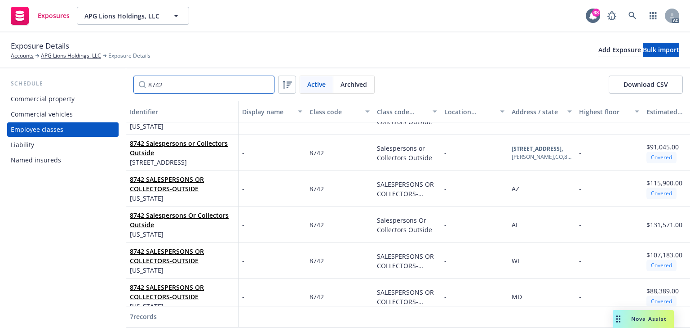
scroll to position [74, 0]
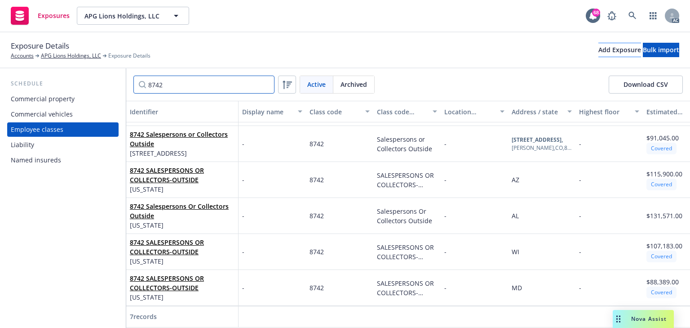
type input "8742"
click at [598, 54] on div "Add Exposure" at bounding box center [619, 49] width 43 height 13
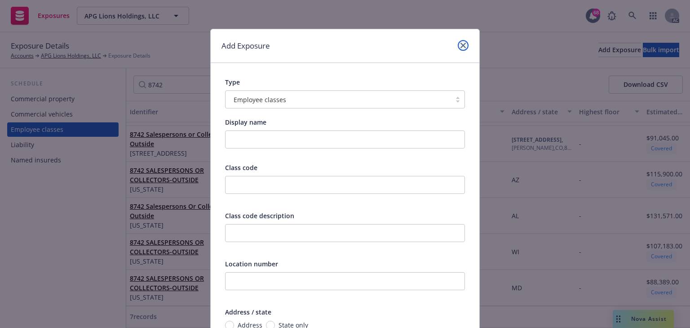
click at [461, 44] on icon "close" at bounding box center [463, 45] width 5 height 5
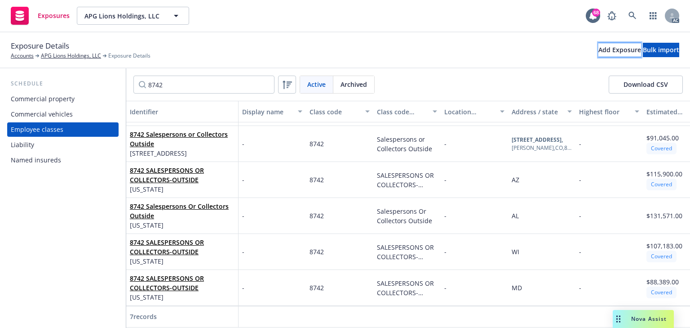
click at [598, 54] on div "Add Exposure" at bounding box center [619, 49] width 43 height 13
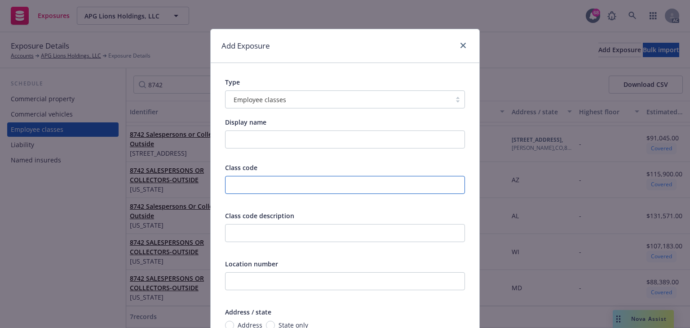
click at [260, 185] on input "text" at bounding box center [345, 185] width 240 height 18
type input "8742"
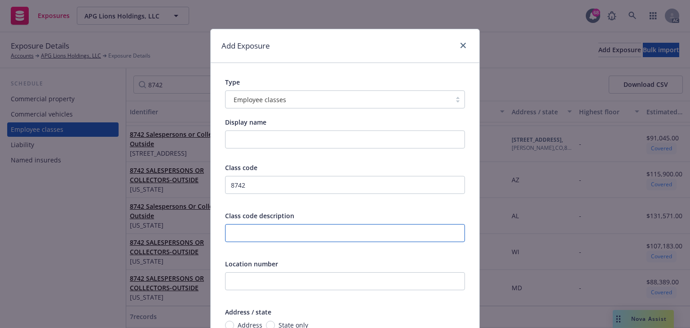
click at [277, 235] on input "text" at bounding box center [345, 233] width 240 height 18
paste input "SALESPERSONS OR COLLECTORS--OUTSIDE"
type input "SALESPERSONS OR COLLECTORS--OUTSIDE"
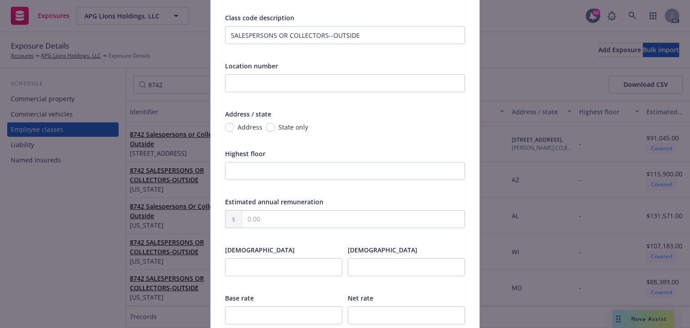
scroll to position [216, 0]
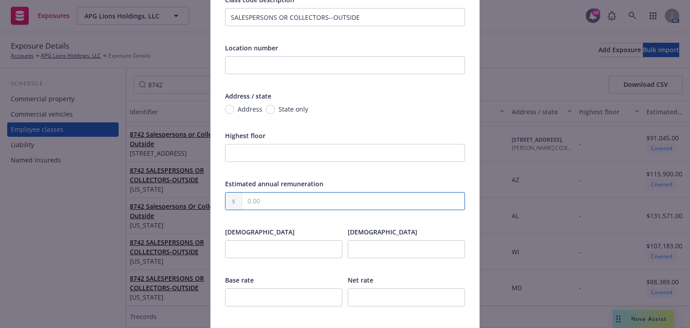
click at [262, 205] on input "text" at bounding box center [353, 200] width 222 height 17
paste input "759,996.00"
type input "759,996.00"
click at [239, 298] on input "number" at bounding box center [283, 297] width 117 height 18
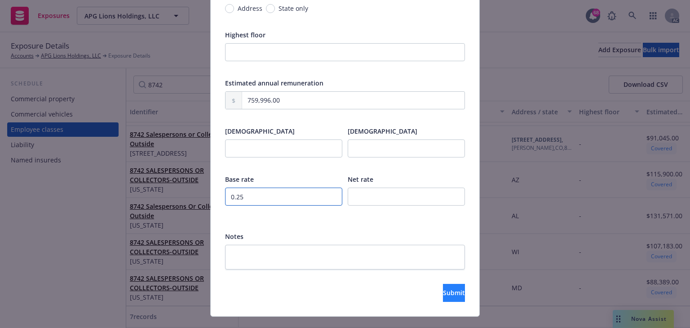
scroll to position [333, 0]
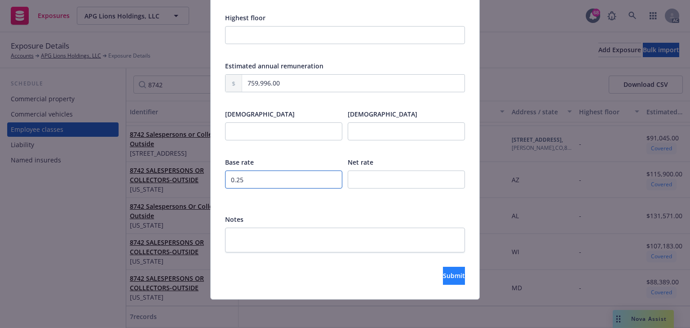
type input "0.25"
click at [443, 270] on button "Submit" at bounding box center [454, 275] width 22 height 18
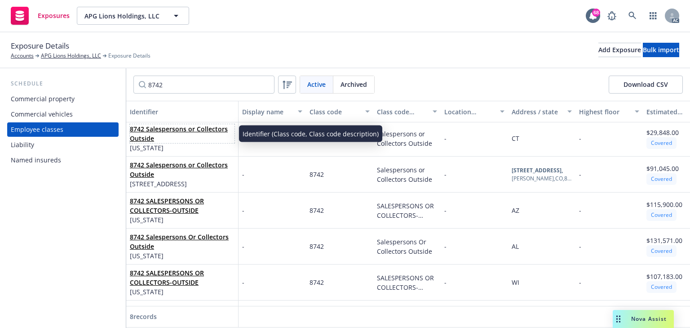
click at [164, 135] on span "8742 Salespersons or Collectors Outside" at bounding box center [182, 133] width 105 height 19
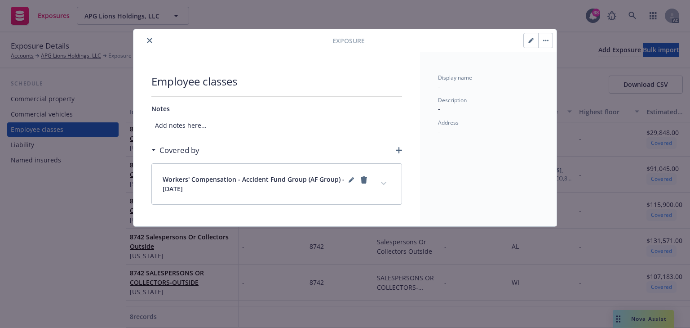
click at [383, 184] on icon "expand content" at bounding box center [383, 183] width 5 height 3
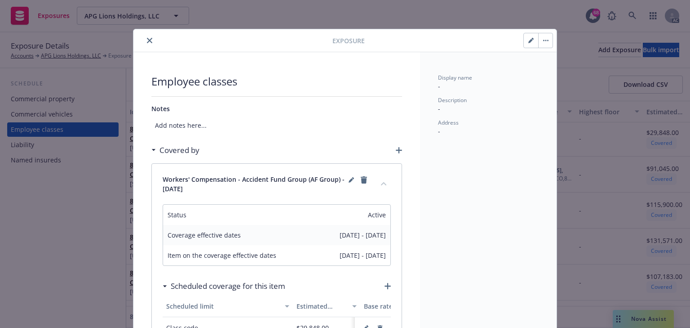
click at [149, 42] on icon "close" at bounding box center [149, 40] width 5 height 5
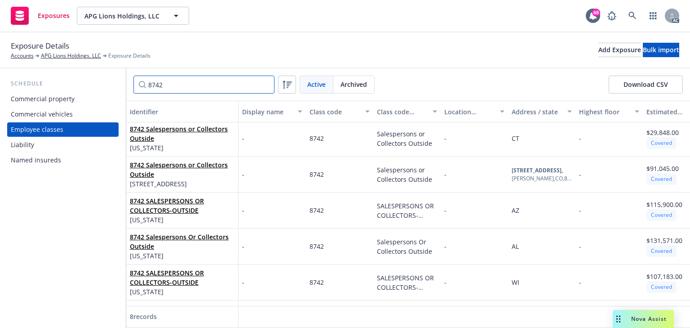
drag, startPoint x: 123, startPoint y: 89, endPoint x: 38, endPoint y: 102, distance: 86.0
click at [13, 100] on div "Schedule Commercial property Commercial vehicles Employee classes Liability Nam…" at bounding box center [345, 197] width 690 height 259
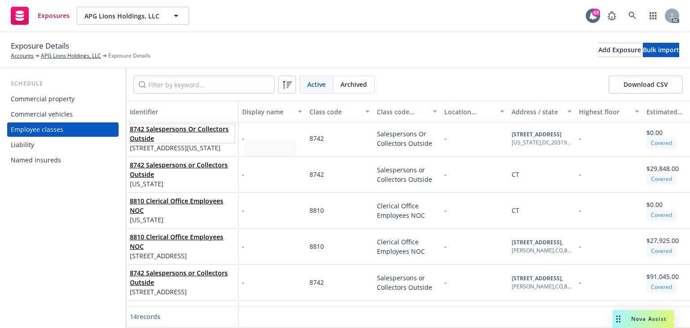
click at [156, 130] on link "8742 Salespersons Or Collectors Outside" at bounding box center [179, 133] width 99 height 18
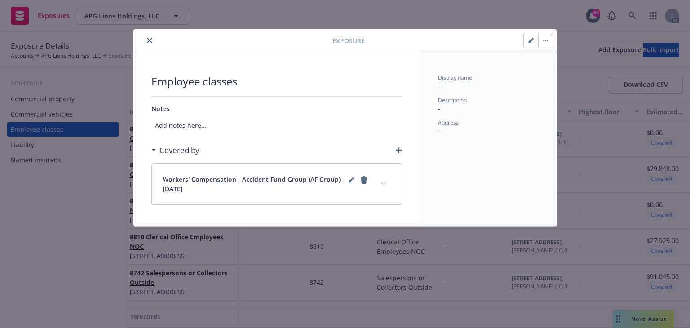
click at [150, 39] on icon "close" at bounding box center [149, 40] width 5 height 5
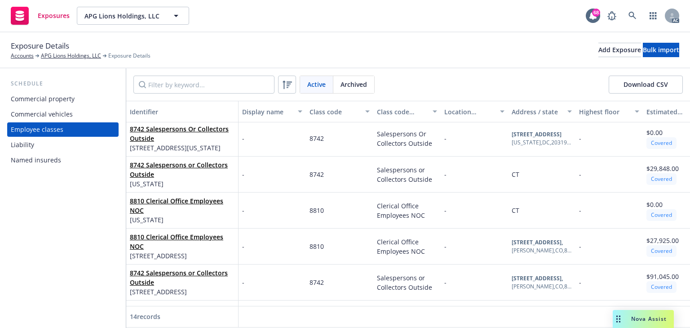
click at [78, 184] on div "Schedule Commercial property Commercial vehicles Employee classes Liability Nam…" at bounding box center [63, 197] width 126 height 259
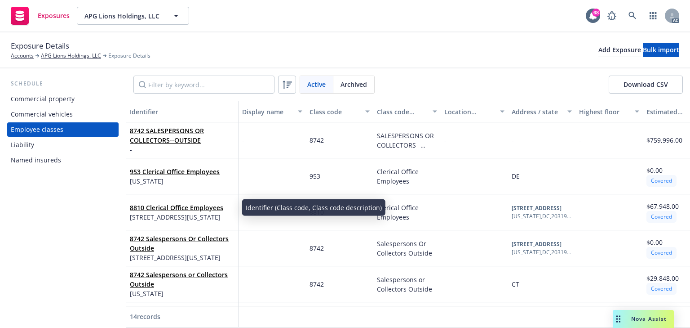
click at [158, 125] on div "8742 SALESPERSONS OR COLLECTORS--OUTSIDE -" at bounding box center [182, 140] width 112 height 36
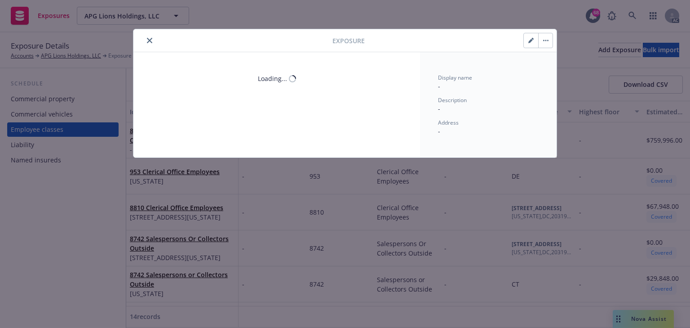
click at [164, 137] on body "Exposures APG Lions Holdings, LLC APG Lions Holdings, LLC 68 AC Exposure Detail…" at bounding box center [345, 164] width 690 height 328
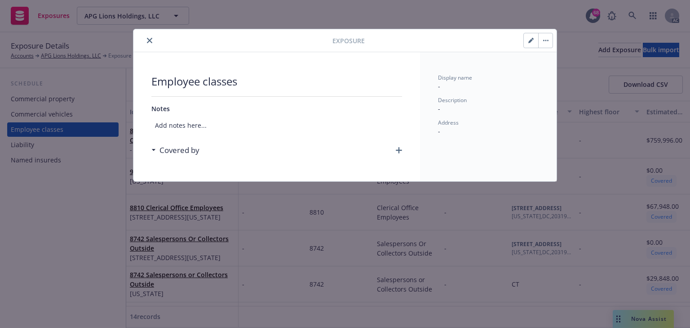
click at [149, 40] on icon "close" at bounding box center [149, 40] width 5 height 5
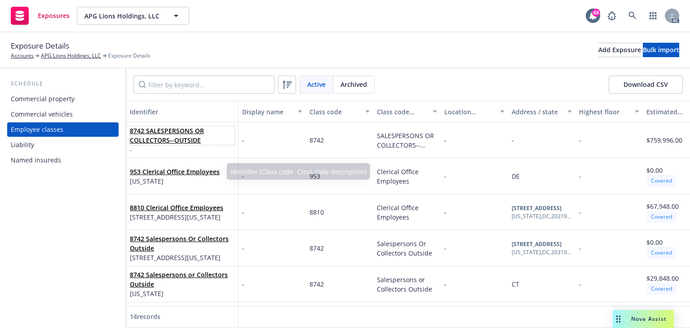
click at [152, 138] on link "8742 SALESPERSONS OR COLLECTORS--OUTSIDE" at bounding box center [167, 135] width 74 height 18
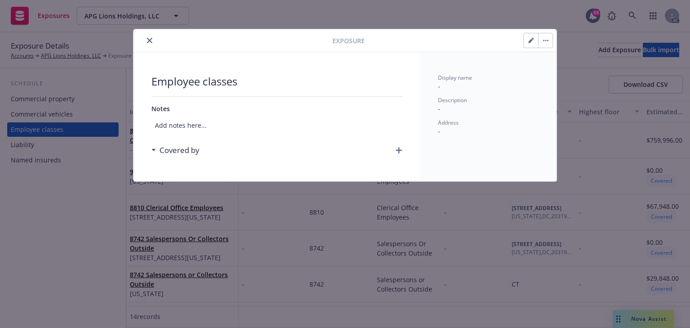
click at [526, 40] on button "button" at bounding box center [531, 40] width 14 height 14
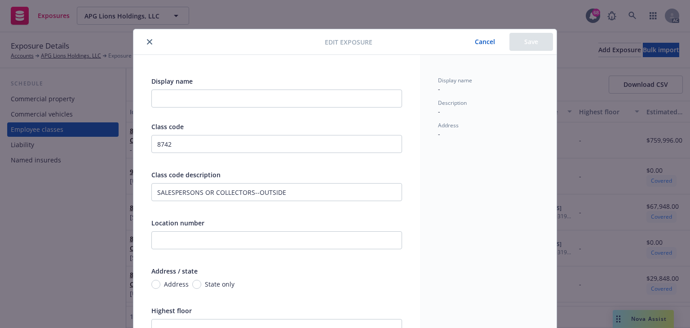
click at [201, 282] on span "State only" at bounding box center [217, 283] width 33 height 9
click at [198, 282] on input "State only" at bounding box center [196, 283] width 9 height 9
radio input "true"
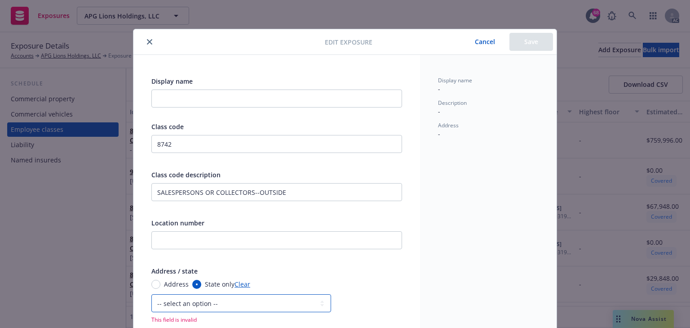
click at [195, 305] on select "-- select an option -- [US_STATE] [US_STATE] [US_STATE] [US_STATE] [US_STATE] […" at bounding box center [241, 303] width 180 height 18
select select "FL"
click at [151, 294] on select "-- select an option -- [US_STATE] [US_STATE] [US_STATE] [US_STATE] [US_STATE] […" at bounding box center [241, 303] width 180 height 18
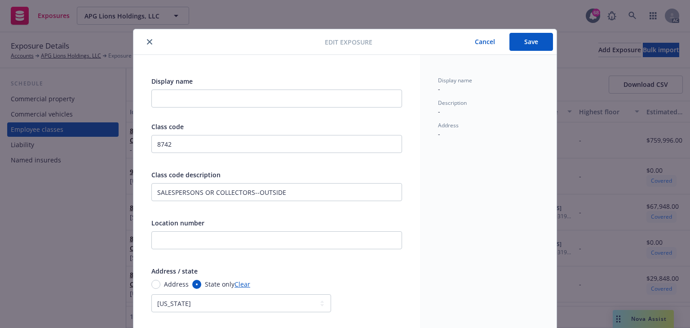
click at [527, 44] on button "Save" at bounding box center [532, 42] width 44 height 18
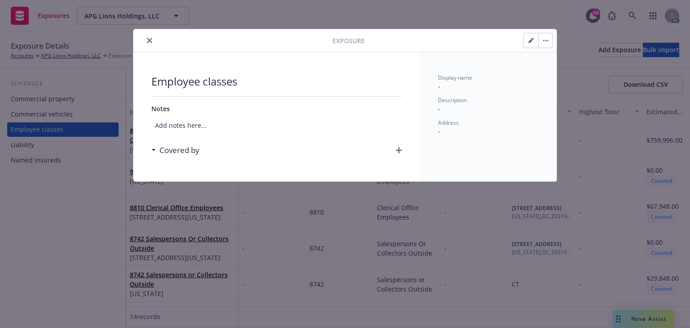
click at [150, 41] on icon "close" at bounding box center [149, 40] width 5 height 5
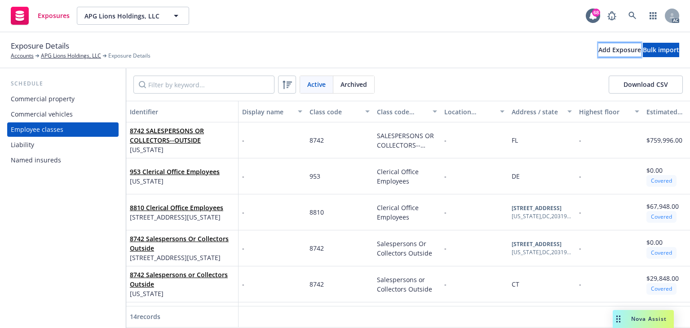
click at [598, 53] on div "Add Exposure" at bounding box center [619, 49] width 43 height 13
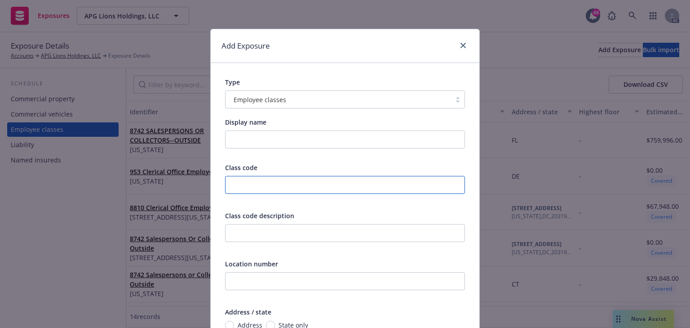
click at [245, 187] on input "text" at bounding box center [345, 185] width 240 height 18
type input "8810"
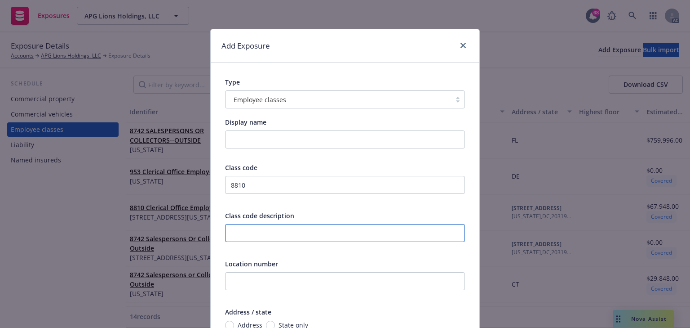
click at [257, 230] on input "text" at bounding box center [345, 233] width 240 height 18
paste input "CLERICAL OFFICE EMPLOYEES NOC"
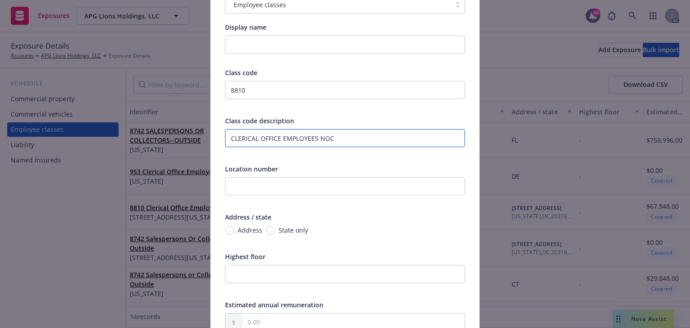
scroll to position [108, 0]
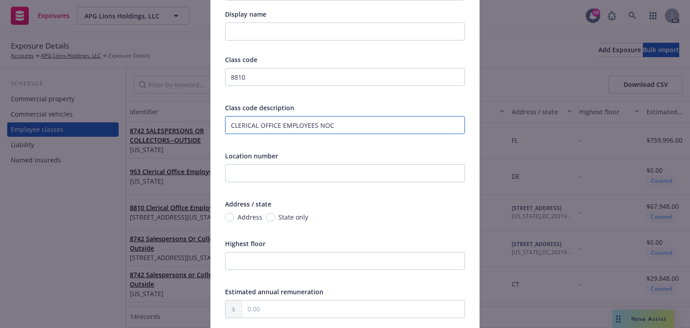
type input "CLERICAL OFFICE EMPLOYEES NOC"
click at [266, 217] on input "State only" at bounding box center [270, 217] width 9 height 9
radio input "true"
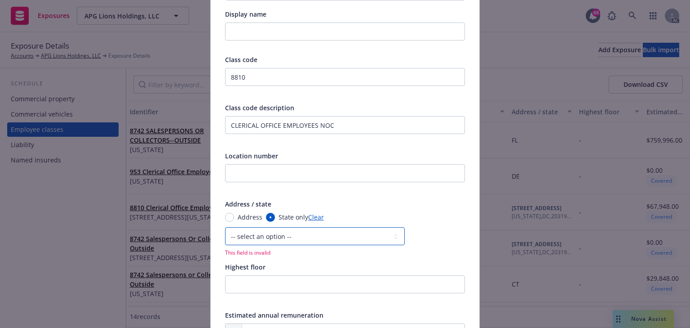
drag, startPoint x: 263, startPoint y: 235, endPoint x: 237, endPoint y: 239, distance: 25.9
click at [263, 235] on select "-- select an option -- [US_STATE] [US_STATE] [US_STATE] [US_STATE] [US_STATE] […" at bounding box center [315, 236] width 180 height 18
select select "FL"
click at [225, 227] on select "-- select an option -- [US_STATE] [US_STATE] [US_STATE] [US_STATE] [US_STATE] […" at bounding box center [315, 236] width 180 height 18
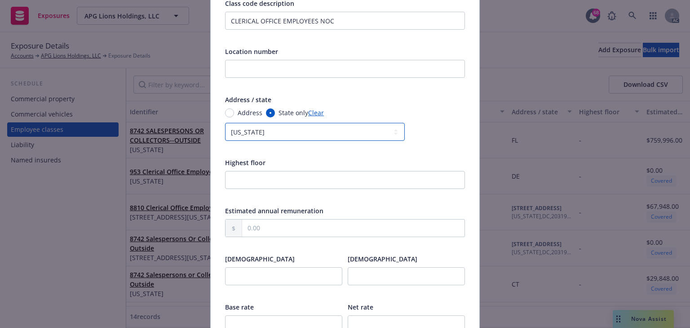
scroll to position [216, 0]
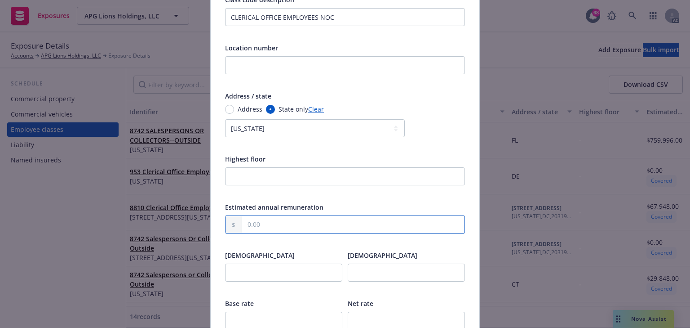
click at [248, 221] on input "text" at bounding box center [353, 224] width 222 height 17
paste input "109,600.00"
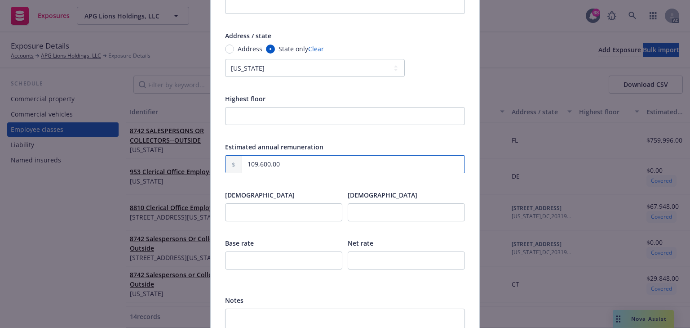
scroll to position [288, 0]
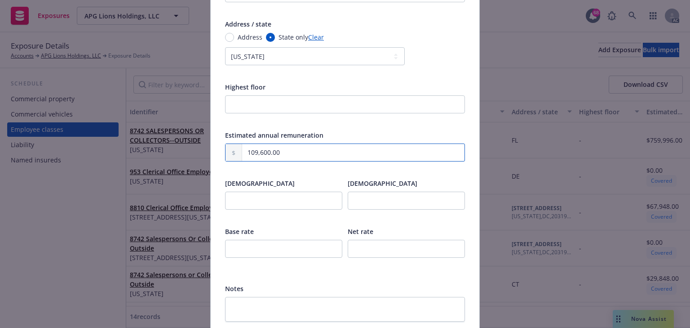
type input "109,600.00"
click at [243, 248] on input "number" at bounding box center [283, 248] width 117 height 18
type input "0.11"
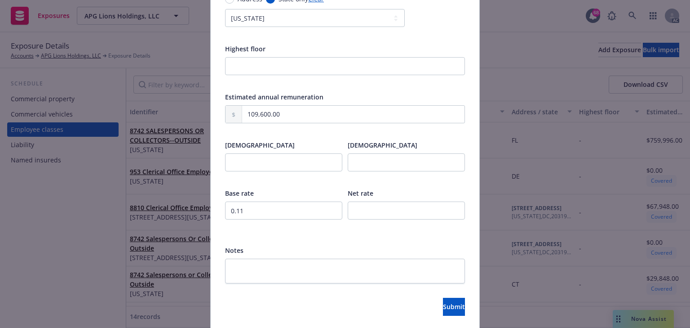
scroll to position [357, 0]
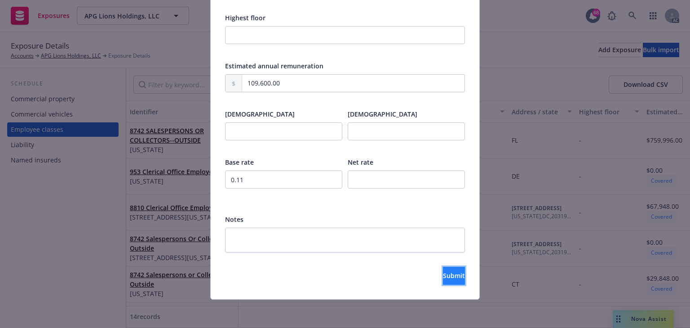
click at [449, 273] on button "Submit" at bounding box center [454, 275] width 22 height 18
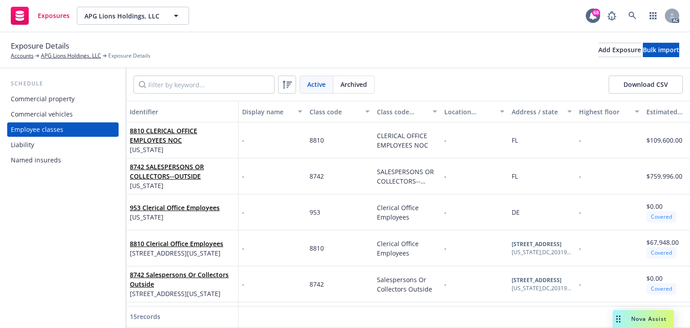
click at [571, 41] on div "Exposure Details Accounts APG Lions Holdings, LLC Exposure Details Add Exposure…" at bounding box center [345, 50] width 669 height 20
click at [598, 53] on div "Add Exposure" at bounding box center [619, 49] width 43 height 13
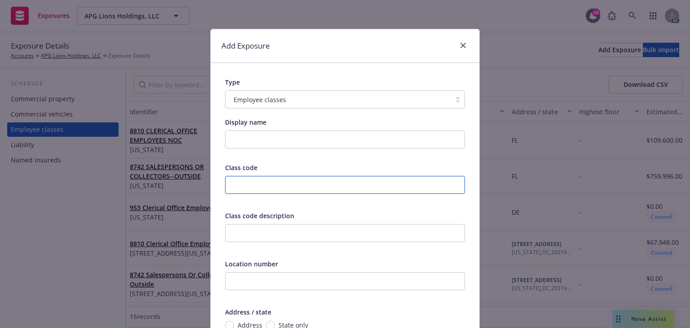
click at [262, 189] on input "text" at bounding box center [345, 185] width 240 height 18
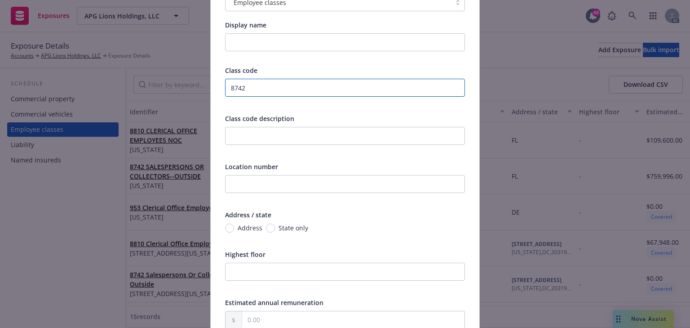
scroll to position [108, 0]
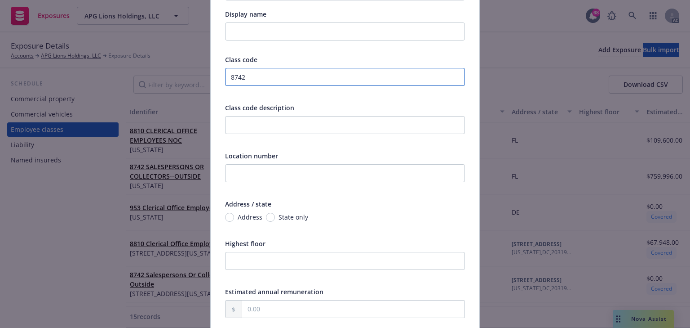
type input "8742"
click at [266, 219] on input "State only" at bounding box center [270, 217] width 9 height 9
radio input "true"
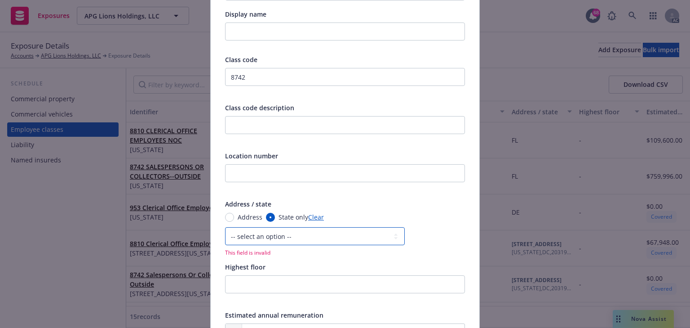
click at [259, 235] on select "-- select an option -- [US_STATE] [US_STATE] [US_STATE] [US_STATE] [US_STATE] […" at bounding box center [315, 236] width 180 height 18
select select "GA"
click at [225, 227] on select "-- select an option -- [US_STATE] [US_STATE] [US_STATE] [US_STATE] [US_STATE] […" at bounding box center [315, 236] width 180 height 18
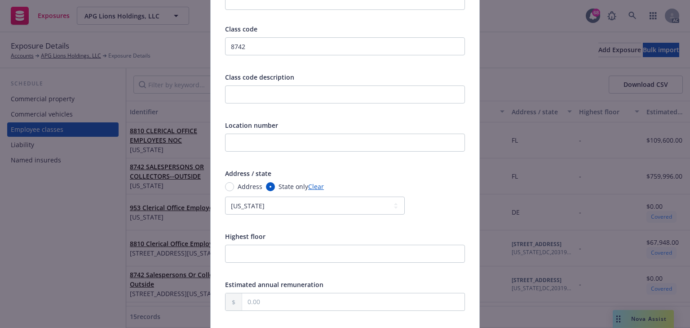
scroll to position [180, 0]
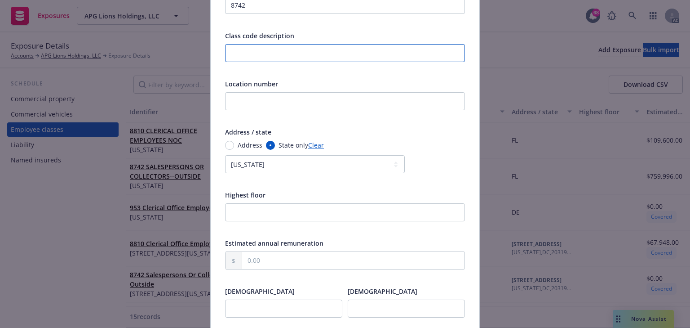
click at [248, 58] on input "text" at bounding box center [345, 53] width 240 height 18
paste input "SALESPERSONS OR COLLECTORS - OUTSIDE"
type input "SALESPERSONS OR COLLECTORS - OUTSIDE"
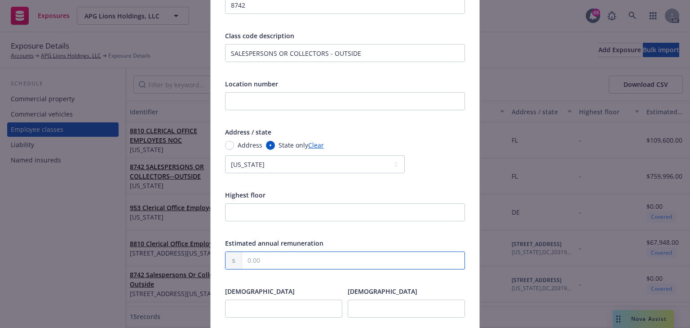
click at [280, 261] on input "text" at bounding box center [353, 260] width 222 height 17
paste input "388,647.00"
type input "388,647.00"
click at [267, 313] on input "number" at bounding box center [283, 308] width 117 height 18
type input "0.21"
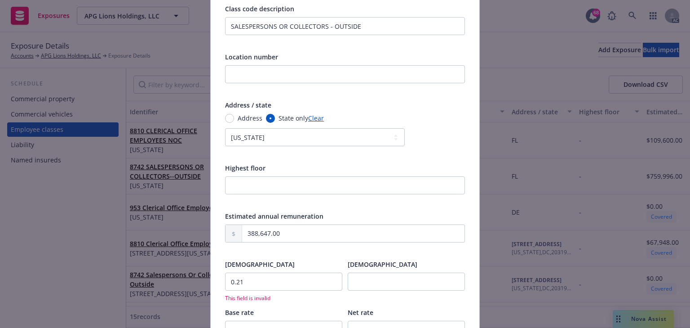
scroll to position [323, 0]
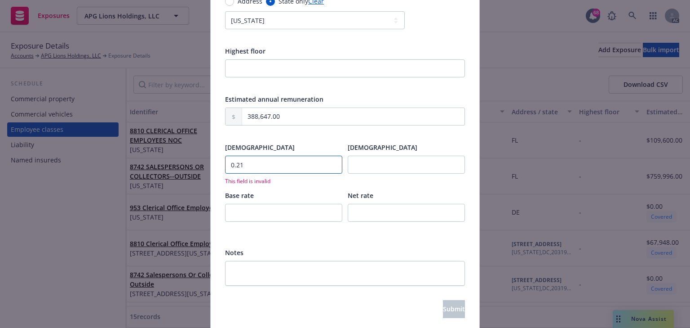
drag, startPoint x: 288, startPoint y: 162, endPoint x: 120, endPoint y: 158, distance: 168.1
click at [120, 158] on div "Add Exposure Type Employee classes Display name Class code 8742 Class code desc…" at bounding box center [345, 164] width 690 height 328
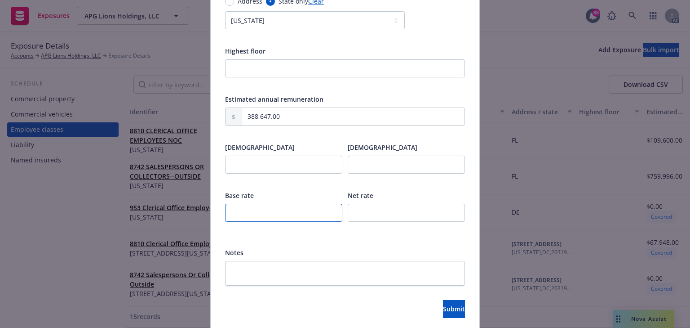
click at [296, 214] on input "number" at bounding box center [283, 213] width 117 height 18
type input "0.21"
click at [443, 309] on span "Submit" at bounding box center [454, 308] width 22 height 9
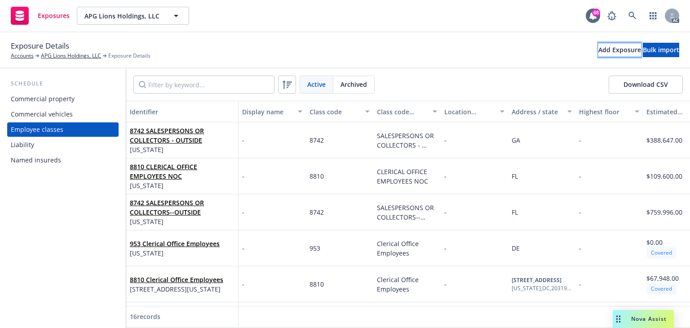
click at [598, 51] on div "Add Exposure" at bounding box center [619, 49] width 43 height 13
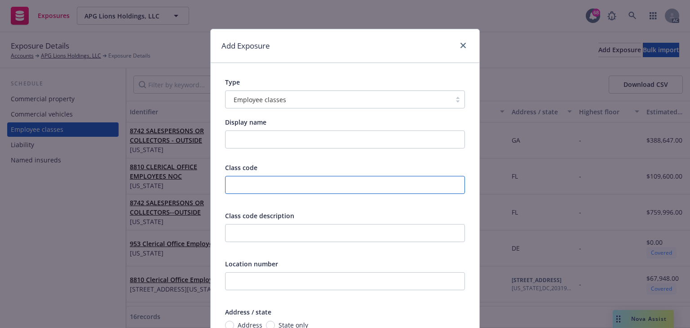
click at [265, 189] on input "text" at bounding box center [345, 185] width 240 height 18
type input "8810"
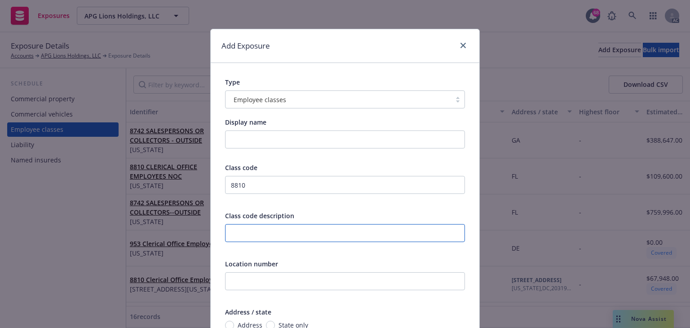
click at [275, 238] on input "text" at bounding box center [345, 233] width 240 height 18
paste input "CLERICAL OFFICE EMPLOYEES NOC"
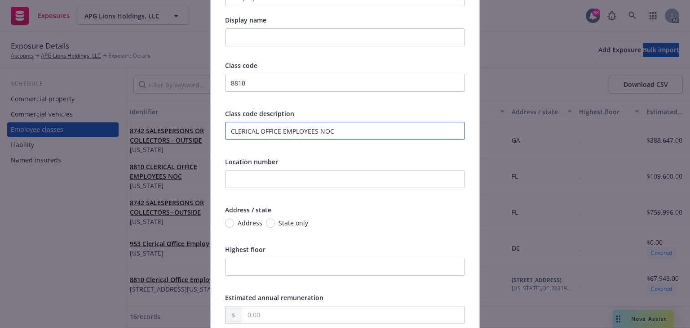
scroll to position [108, 0]
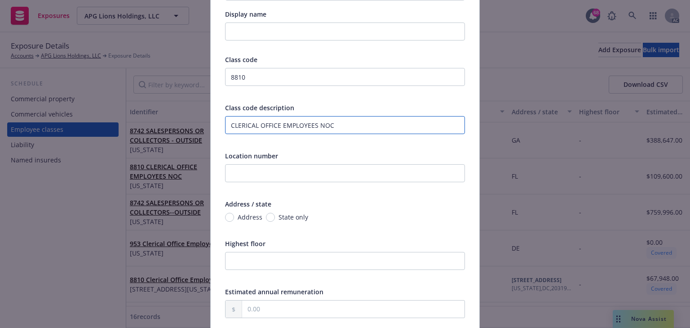
type input "CLERICAL OFFICE EMPLOYEES NOC"
click at [266, 219] on input "State only" at bounding box center [270, 217] width 9 height 9
radio input "true"
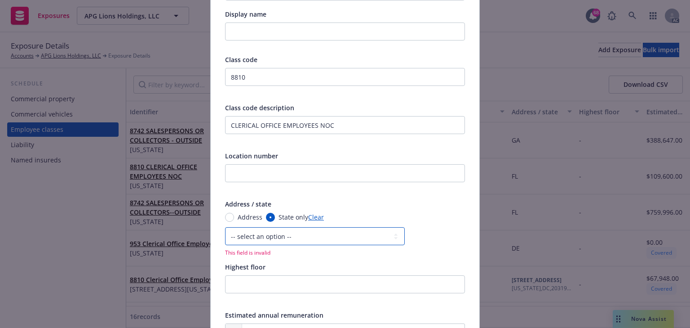
click at [287, 237] on select "-- select an option -- [US_STATE] [US_STATE] [US_STATE] [US_STATE] [US_STATE] […" at bounding box center [315, 236] width 180 height 18
select select "GA"
click at [225, 227] on select "-- select an option -- [US_STATE] [US_STATE] [US_STATE] [US_STATE] [US_STATE] […" at bounding box center [315, 236] width 180 height 18
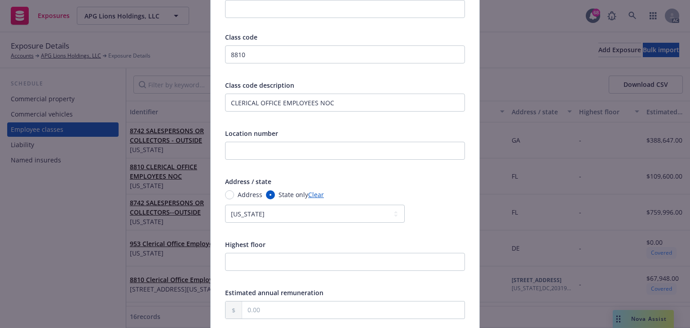
scroll to position [216, 0]
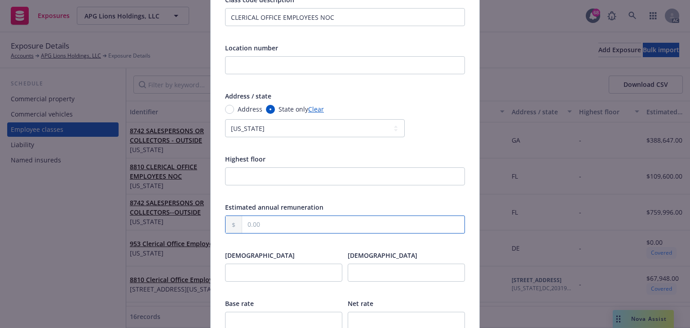
click at [264, 222] on input "text" at bounding box center [353, 224] width 222 height 17
paste input "61,087.00"
type input "61,087.00"
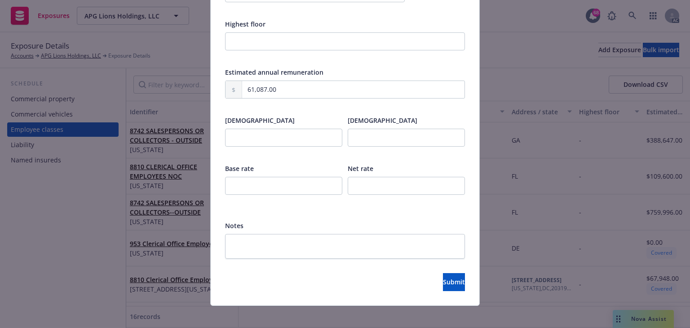
scroll to position [357, 0]
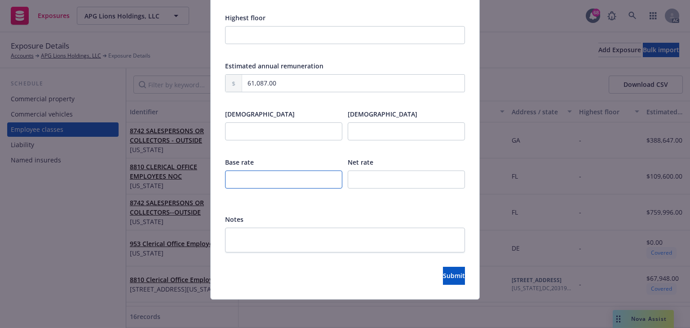
click at [257, 170] on input "number" at bounding box center [283, 179] width 117 height 18
type input "0.1"
click at [444, 277] on span "Submit" at bounding box center [454, 275] width 22 height 9
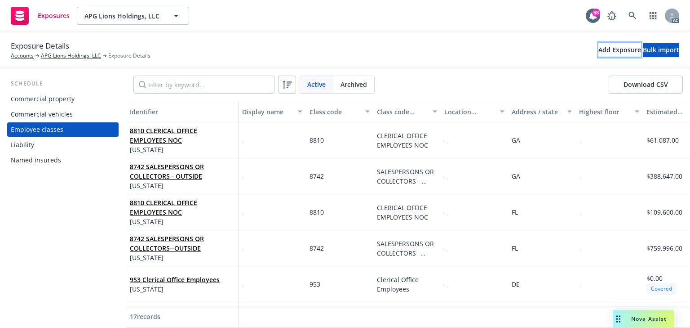
click at [598, 49] on div "Add Exposure" at bounding box center [619, 49] width 43 height 13
